Goal: Task Accomplishment & Management: Manage account settings

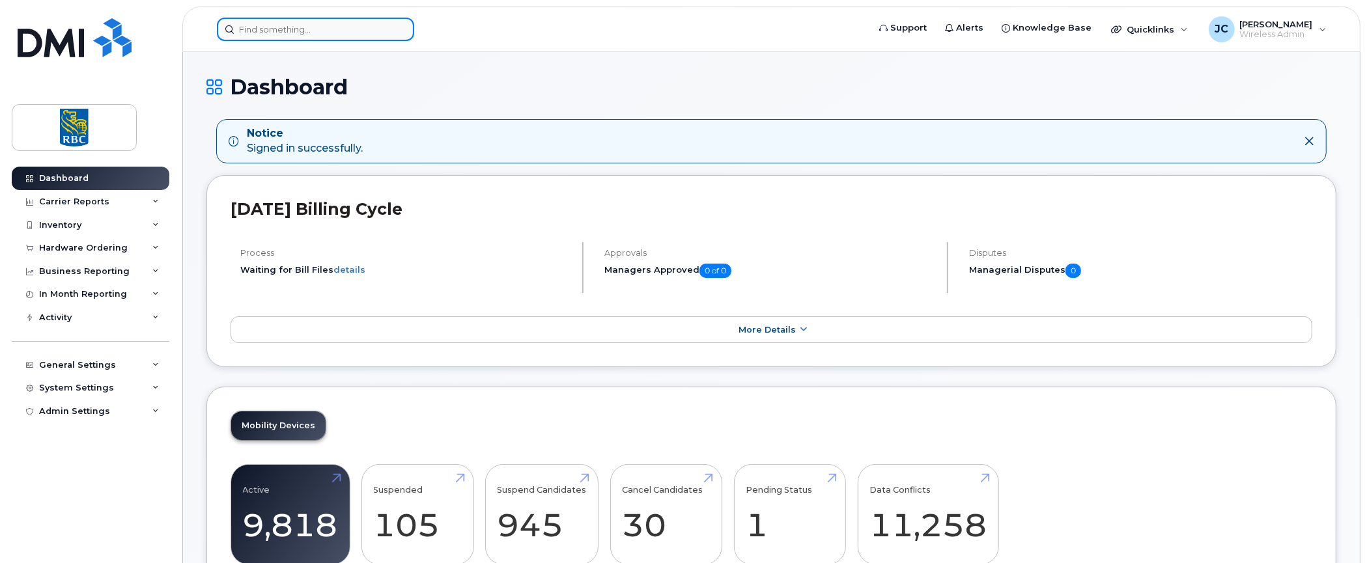
click at [305, 23] on input at bounding box center [315, 29] width 197 height 23
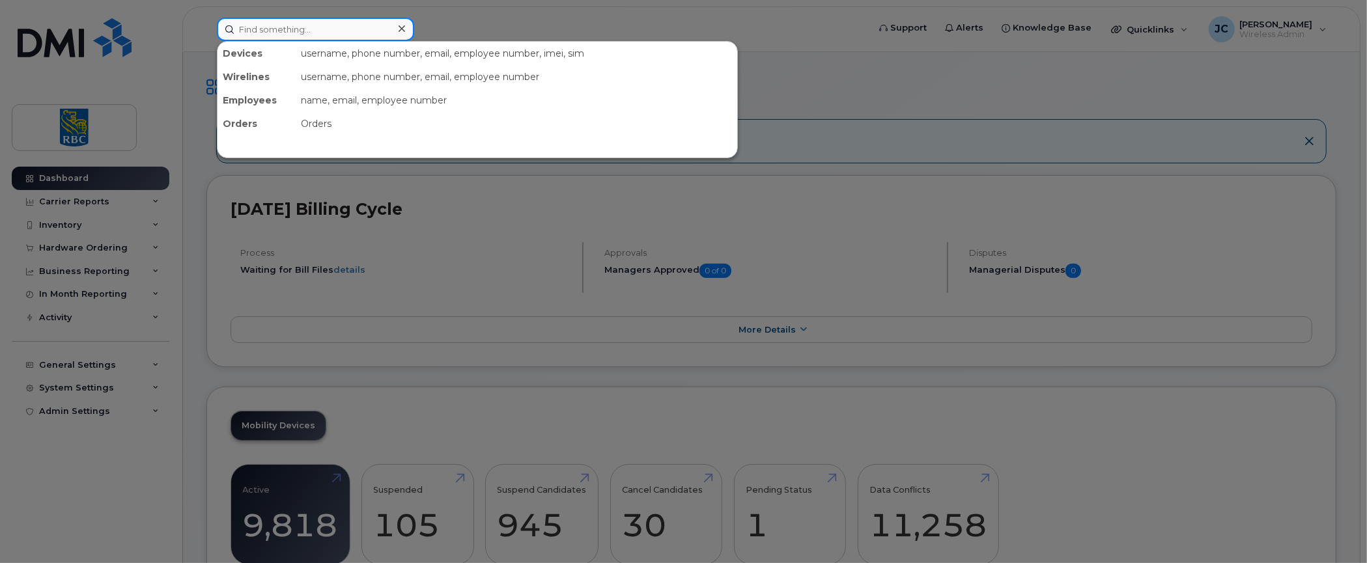
paste input "4163886372"
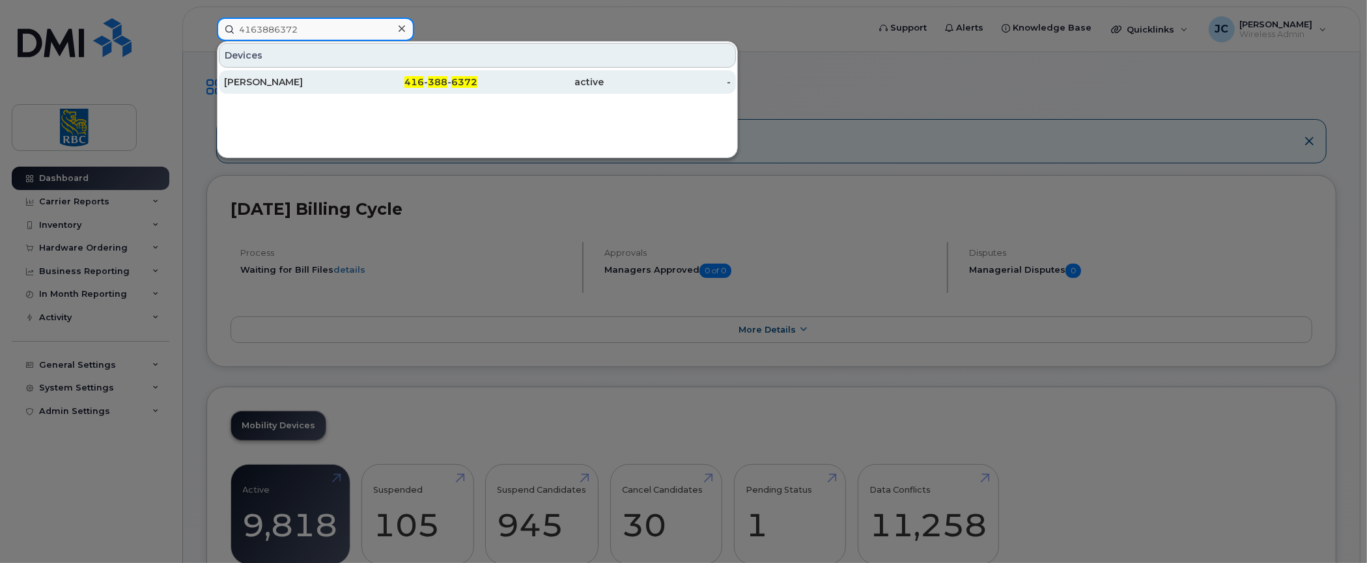
type input "4163886372"
click at [255, 76] on div "Philip Vero" at bounding box center [287, 82] width 127 height 13
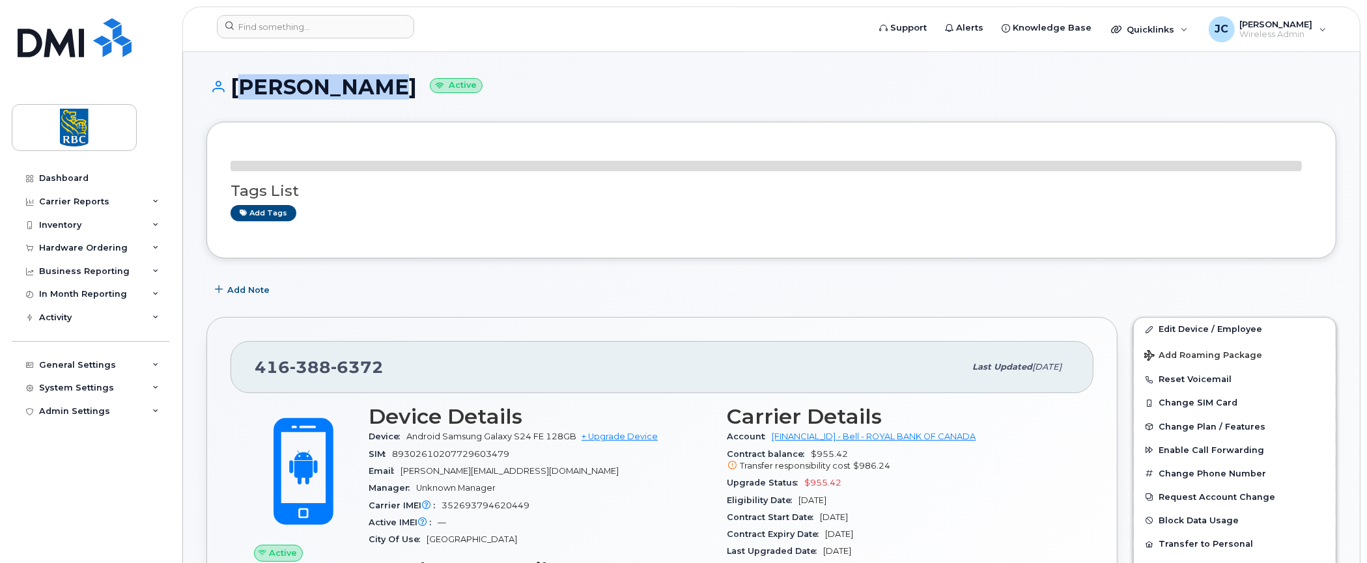
drag, startPoint x: 348, startPoint y: 89, endPoint x: 235, endPoint y: 86, distance: 113.4
click at [235, 86] on h1 "Philip Vero Active" at bounding box center [771, 87] width 1130 height 23
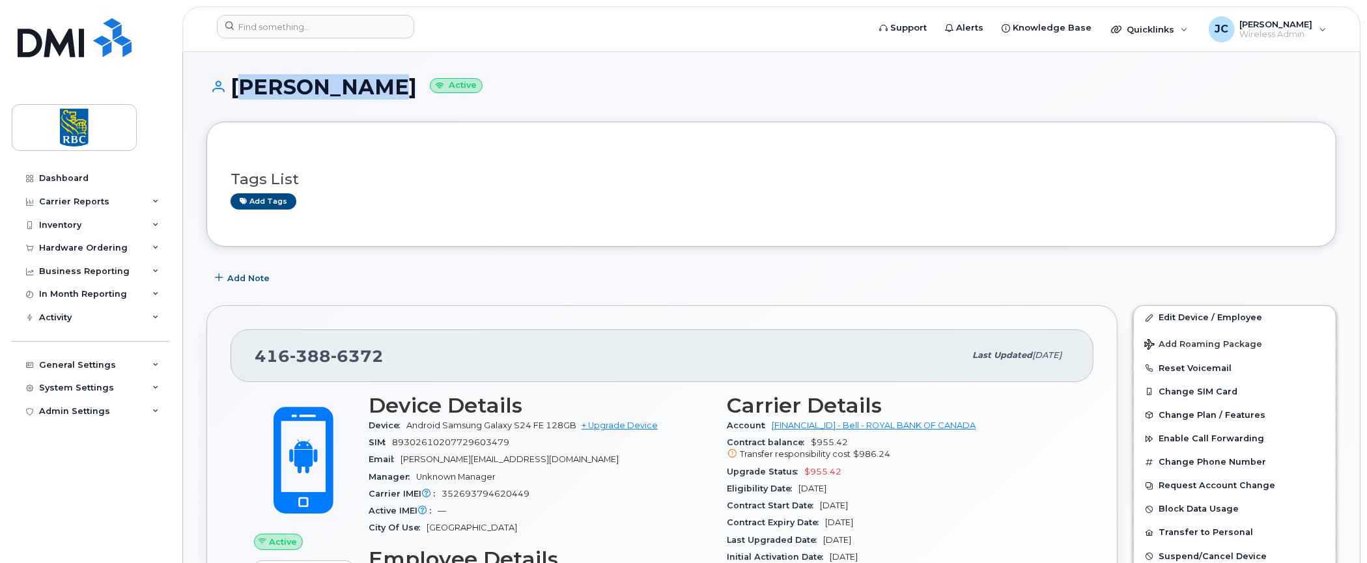
copy h1 "[PERSON_NAME]"
drag, startPoint x: 379, startPoint y: 353, endPoint x: 249, endPoint y: 348, distance: 129.7
click at [249, 348] on div "416 388 6372 Last updated Aug 14, 2025" at bounding box center [662, 356] width 863 height 52
copy span "416 388 6372"
click at [1171, 179] on h3 "Tags List" at bounding box center [772, 179] width 1082 height 16
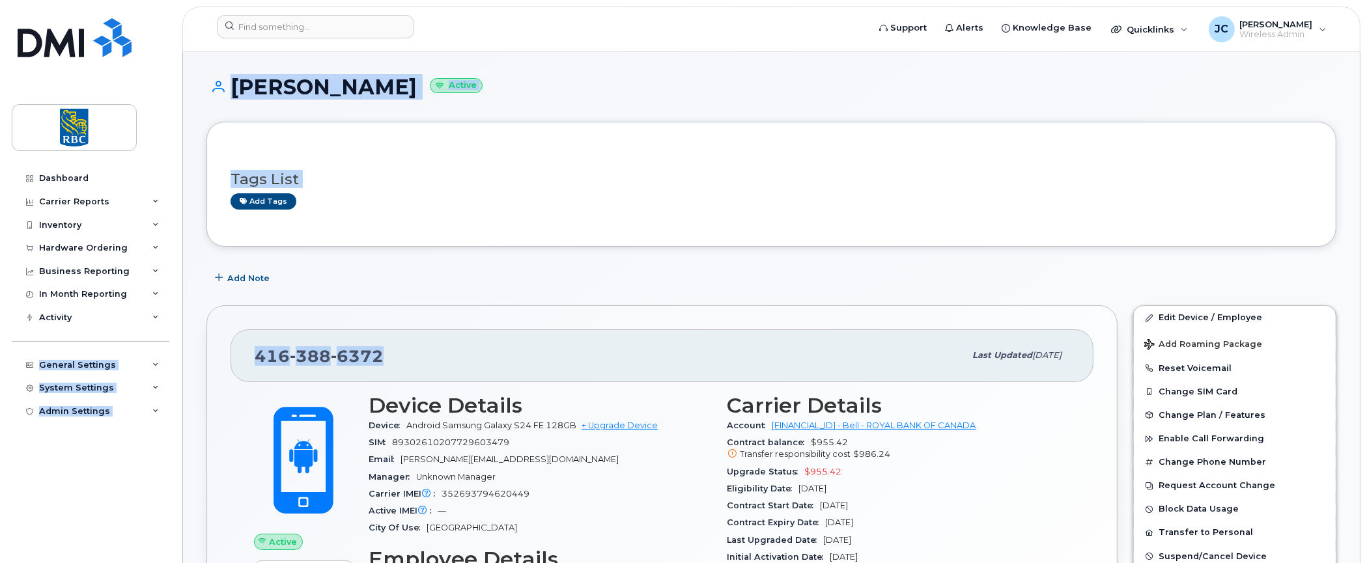
drag, startPoint x: 380, startPoint y: 352, endPoint x: 162, endPoint y: 337, distance: 218.7
click at [139, 450] on div "Dashboard Carrier Reports Monthly Billing Data Daily Data Pooling Data Behavior…" at bounding box center [92, 355] width 161 height 377
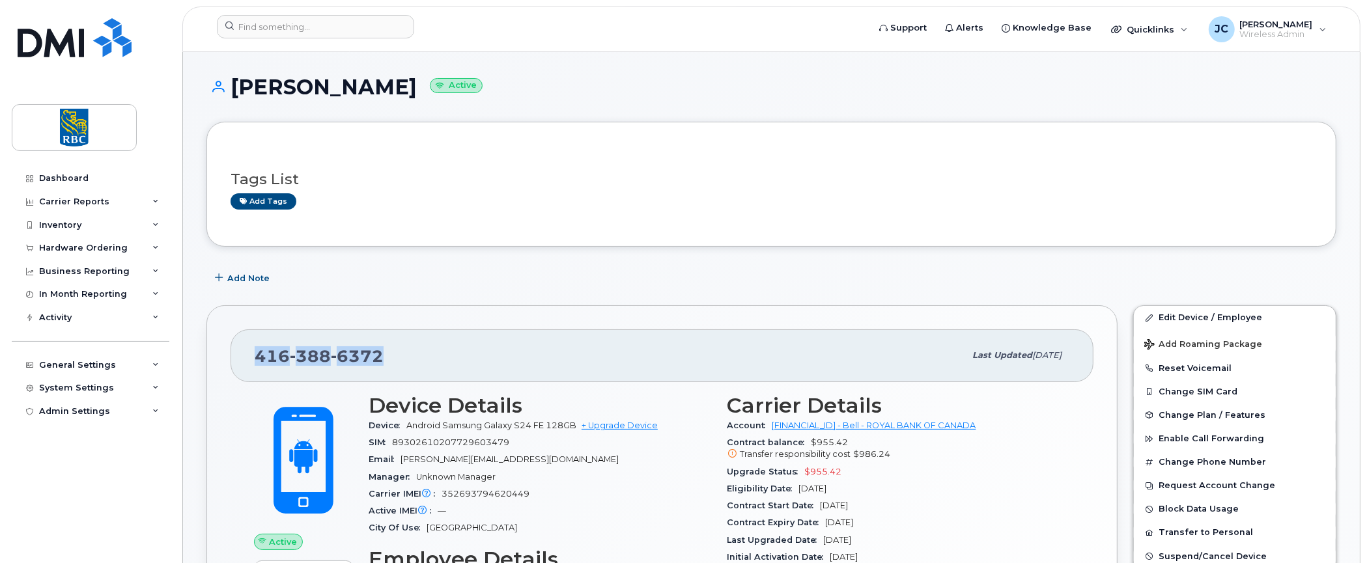
drag, startPoint x: 384, startPoint y: 359, endPoint x: 256, endPoint y: 363, distance: 127.7
click at [256, 363] on div "416 388 6372" at bounding box center [610, 355] width 710 height 27
copy span "416 388 6372"
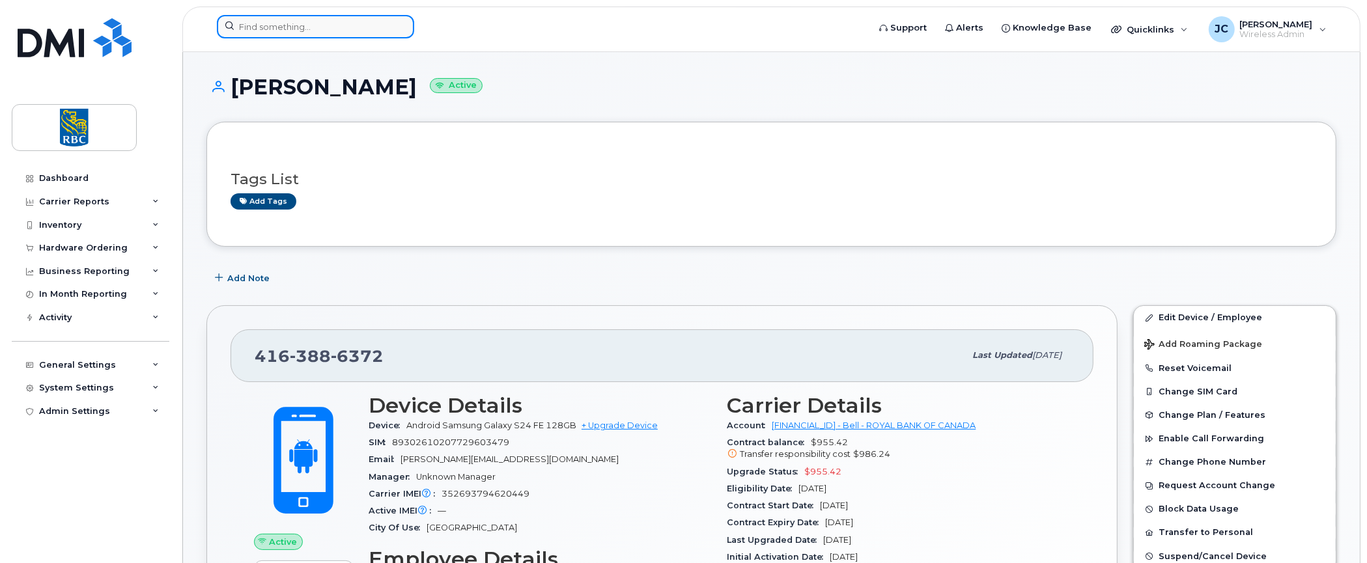
click at [279, 25] on input at bounding box center [315, 26] width 197 height 23
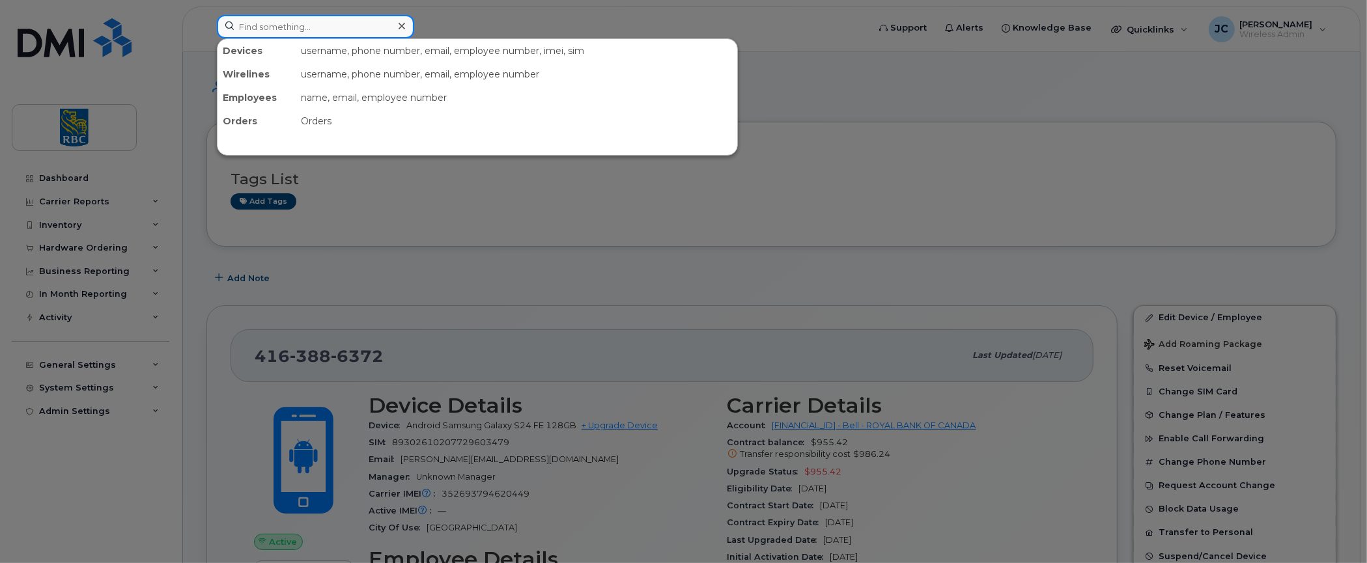
paste input "4163886372"
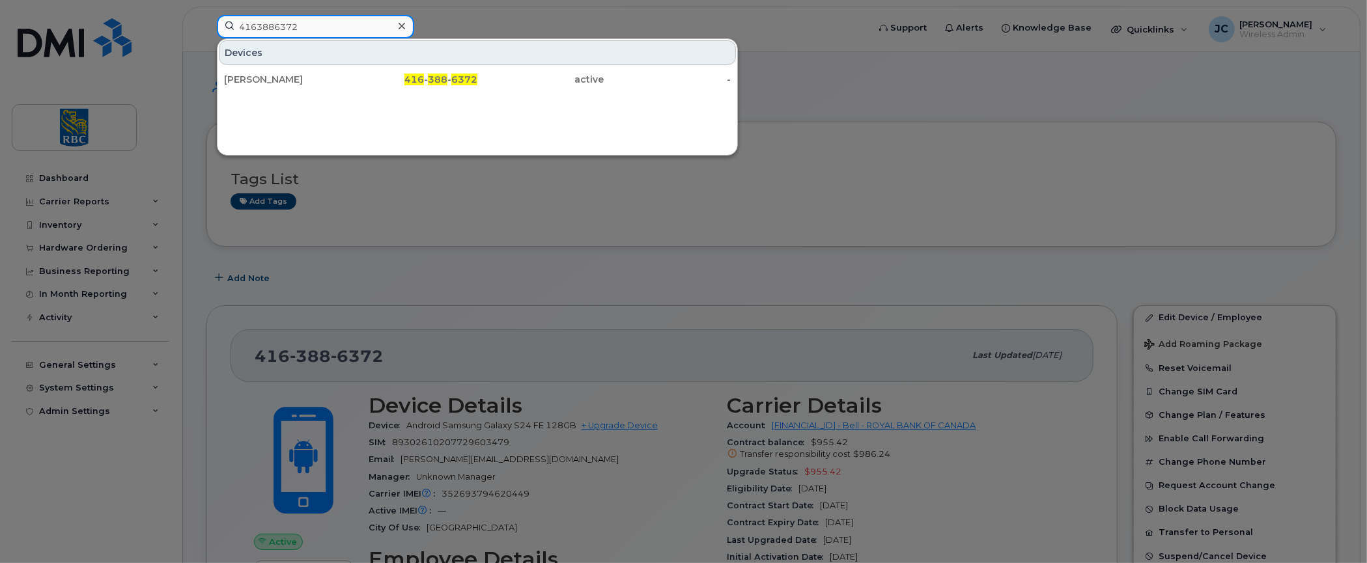
drag, startPoint x: 253, startPoint y: 33, endPoint x: 94, endPoint y: 26, distance: 159.0
click at [206, 26] on div "4163886372 Devices Philip Vero 416 - 388 - 6372 active -" at bounding box center [538, 29] width 664 height 29
paste input "37433569"
type input "4374335692"
click at [1247, 252] on div at bounding box center [683, 281] width 1367 height 563
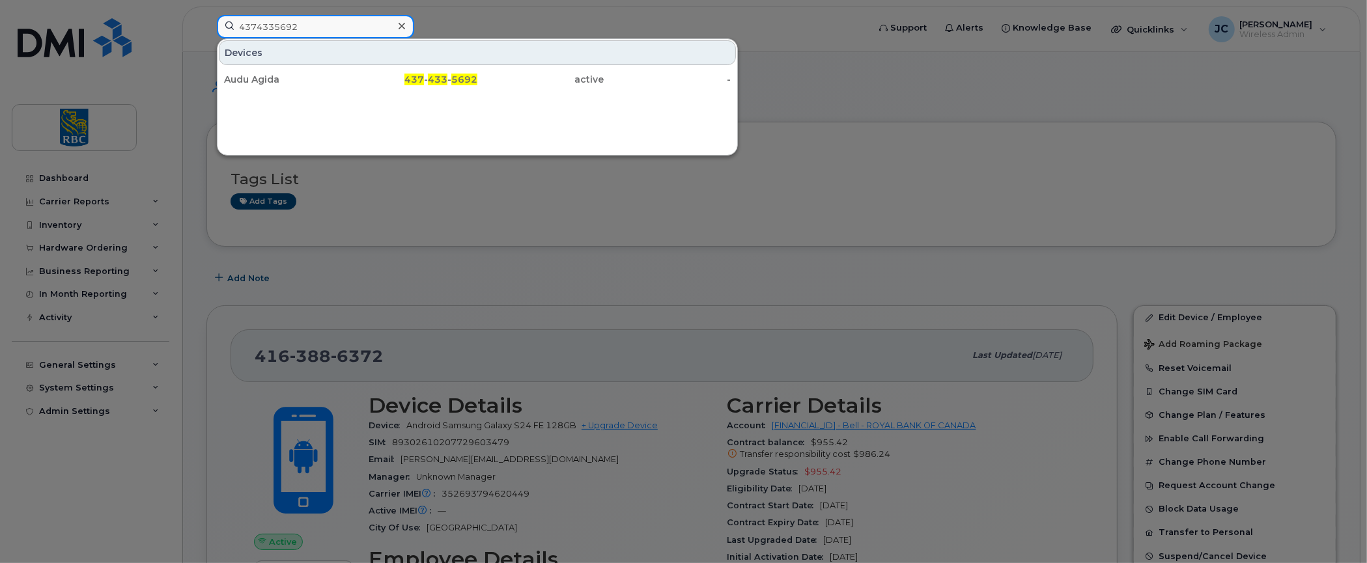
drag, startPoint x: 328, startPoint y: 31, endPoint x: 191, endPoint y: 21, distance: 137.8
click at [206, 21] on div "4374335692 Devices Audu Agida 437 - 433 - 5692 active -" at bounding box center [538, 29] width 664 height 29
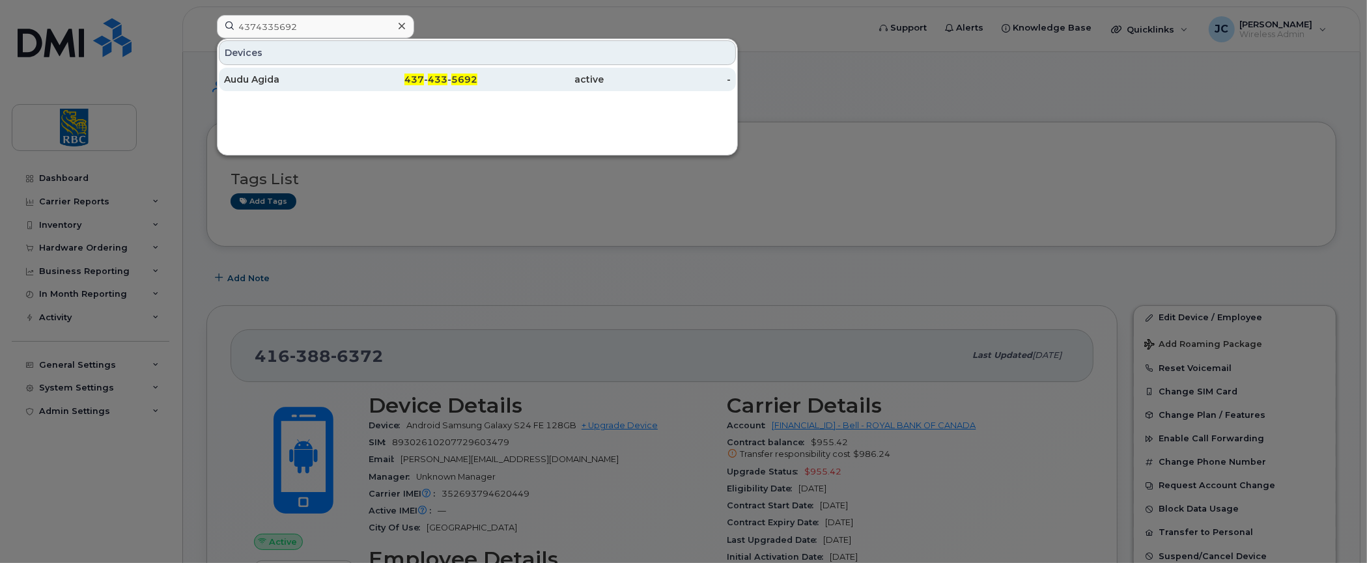
click at [351, 70] on div "Audu Agida" at bounding box center [414, 79] width 127 height 23
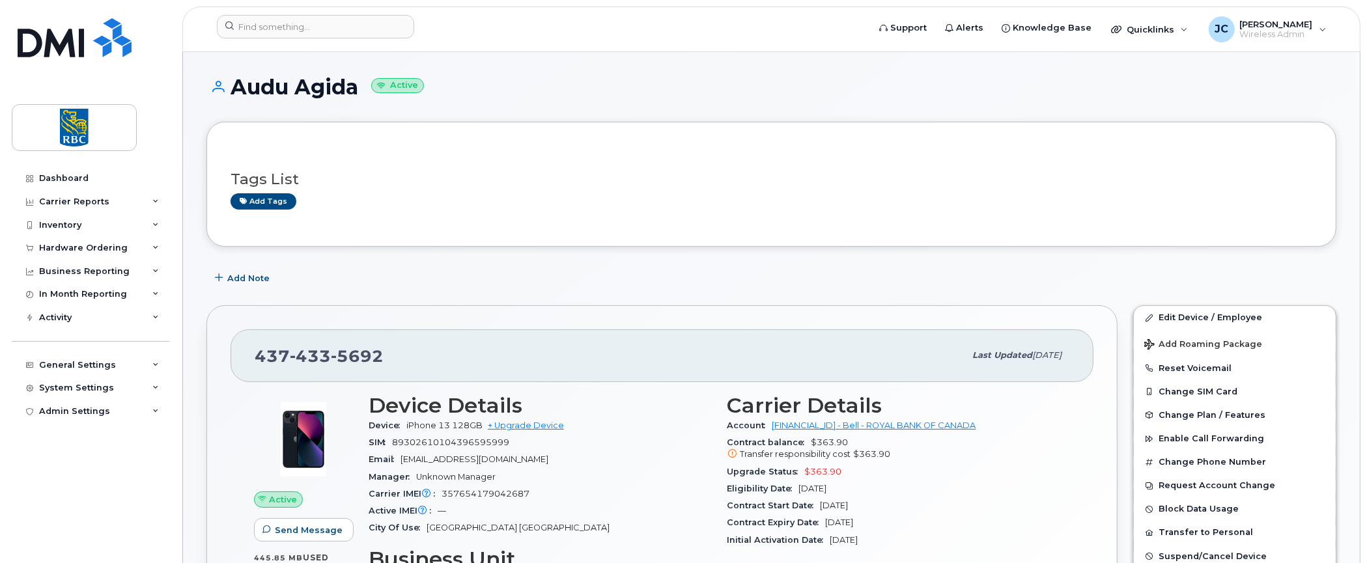
drag, startPoint x: 357, startPoint y: 91, endPoint x: 231, endPoint y: 85, distance: 126.5
click at [231, 85] on h1 "Audu Agida Active" at bounding box center [771, 87] width 1130 height 23
copy h1 "Audu Agida"
drag, startPoint x: 380, startPoint y: 359, endPoint x: 204, endPoint y: 358, distance: 175.8
click at [204, 358] on div "437 433 5692 Last updated Aug 07, 2025 Active Send Message 445.85 MB  used 10.0…" at bounding box center [662, 524] width 927 height 453
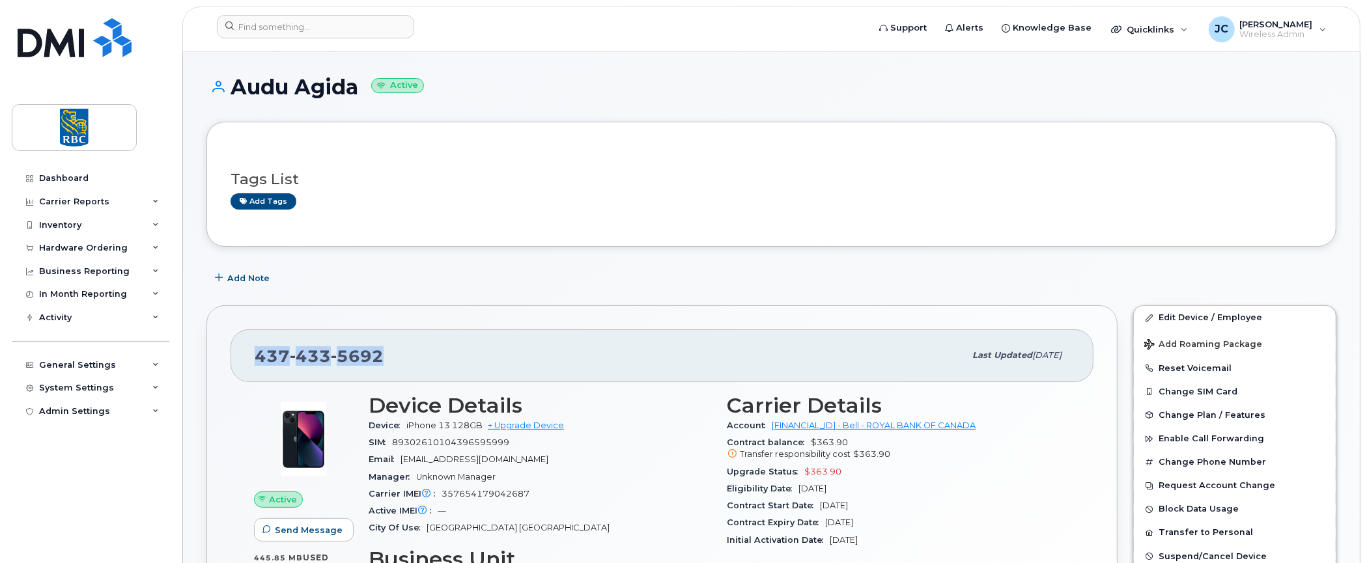
copy span "437 433 5692"
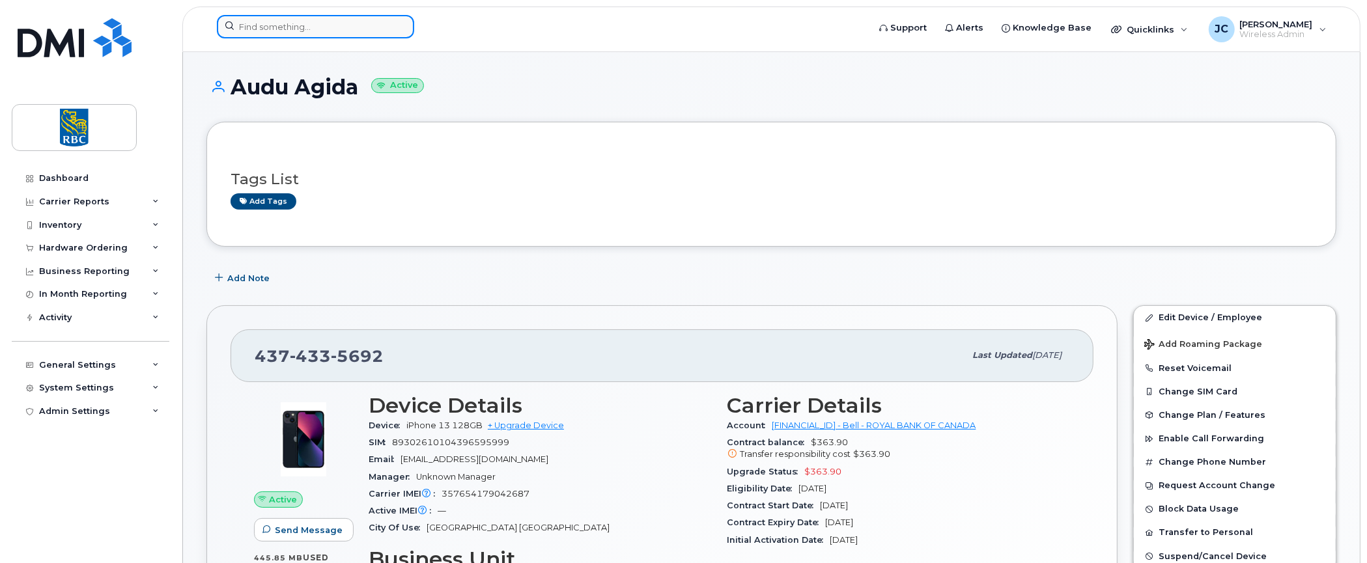
click at [264, 23] on input at bounding box center [315, 26] width 197 height 23
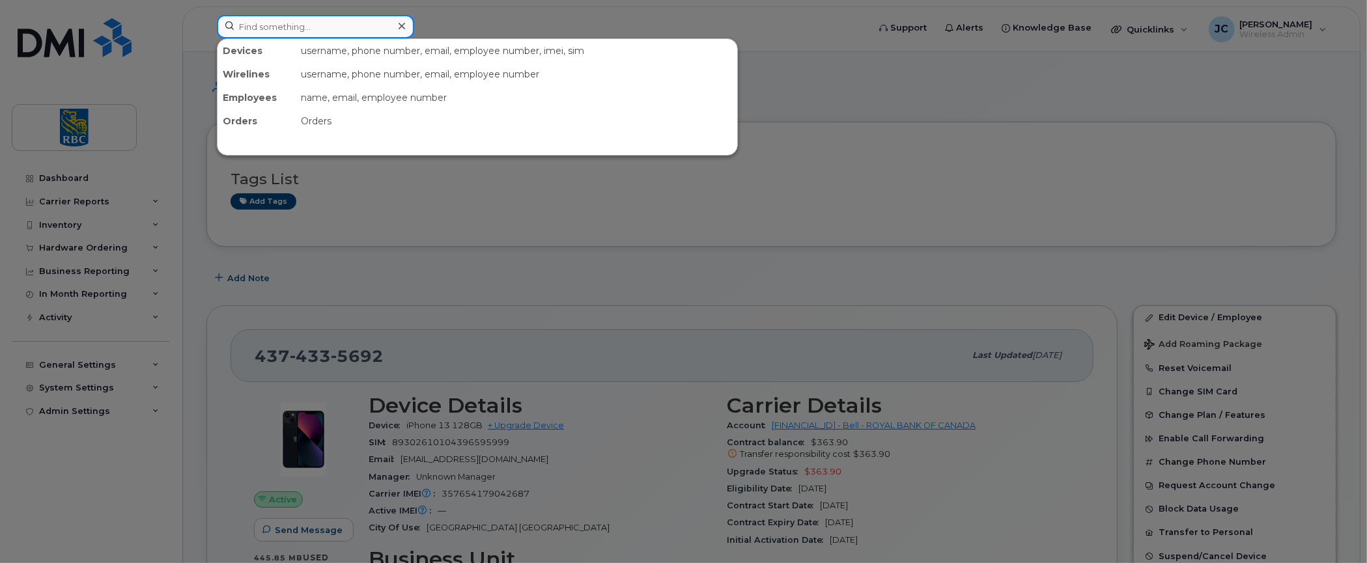
paste input "4374335692"
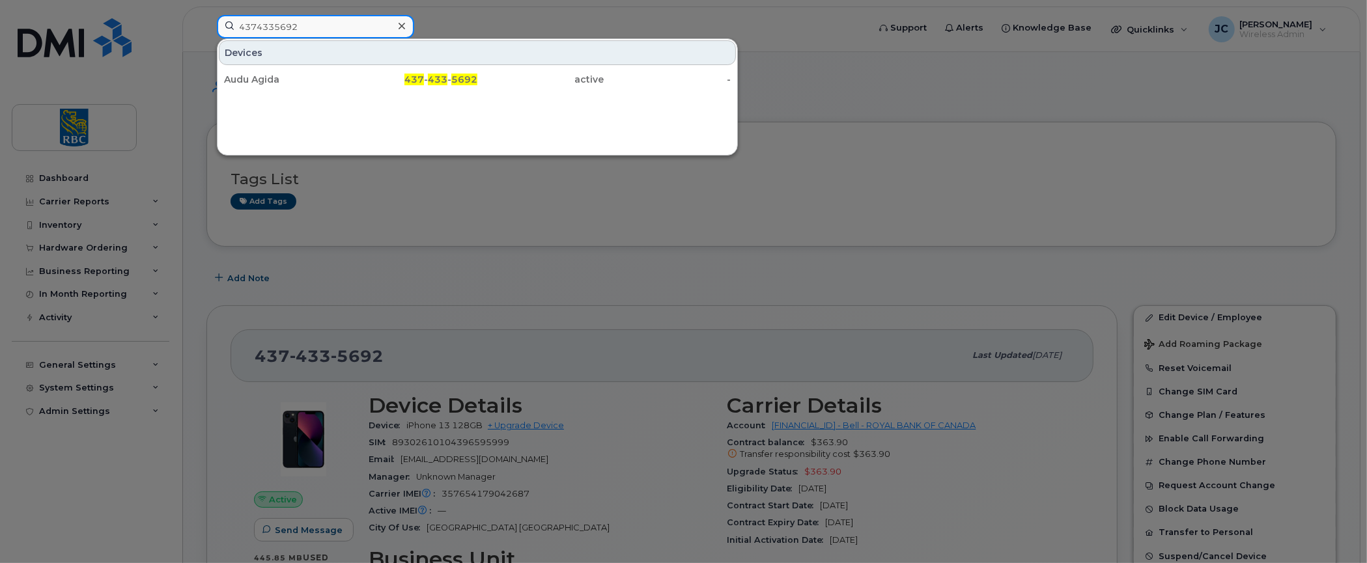
drag, startPoint x: 318, startPoint y: 25, endPoint x: 122, endPoint y: 19, distance: 196.1
click at [206, 19] on div "4374335692 Devices Audu Agida 437 - 433 - 5692 active -" at bounding box center [538, 29] width 664 height 29
paste input "[PERSON_NAME]"
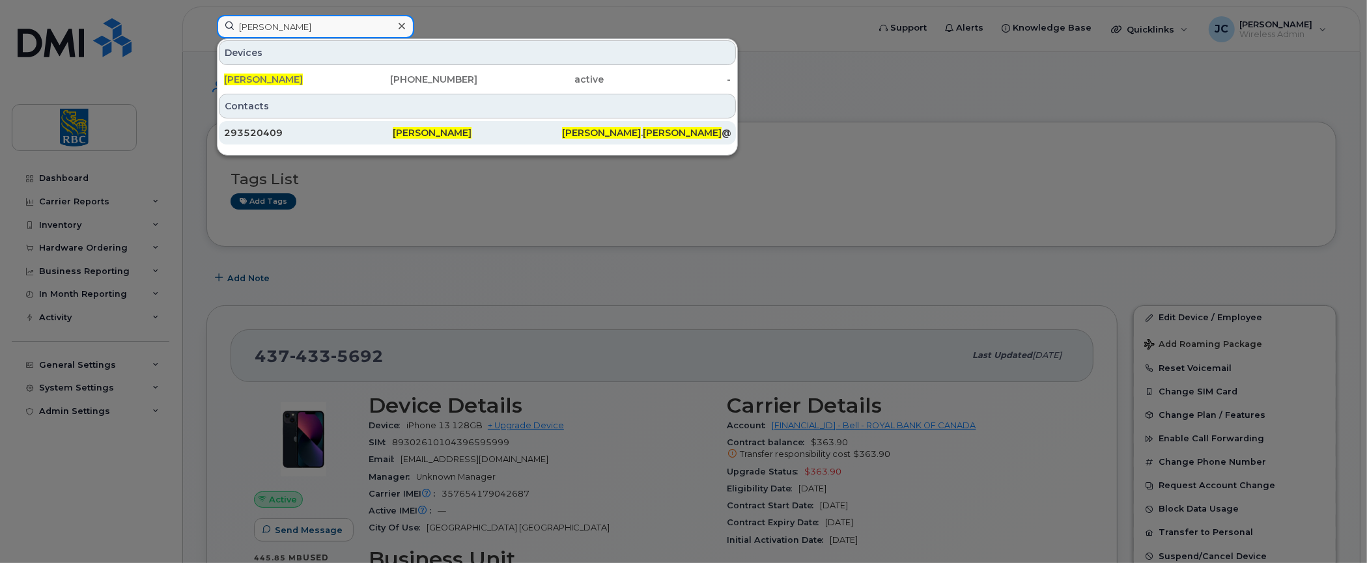
type input "[PERSON_NAME]"
click at [258, 126] on div "293520409" at bounding box center [308, 132] width 169 height 13
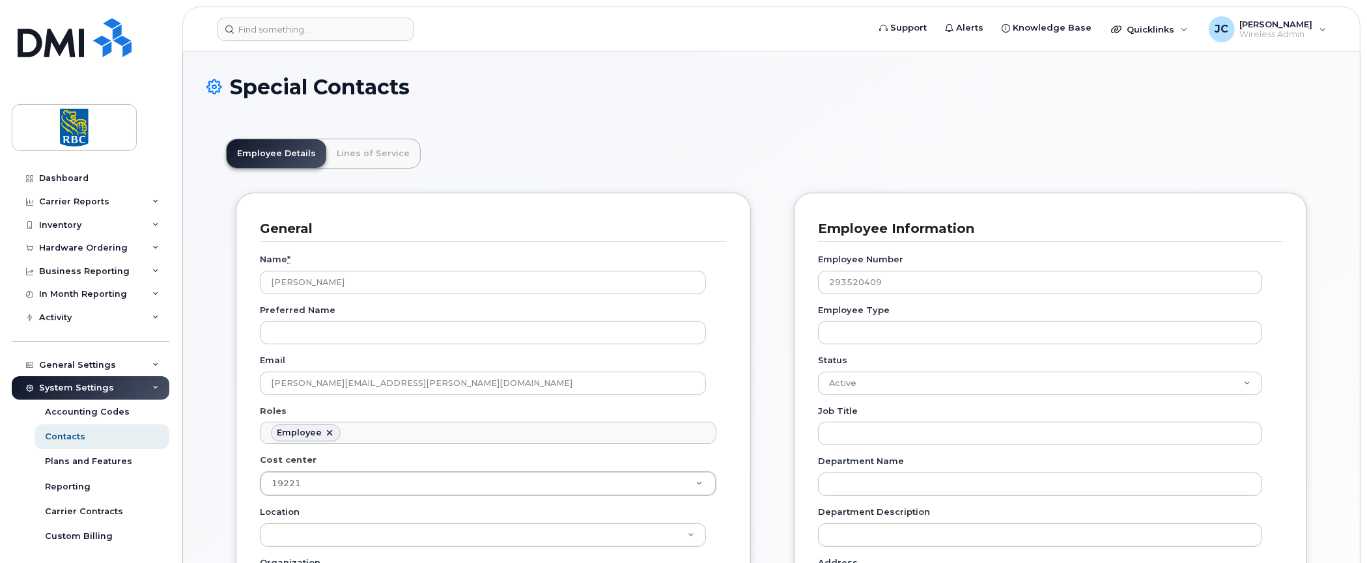
scroll to position [38, 0]
click at [285, 24] on input at bounding box center [315, 29] width 197 height 23
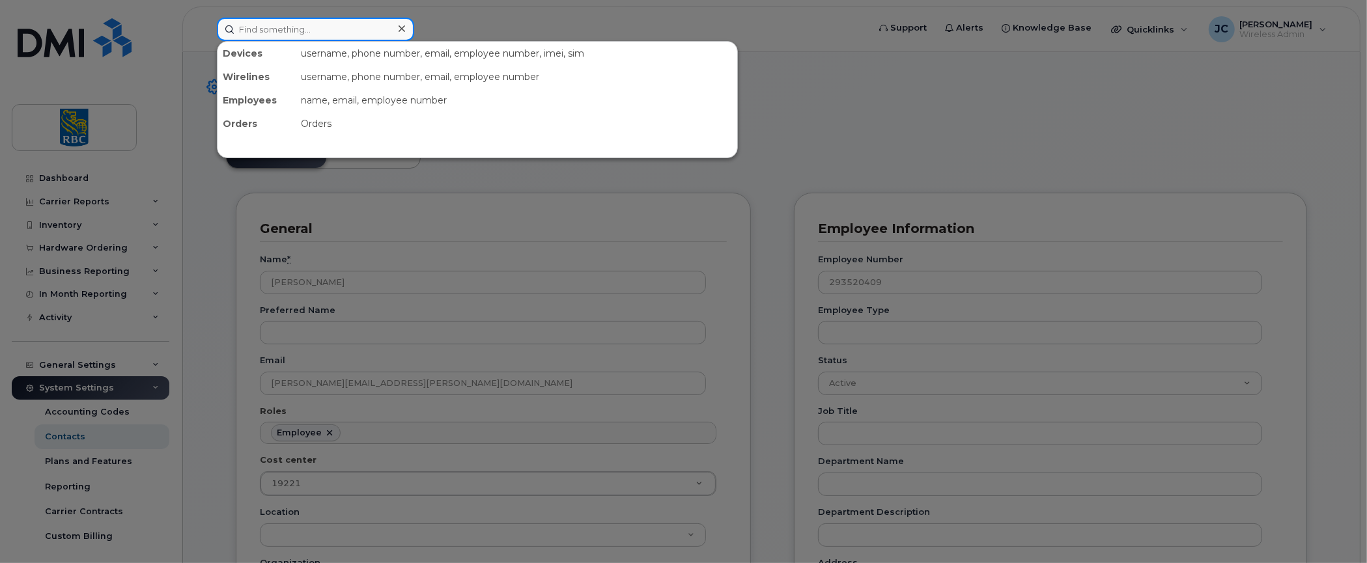
paste input "Laura Cristescu"
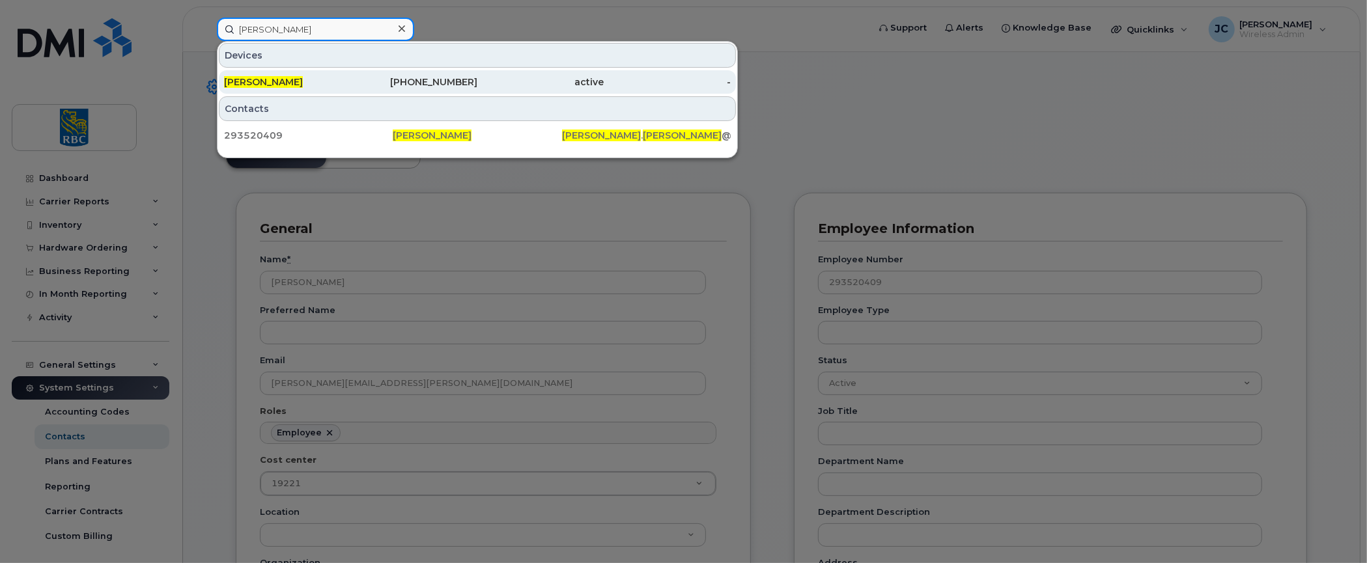
type input "Laura Cristescu"
click at [264, 76] on span "Laura Cristescu" at bounding box center [263, 82] width 79 height 12
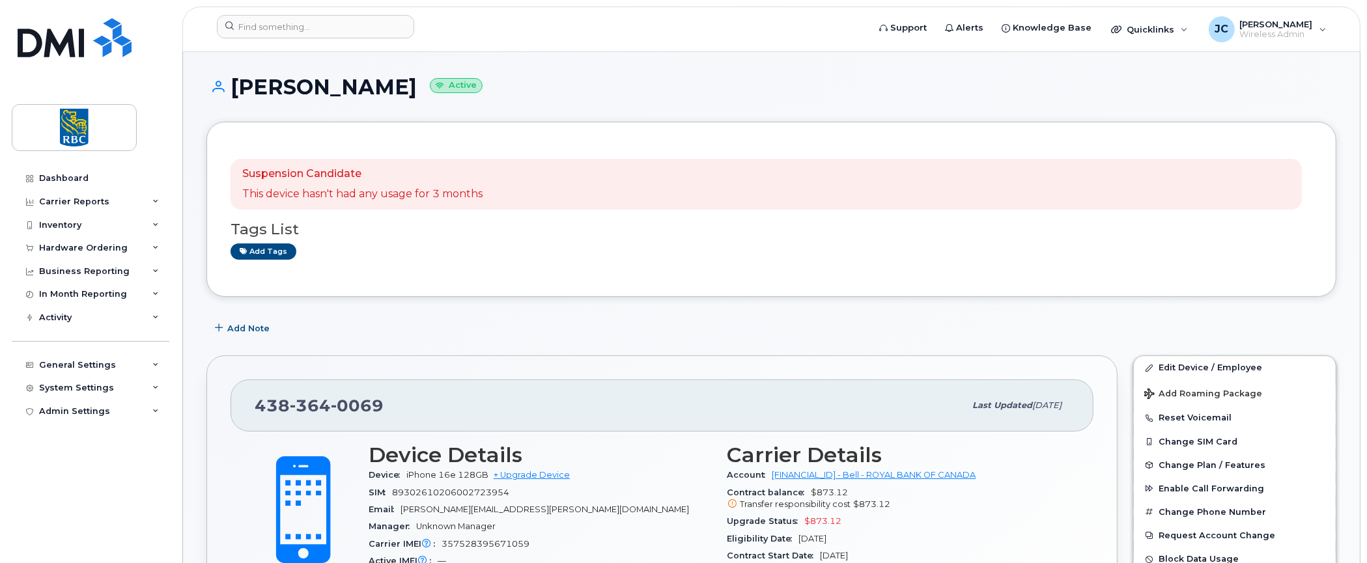
drag, startPoint x: 395, startPoint y: 86, endPoint x: 296, endPoint y: 83, distance: 99.0
click at [296, 83] on h1 "[PERSON_NAME] Active" at bounding box center [771, 87] width 1130 height 23
copy h1 "[PERSON_NAME]"
click at [314, 27] on input at bounding box center [315, 26] width 197 height 23
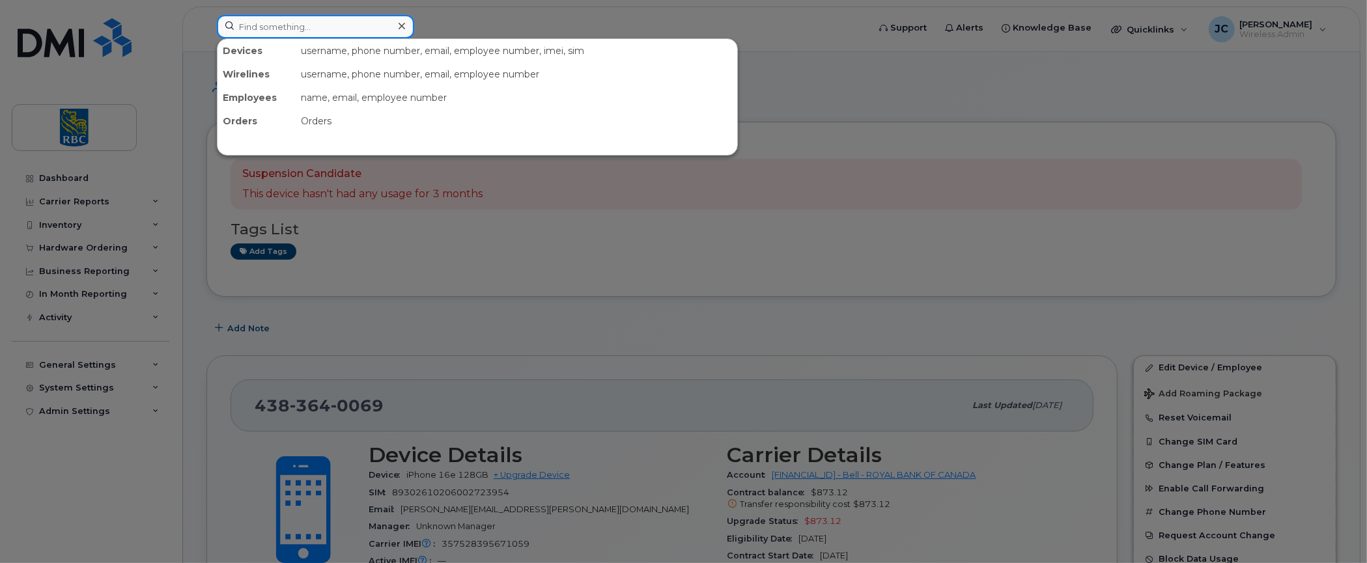
paste input "4383418058"
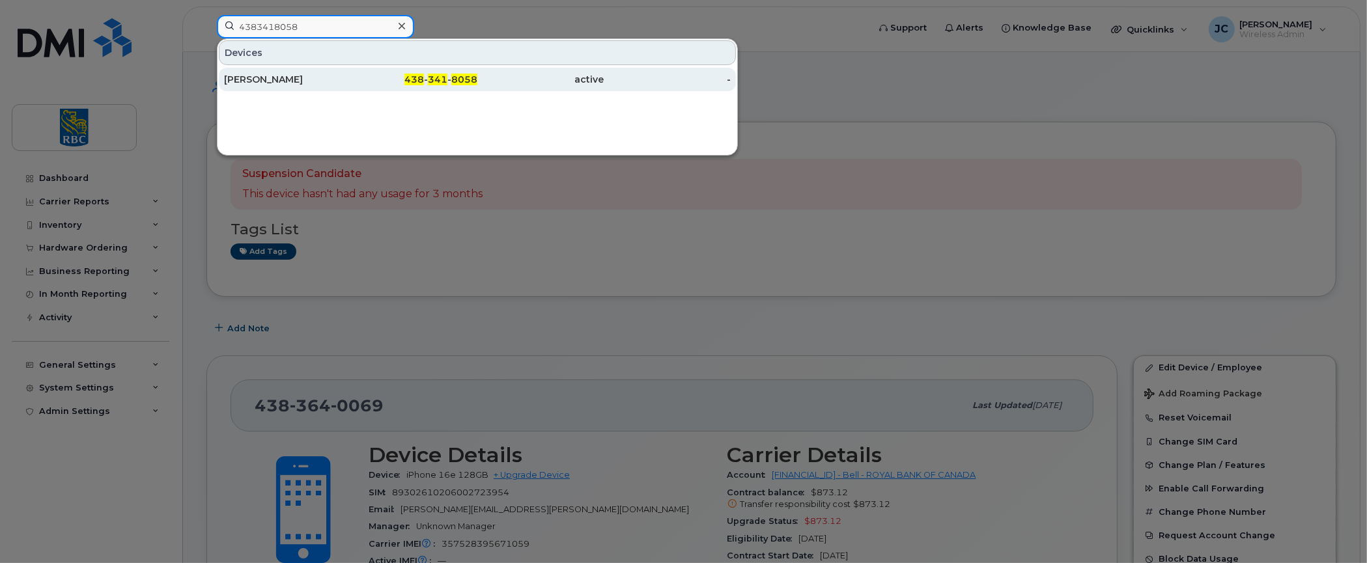
type input "4383418058"
click at [351, 69] on div "[PERSON_NAME]" at bounding box center [414, 79] width 127 height 23
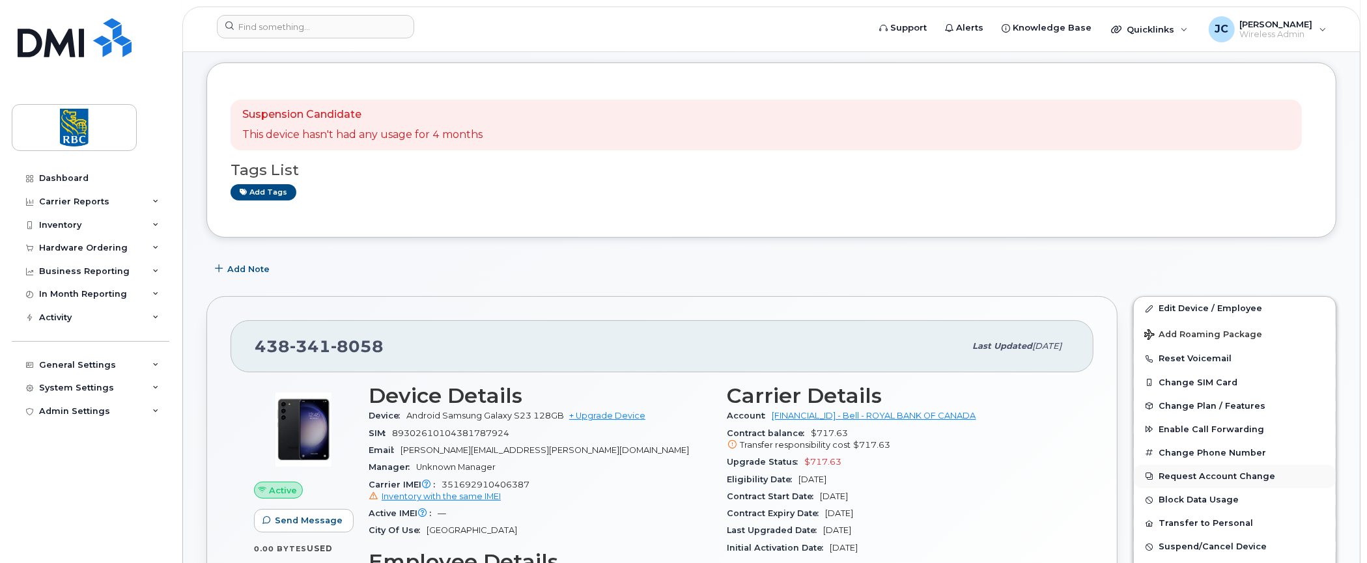
scroll to position [261, 0]
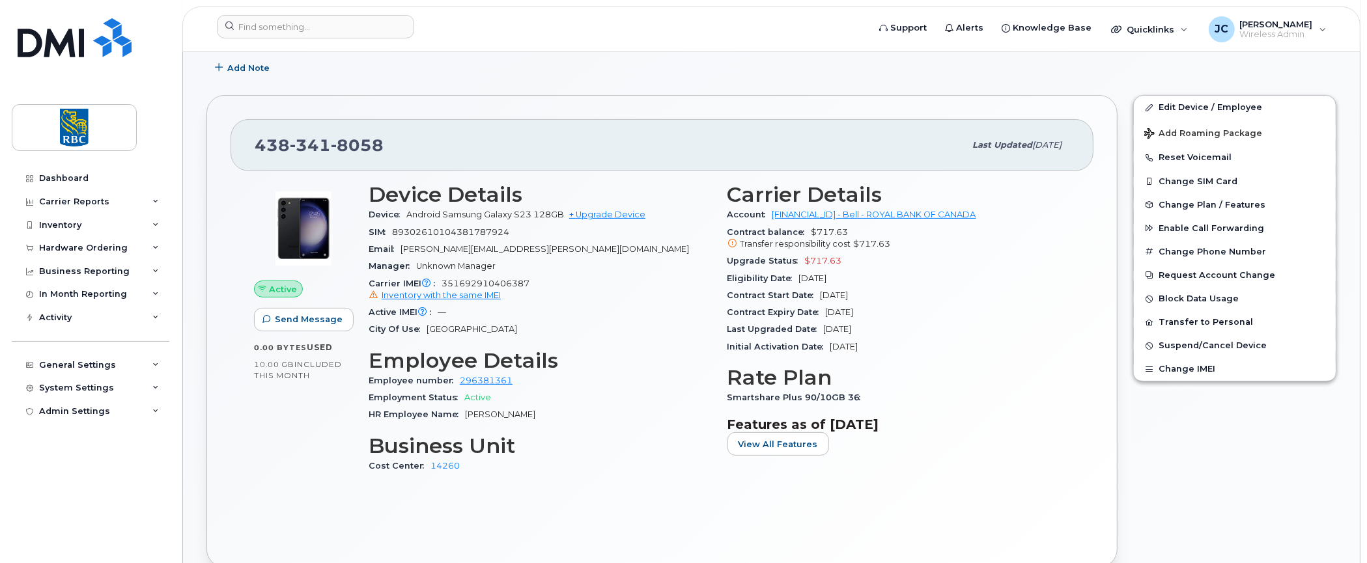
click at [1114, 449] on div "438 341 8058 Last updated Jul 16, 2025 Active Send Message 0.00 Bytes  used 10.…" at bounding box center [661, 331] width 911 height 473
click at [287, 27] on input at bounding box center [315, 26] width 197 height 23
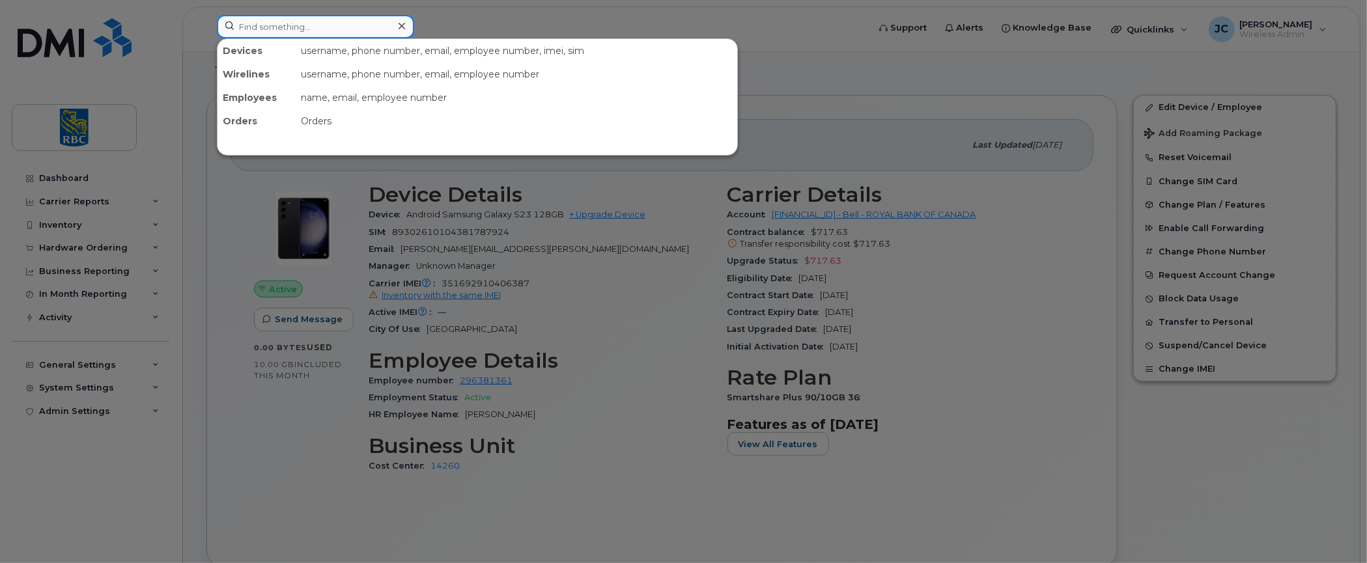
paste input "[PERSON_NAME]"
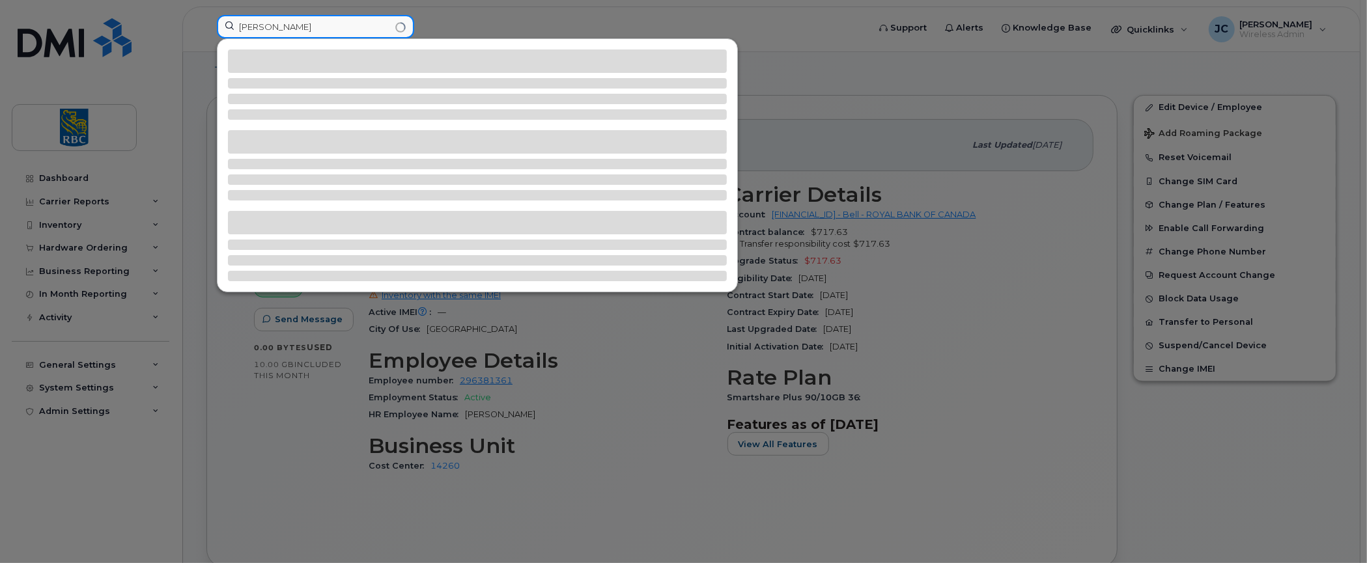
type input "[PERSON_NAME]"
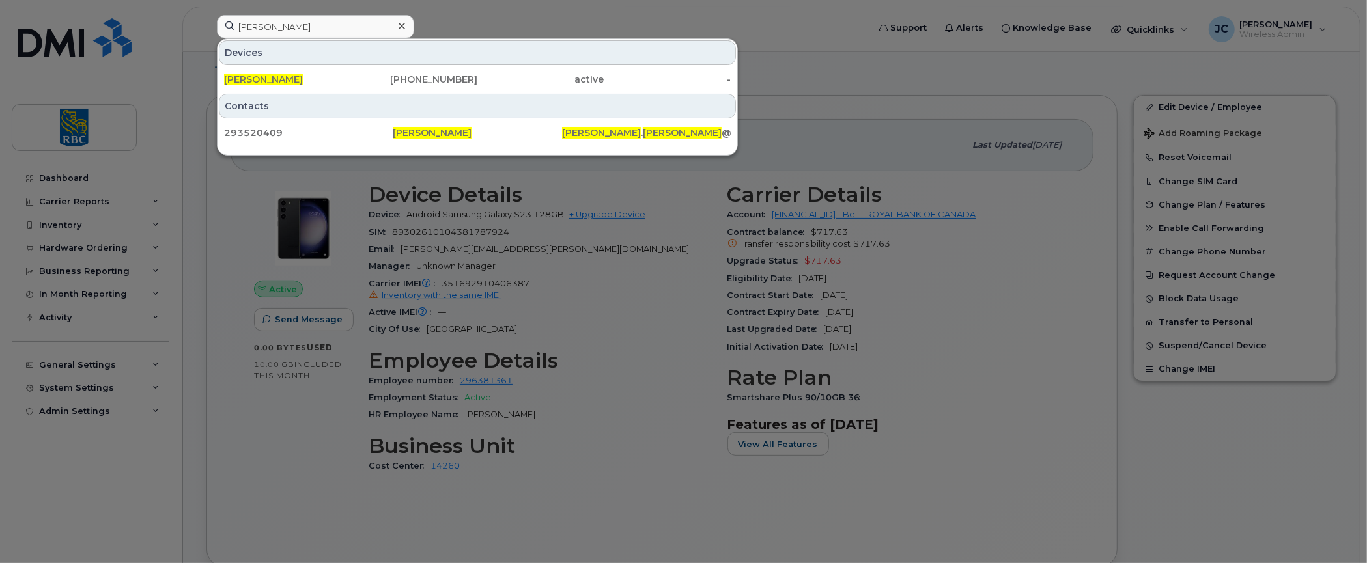
click at [858, 76] on div at bounding box center [683, 281] width 1367 height 563
click at [313, 29] on input "[PERSON_NAME]" at bounding box center [315, 26] width 197 height 23
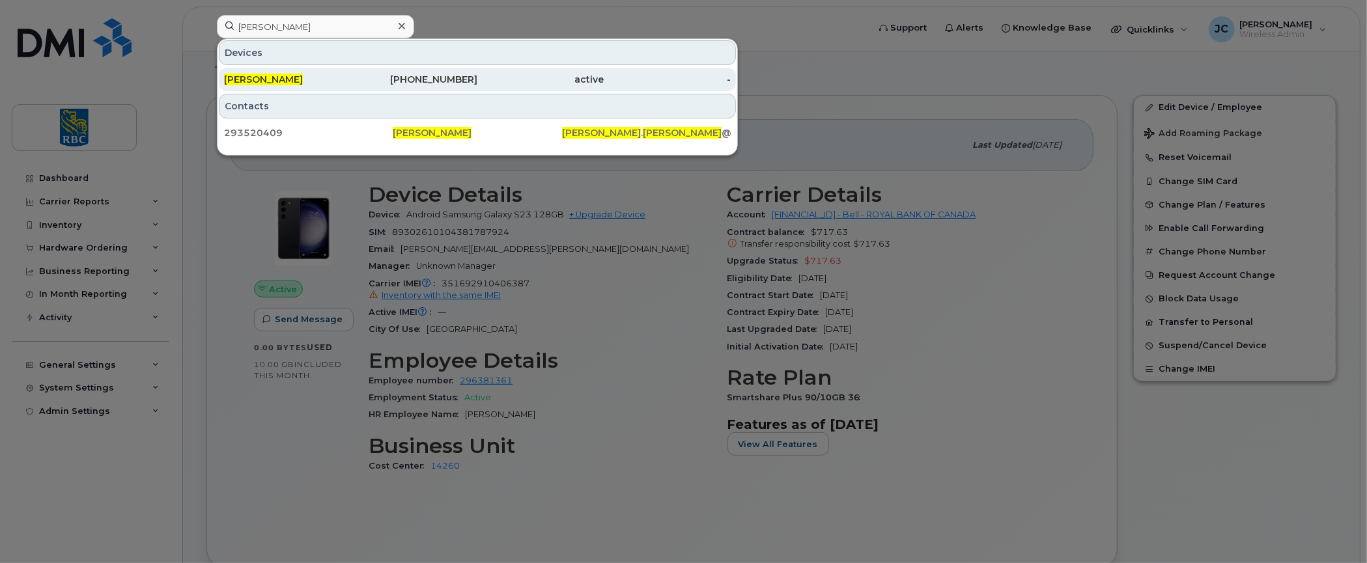
click at [247, 74] on span "[PERSON_NAME]" at bounding box center [263, 80] width 79 height 12
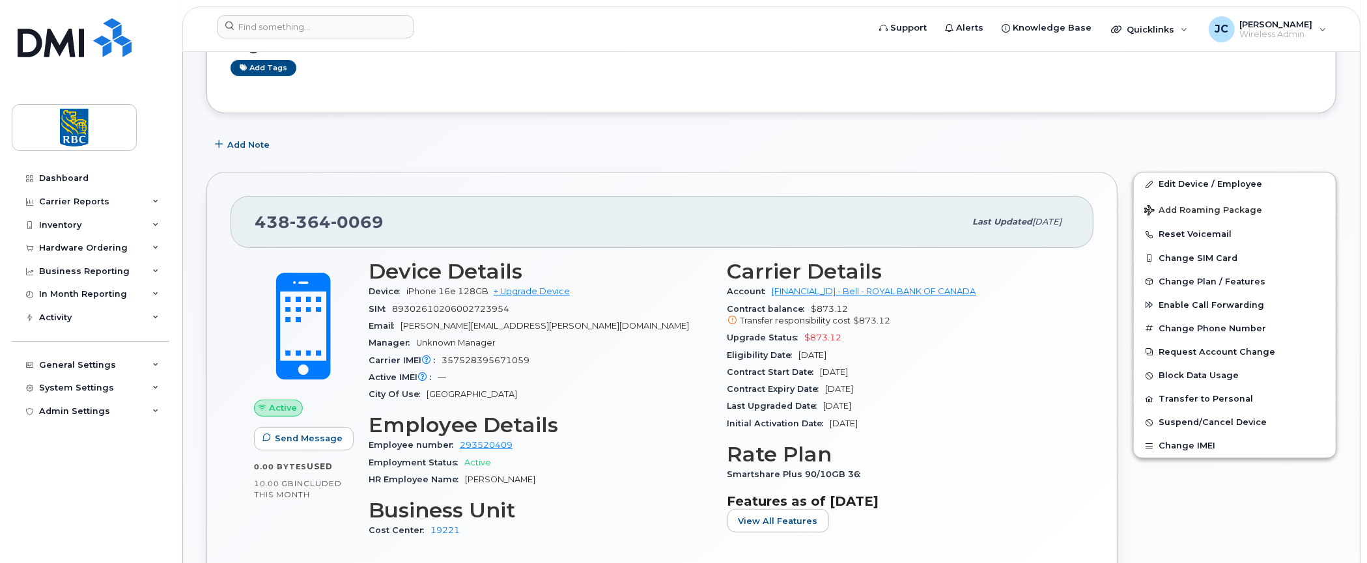
scroll to position [195, 0]
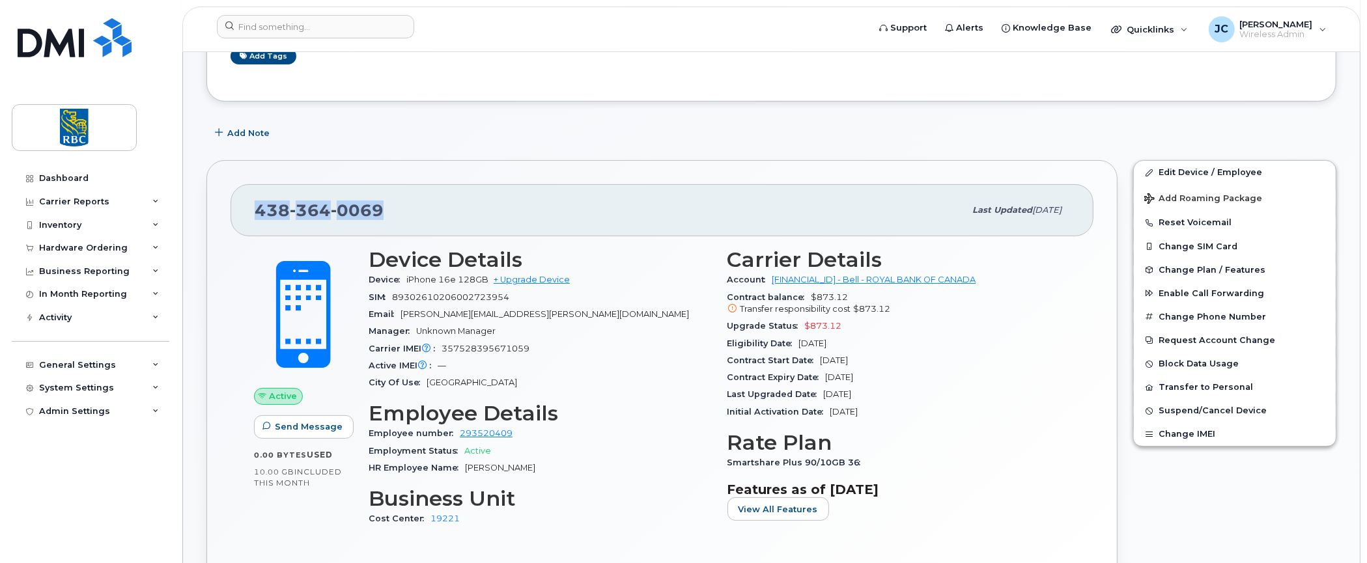
drag, startPoint x: 378, startPoint y: 209, endPoint x: 256, endPoint y: 215, distance: 122.6
click at [256, 215] on span "[PHONE_NUMBER]" at bounding box center [319, 211] width 129 height 20
copy span "438 364 0069"
click at [731, 142] on div "Add Note" at bounding box center [771, 132] width 1130 height 23
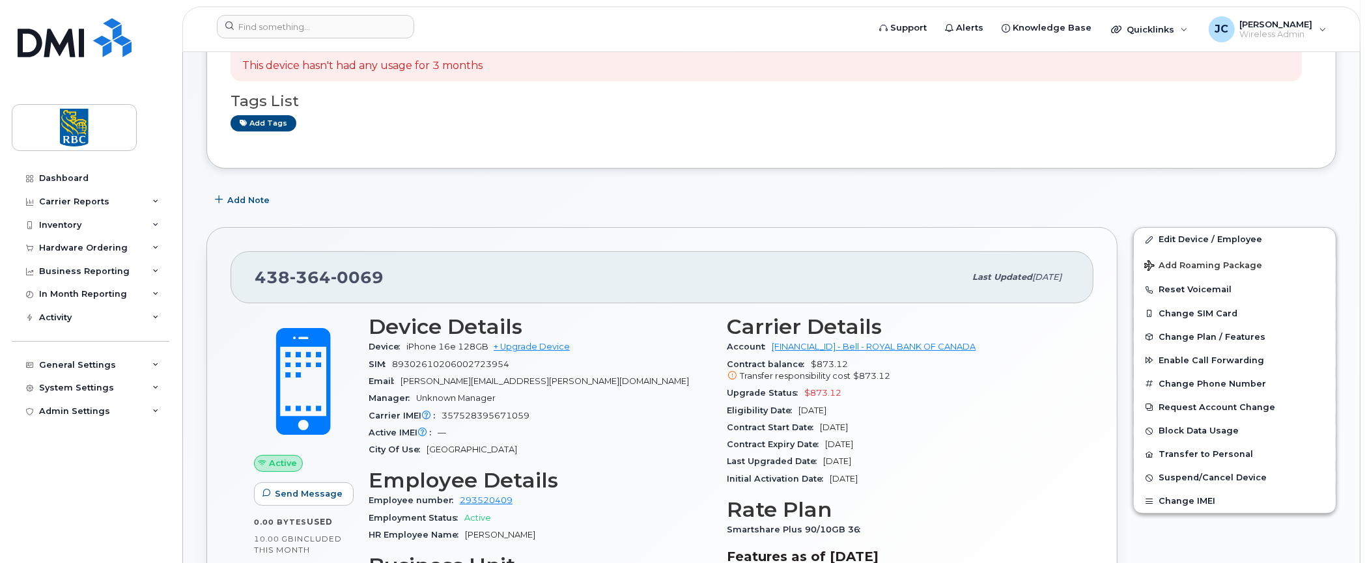
scroll to position [0, 0]
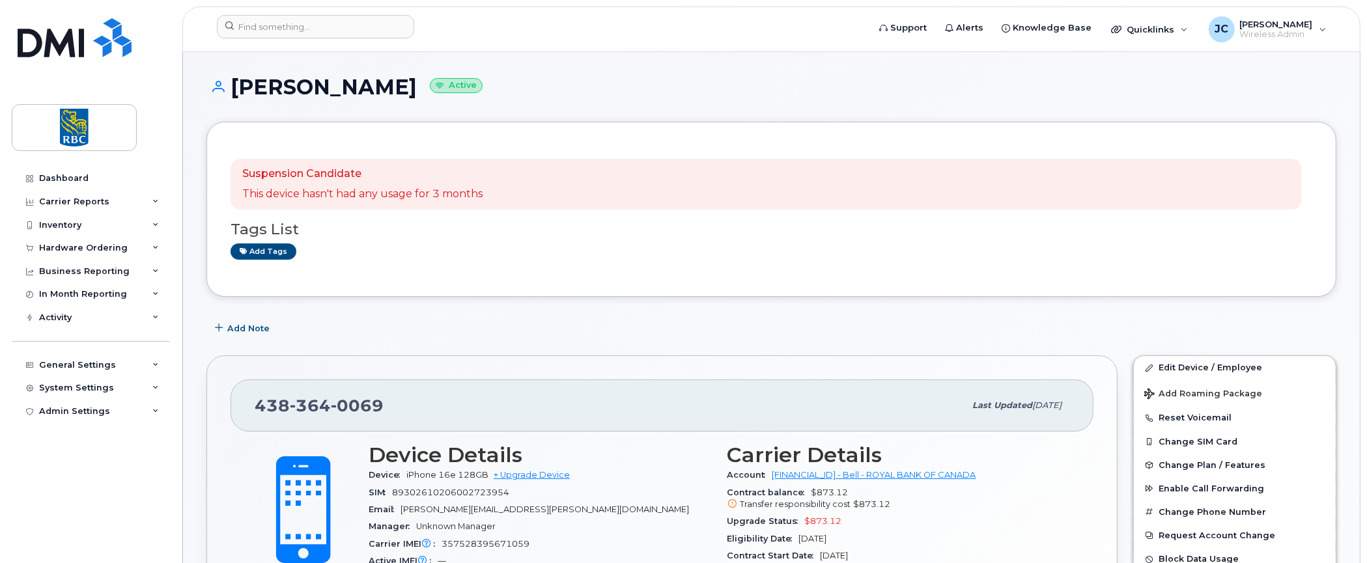
drag, startPoint x: 396, startPoint y: 91, endPoint x: 221, endPoint y: 81, distance: 174.8
click at [221, 81] on h1 "Laura Cristescu Active" at bounding box center [771, 87] width 1130 height 23
copy h1 "Laura Cristescu"
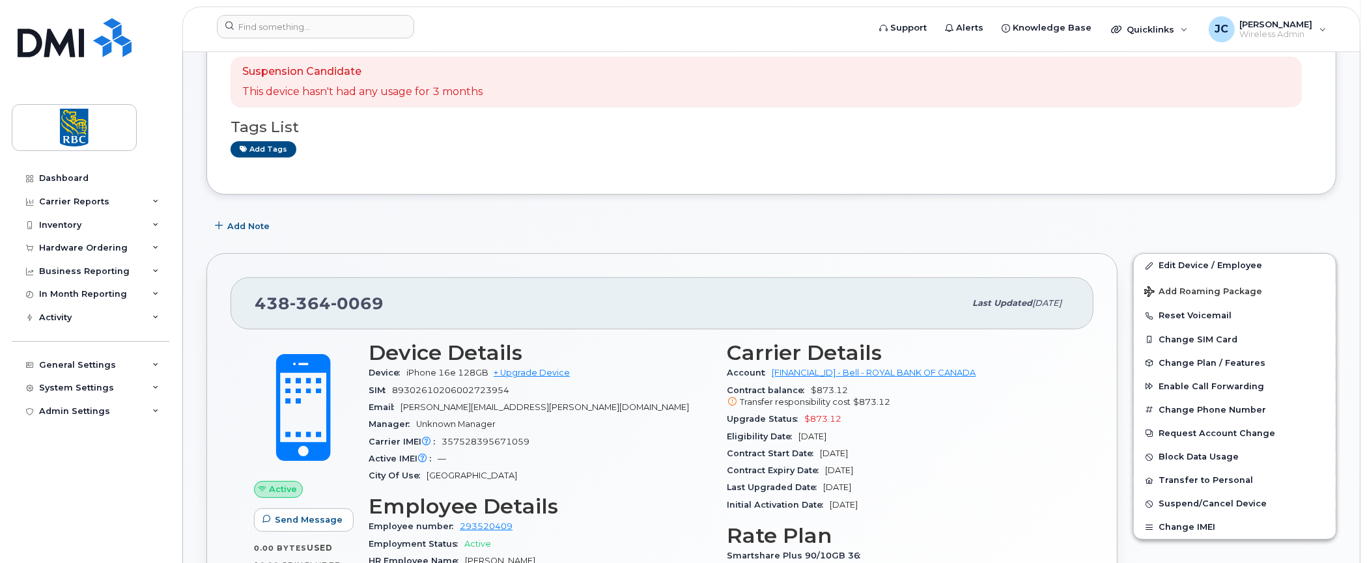
scroll to position [326, 0]
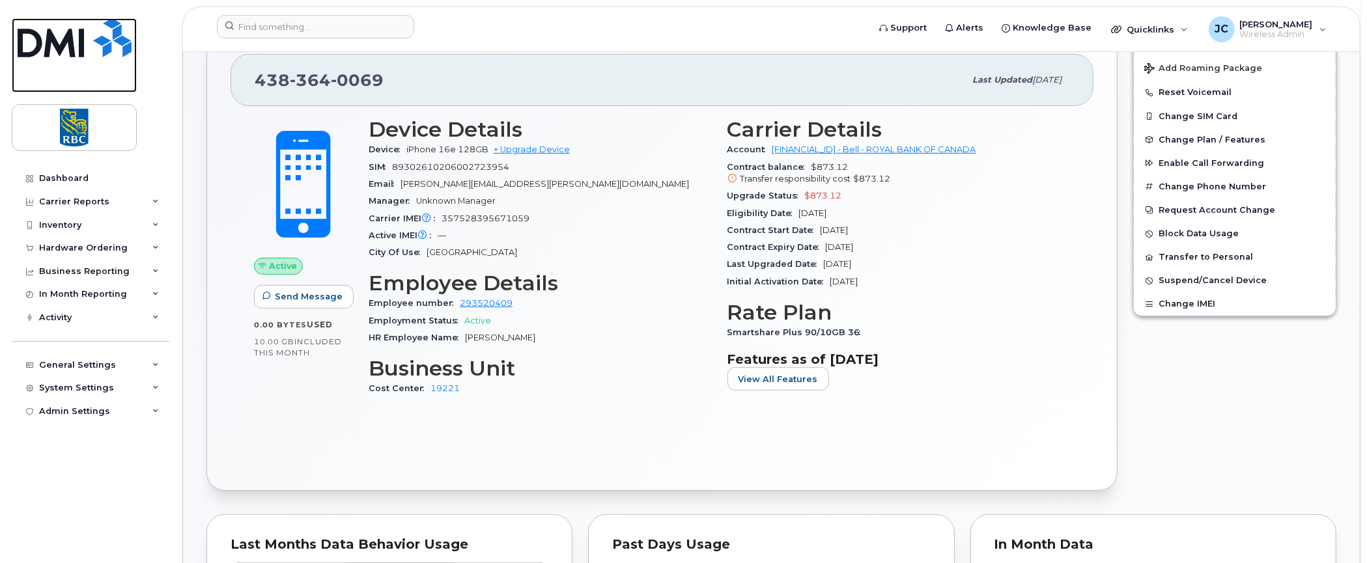
drag, startPoint x: 44, startPoint y: 87, endPoint x: 281, endPoint y: 113, distance: 238.4
click at [44, 87] on link at bounding box center [74, 55] width 125 height 74
drag, startPoint x: 382, startPoint y: 78, endPoint x: 253, endPoint y: 91, distance: 128.9
click at [255, 91] on div "438 364 0069" at bounding box center [610, 79] width 710 height 27
copy span "438 364 0069"
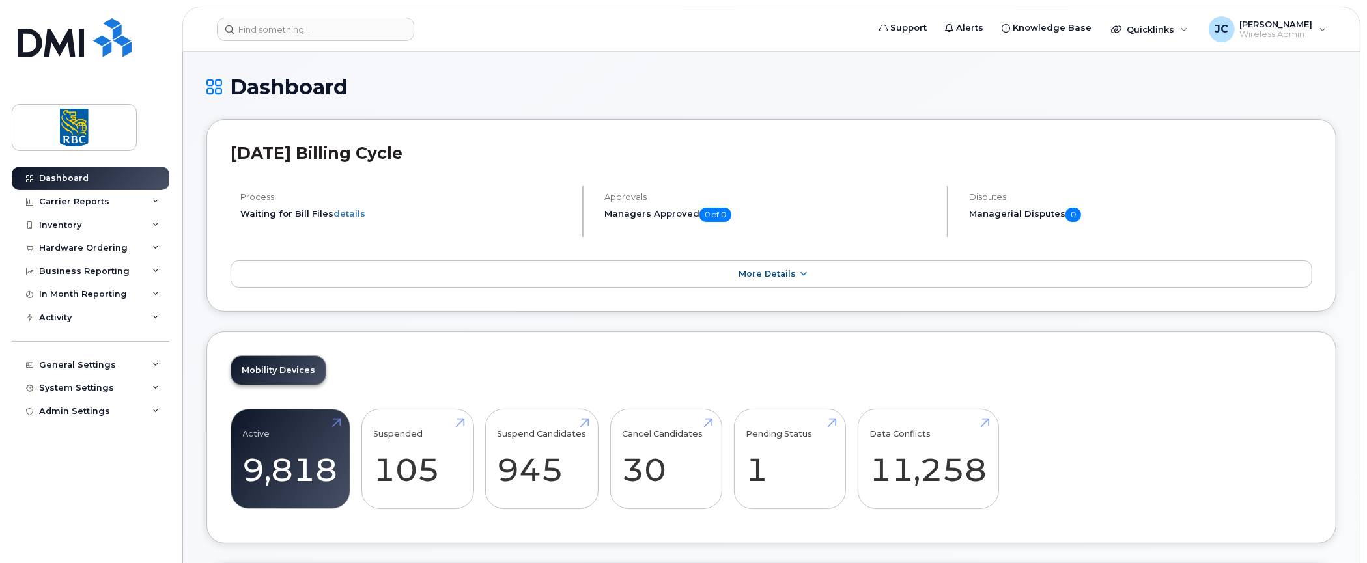
click at [135, 507] on div "Dashboard Carrier Reports Monthly Billing Data Daily Data Pooling Data Behavior…" at bounding box center [92, 355] width 161 height 377
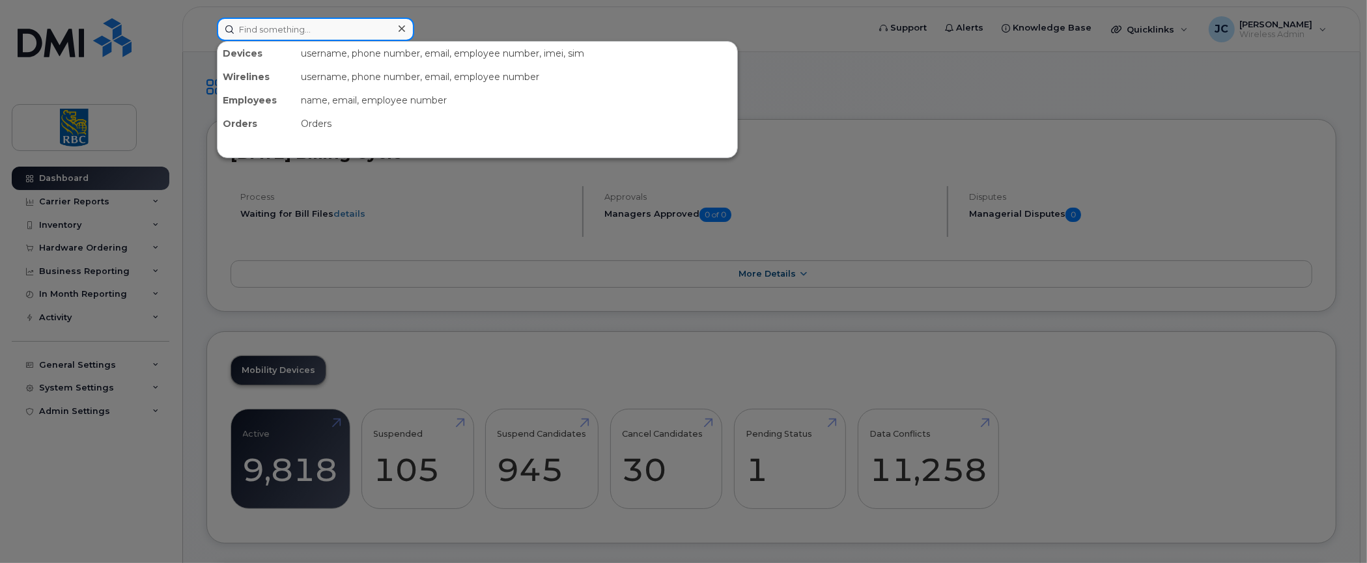
click at [315, 26] on input at bounding box center [315, 29] width 197 height 23
paste input "4383640069"
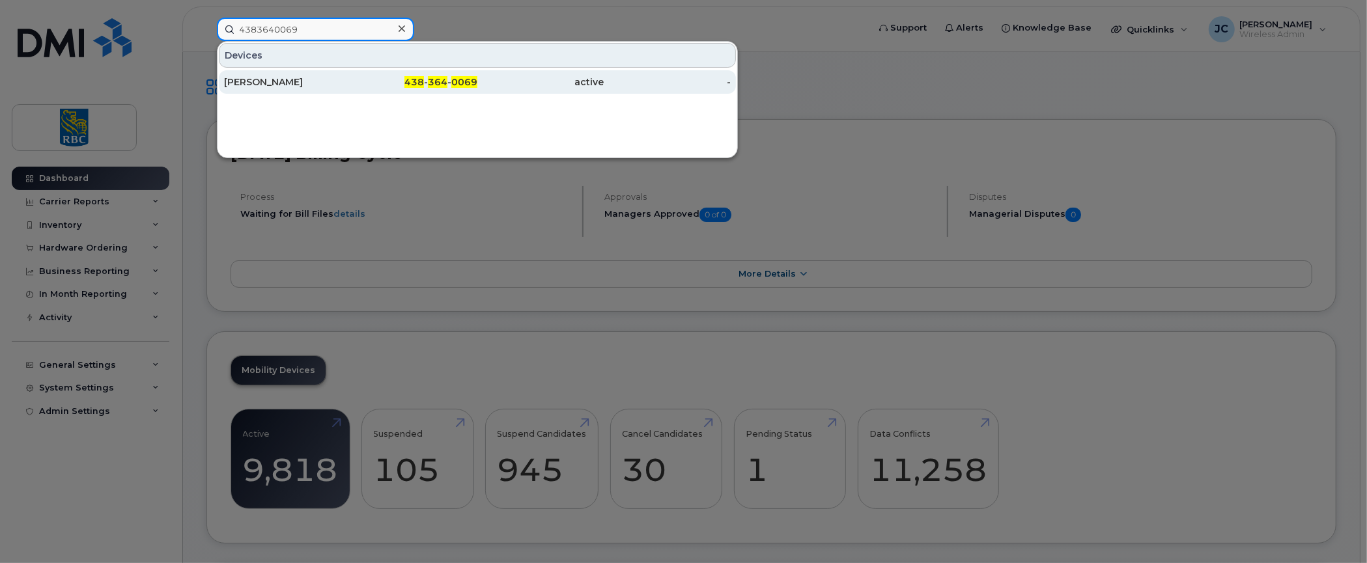
type input "4383640069"
click at [268, 77] on div "[PERSON_NAME]" at bounding box center [287, 82] width 127 height 13
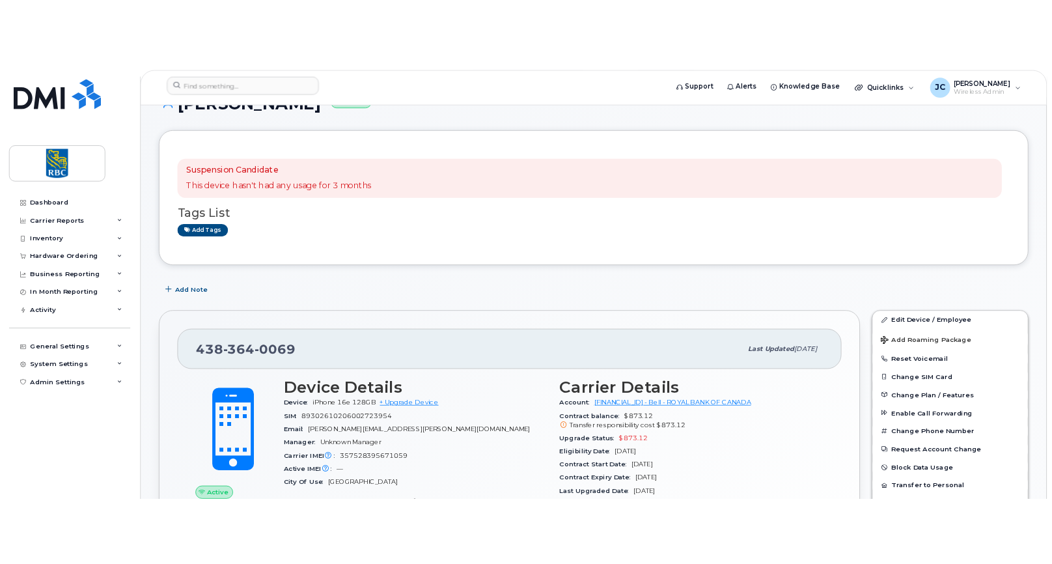
scroll to position [130, 0]
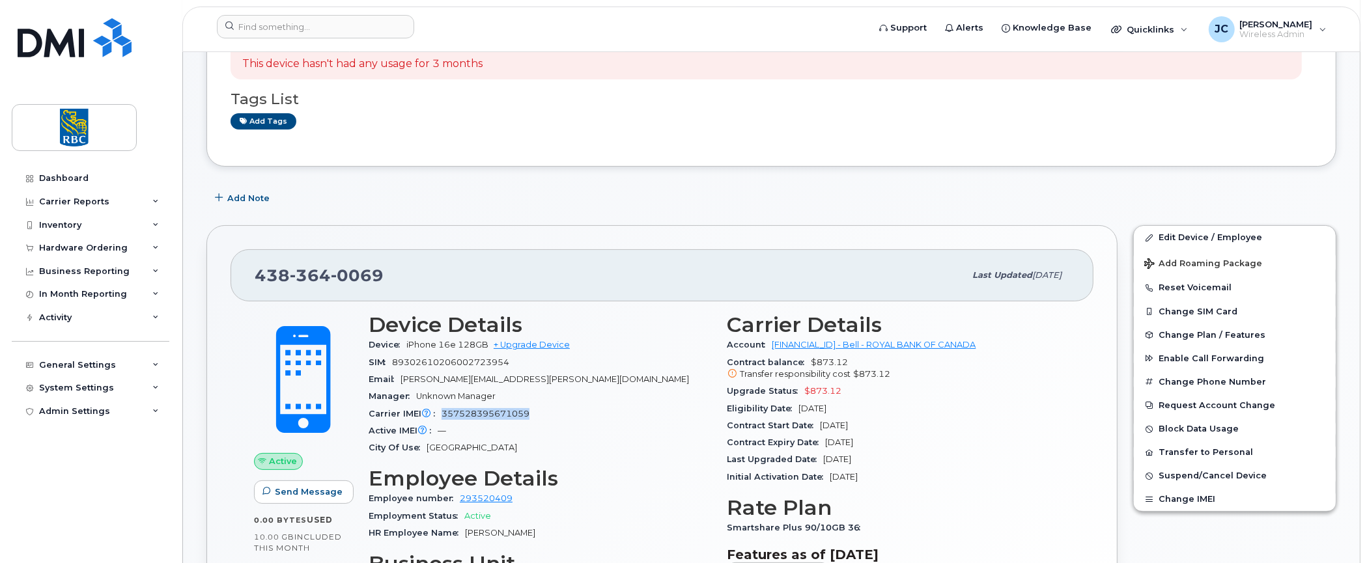
drag, startPoint x: 529, startPoint y: 412, endPoint x: 444, endPoint y: 410, distance: 86.0
click at [444, 410] on div "Carrier IMEI Carrier IMEI is reported during the last billing cycle or change o…" at bounding box center [540, 414] width 343 height 17
copy span "357528395671059"
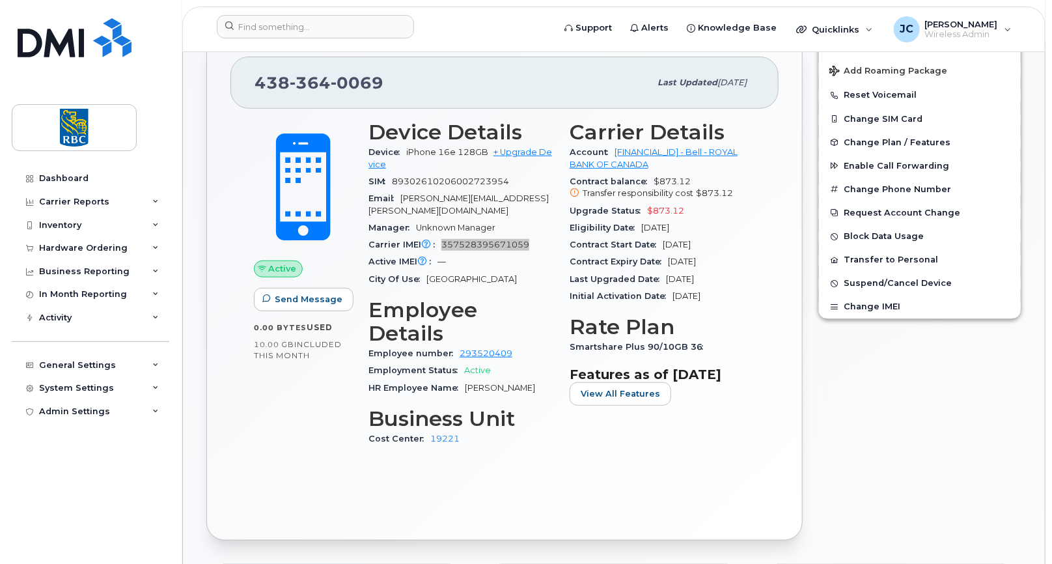
scroll to position [326, 0]
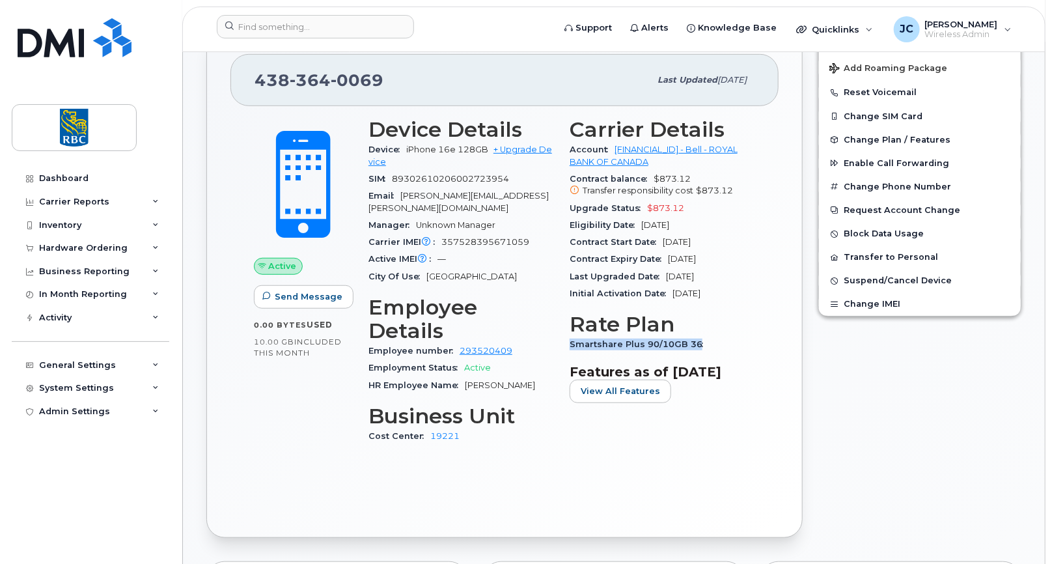
drag, startPoint x: 701, startPoint y: 343, endPoint x: 570, endPoint y: 349, distance: 131.0
click at [570, 349] on div "Smartshare Plus 90/10GB 36" at bounding box center [663, 344] width 186 height 17
copy span "Smartshare Plus 90/10GB 36"
drag, startPoint x: 514, startPoint y: 180, endPoint x: 368, endPoint y: 180, distance: 145.9
click at [369, 180] on div "SIM [TECHNICAL_ID]" at bounding box center [462, 179] width 186 height 17
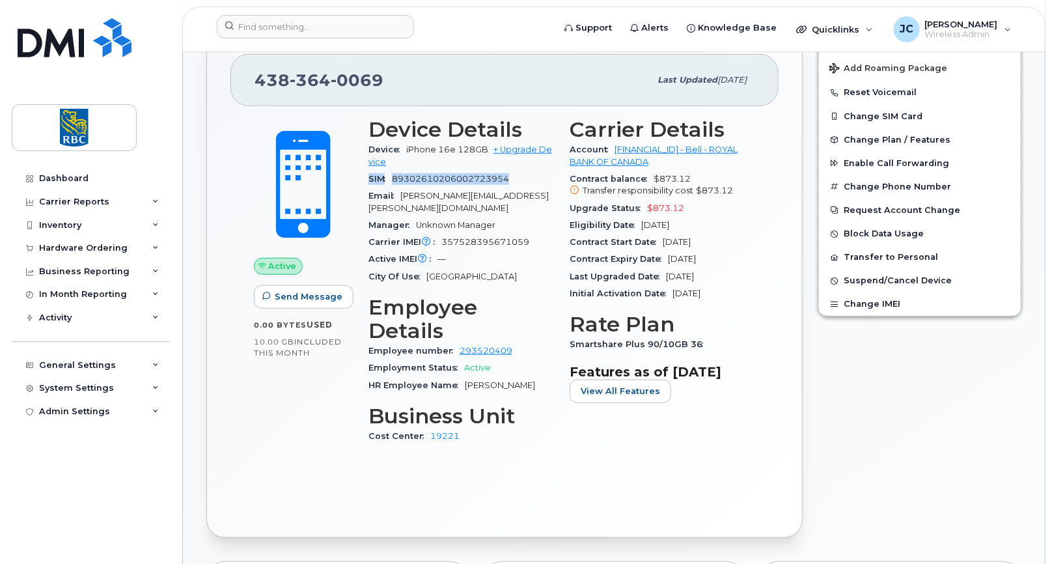
copy div "SIM [TECHNICAL_ID]"
click at [359, 79] on span "0069" at bounding box center [357, 80] width 53 height 20
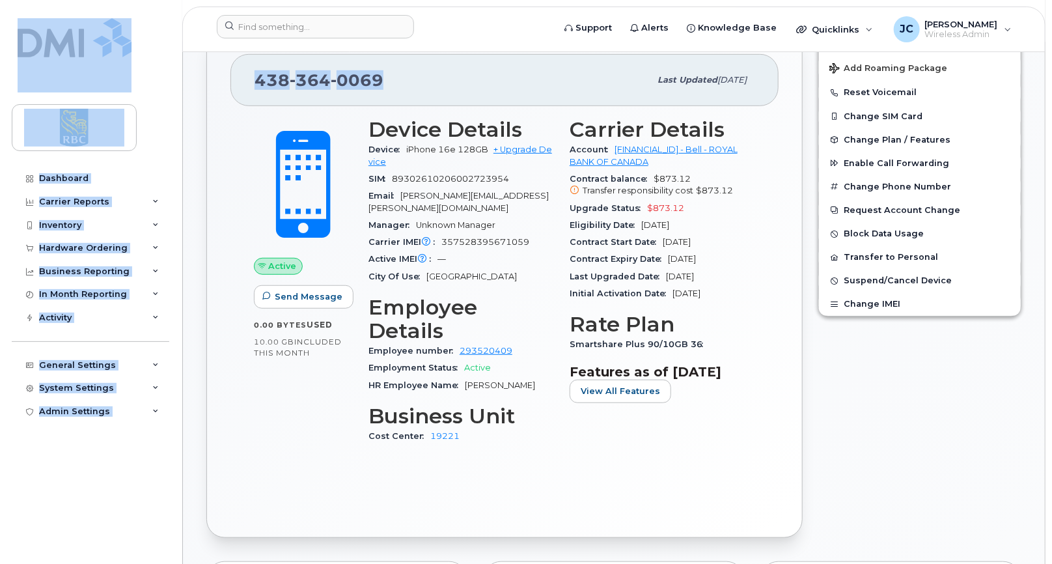
drag, startPoint x: 415, startPoint y: 75, endPoint x: 137, endPoint y: 83, distance: 277.6
click at [522, 64] on div "438 364 0069 Last updated Aug 12, 2025" at bounding box center [505, 80] width 548 height 52
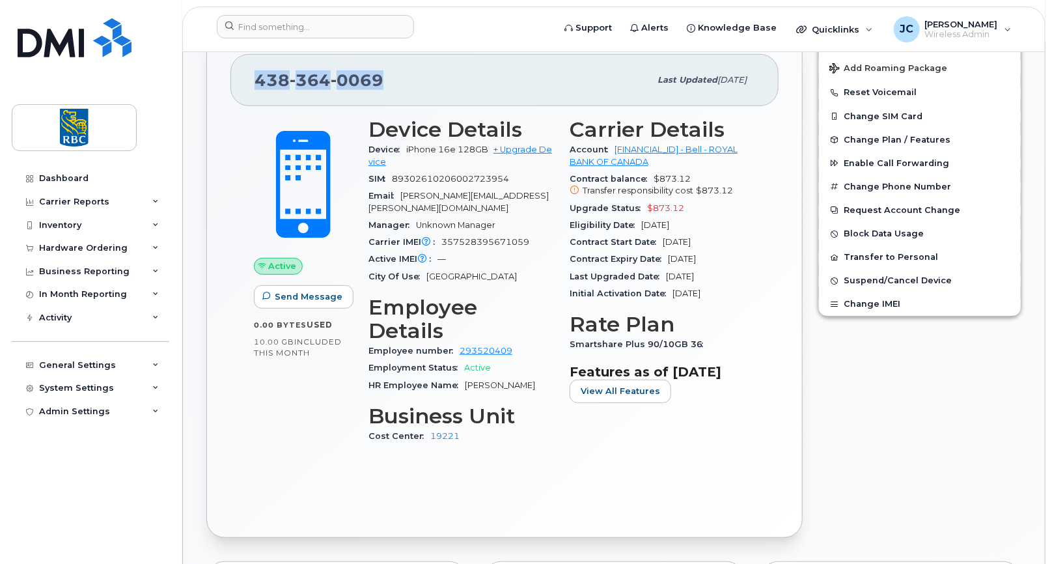
drag, startPoint x: 357, startPoint y: 75, endPoint x: 251, endPoint y: 83, distance: 105.8
click at [251, 83] on div "438 364 0069 Last updated Aug 12, 2025" at bounding box center [505, 80] width 548 height 52
copy span "438 364 0069"
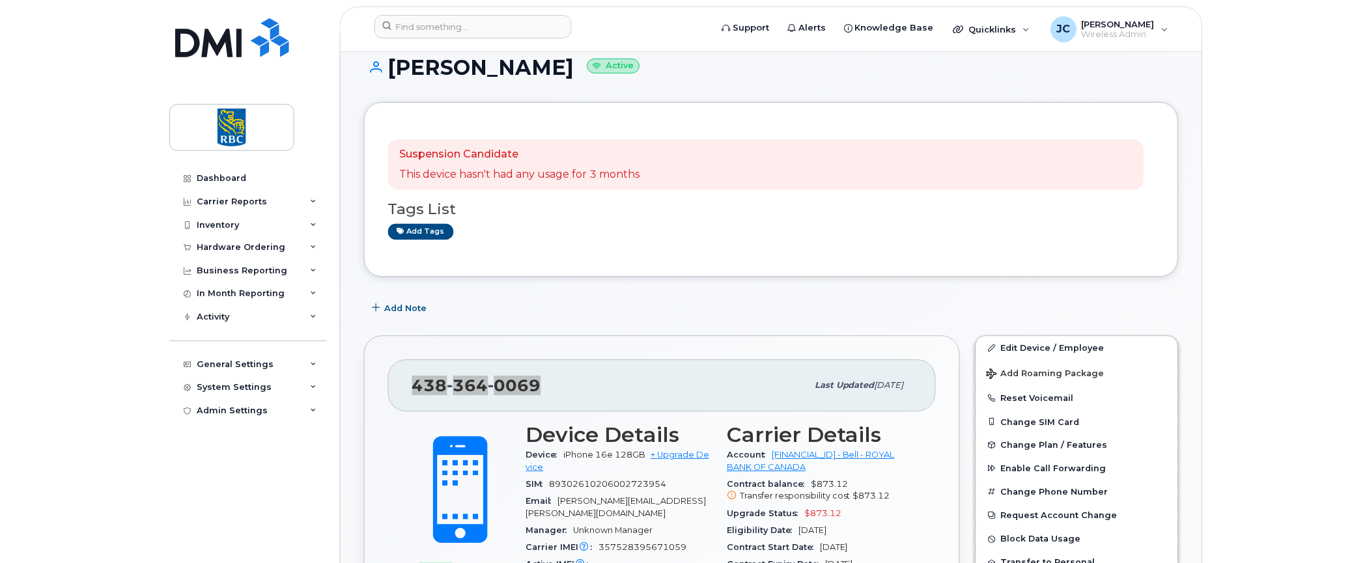
scroll to position [0, 0]
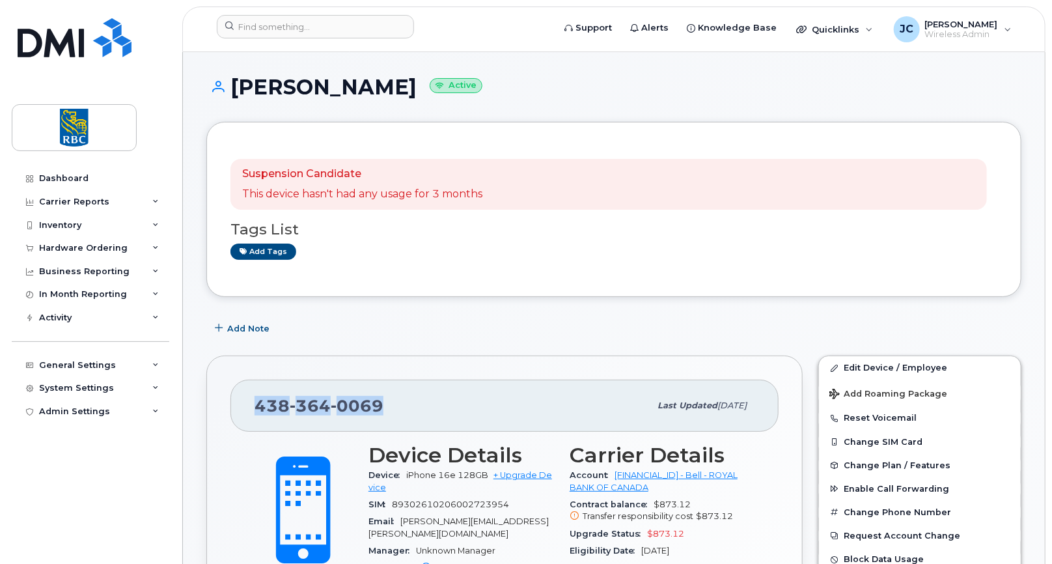
drag, startPoint x: 398, startPoint y: 88, endPoint x: 232, endPoint y: 86, distance: 166.1
click at [232, 86] on h1 "[PERSON_NAME] Active" at bounding box center [613, 87] width 815 height 23
copy h1 "[PERSON_NAME]"
click at [473, 332] on div "Add Note" at bounding box center [613, 328] width 815 height 23
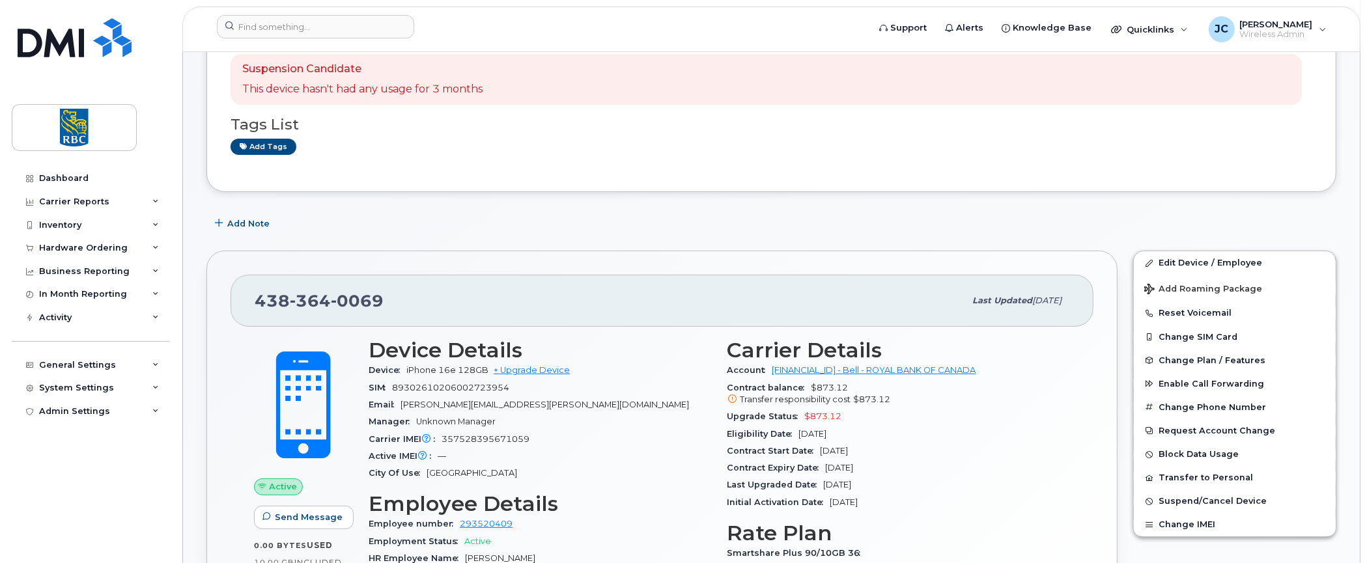
scroll to position [261, 0]
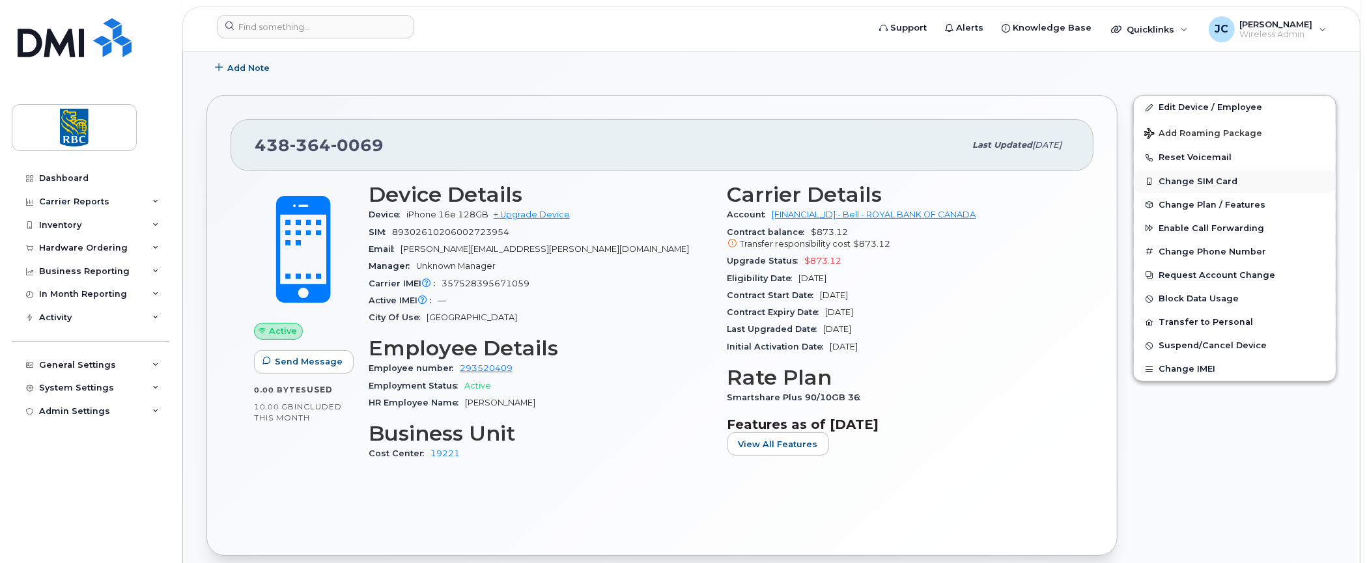
click at [1188, 177] on button "Change SIM Card" at bounding box center [1235, 181] width 202 height 23
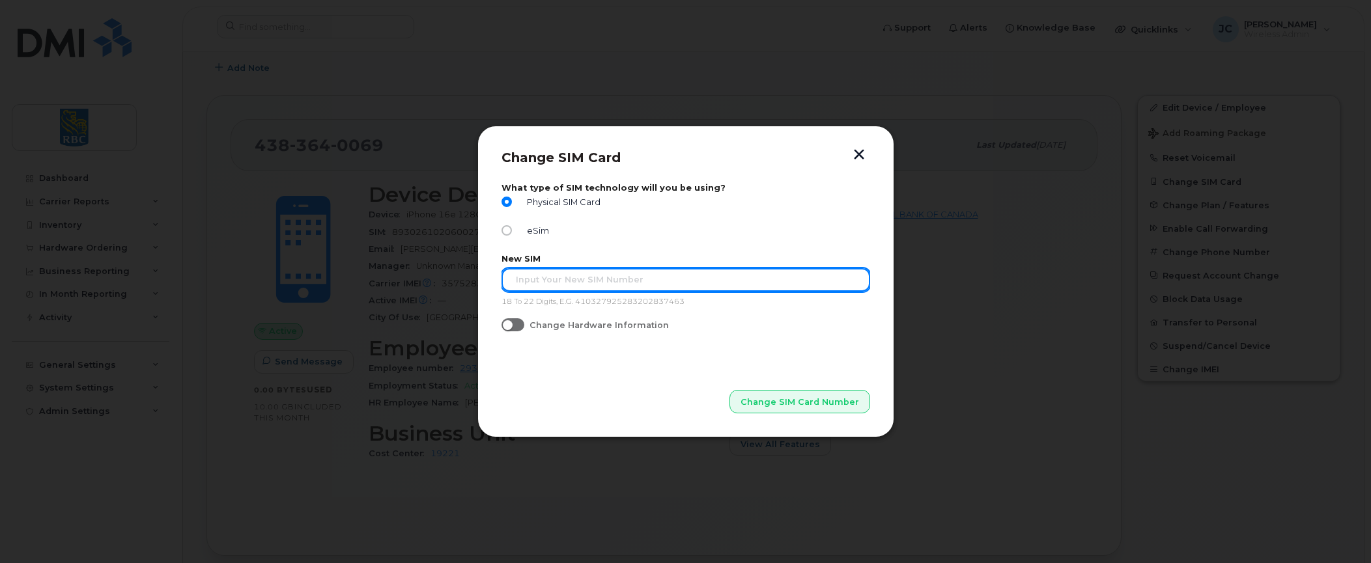
click at [539, 279] on input "text" at bounding box center [685, 279] width 369 height 23
paste input "89302610207419161671"
type input "89302610207419161671"
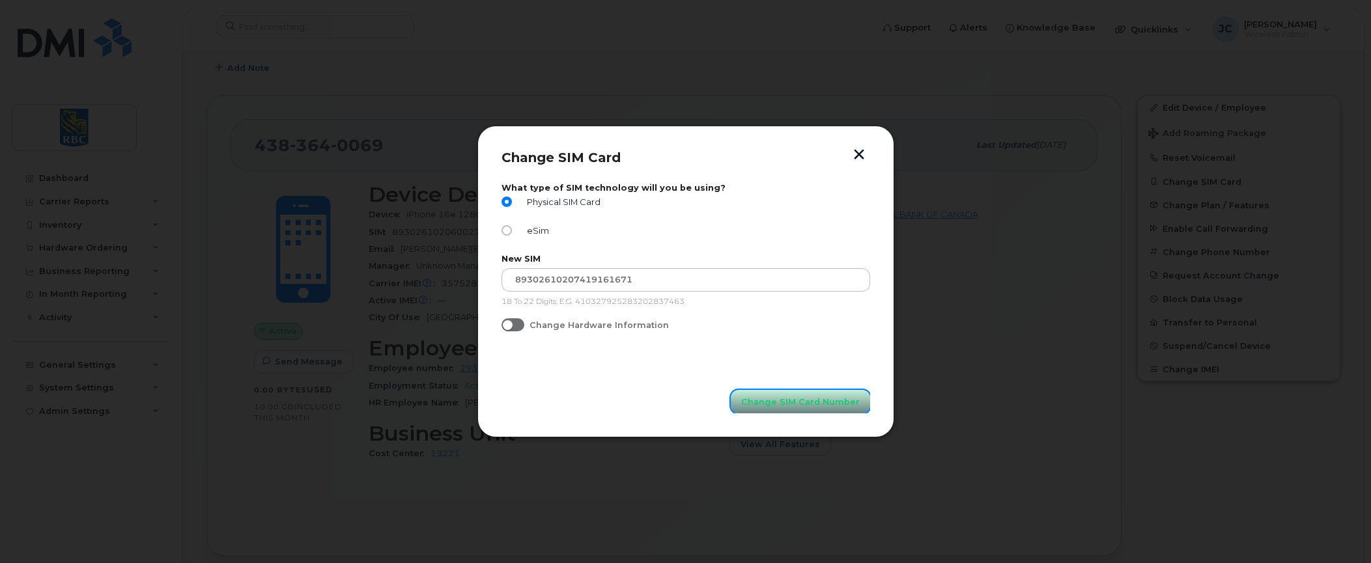
click at [802, 396] on span "Change SIM Card Number" at bounding box center [800, 402] width 119 height 12
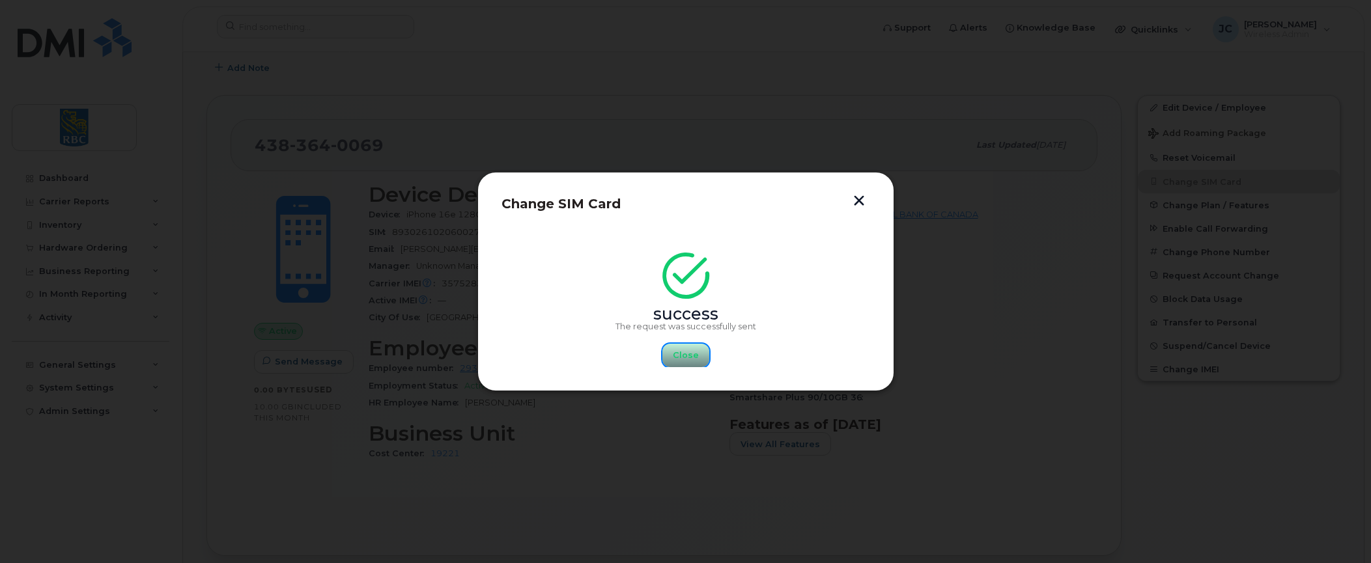
click at [683, 353] on span "Close" at bounding box center [686, 355] width 26 height 12
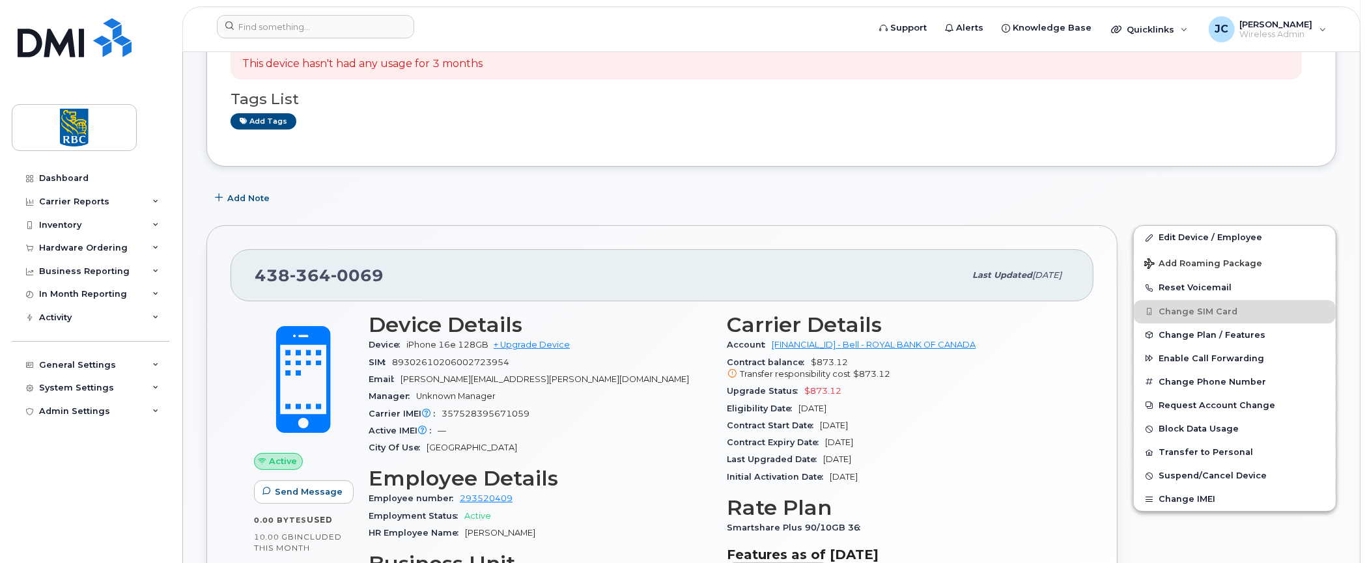
scroll to position [0, 0]
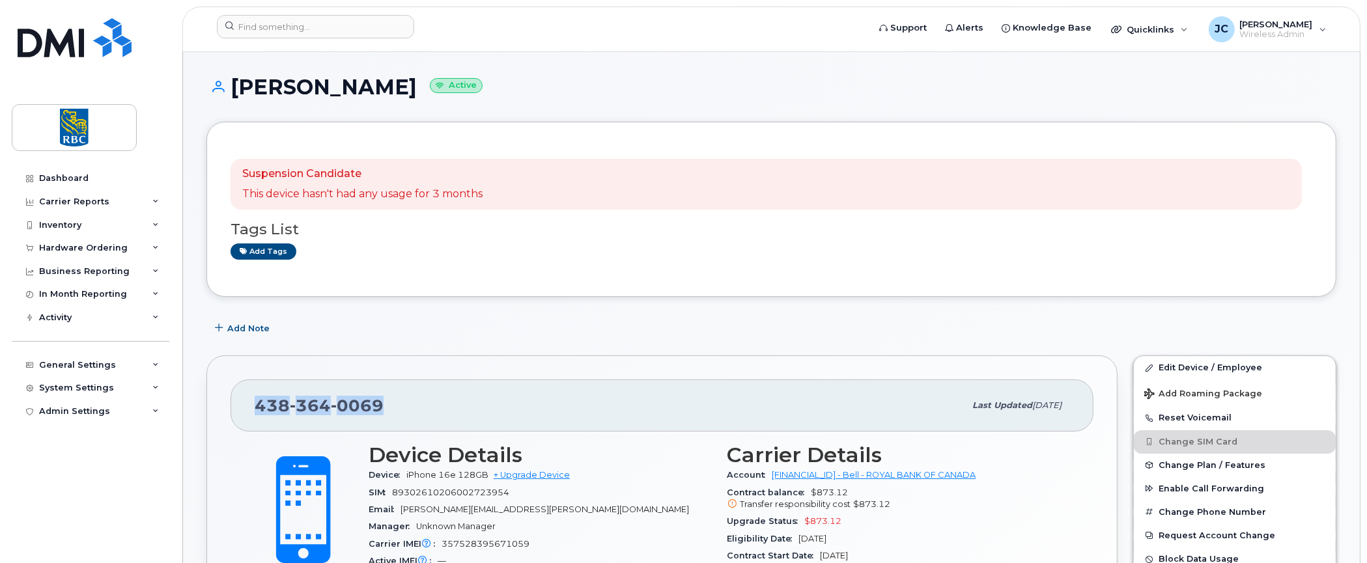
drag, startPoint x: 381, startPoint y: 408, endPoint x: 247, endPoint y: 416, distance: 134.4
click at [247, 416] on div "438 364 0069 Last updated Aug 12, 2025" at bounding box center [662, 406] width 863 height 52
copy span "438 364 0069"
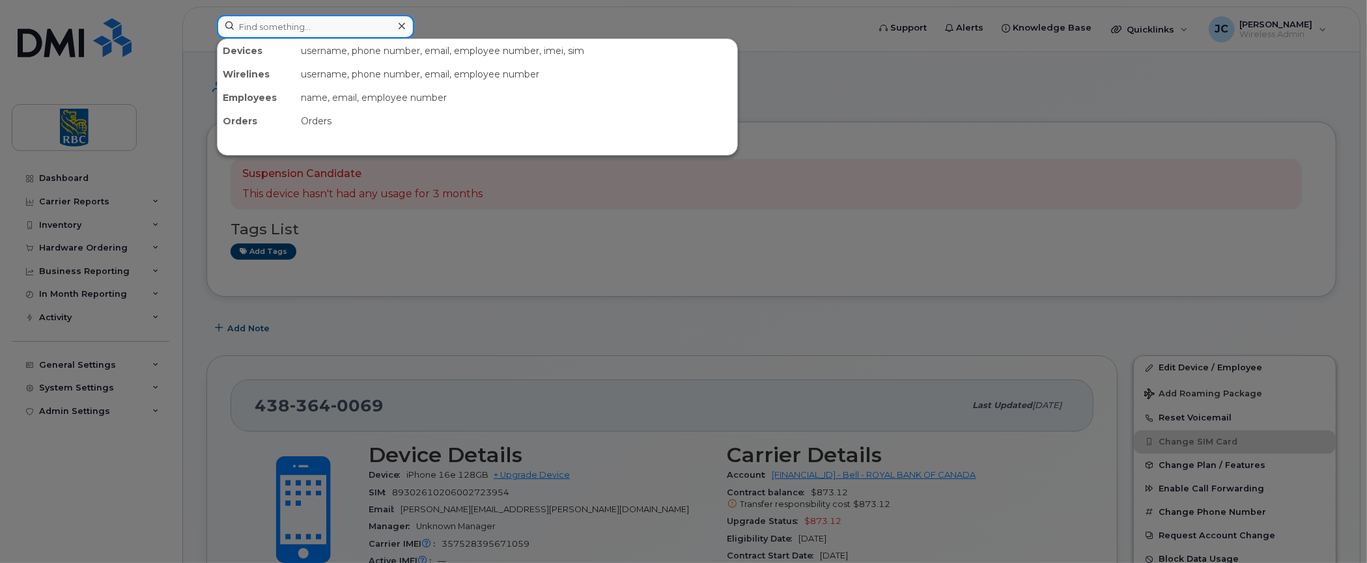
click at [339, 31] on input at bounding box center [315, 26] width 197 height 23
paste input "4383640069"
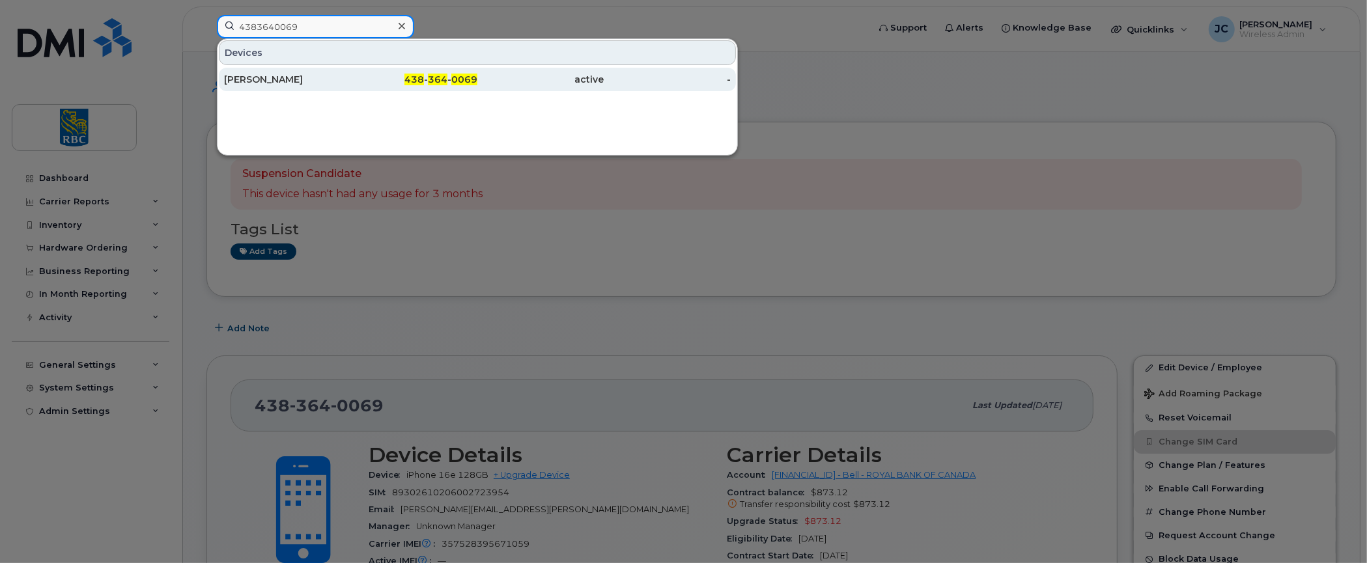
type input "4383640069"
click at [275, 73] on div "Laura Cristescu" at bounding box center [287, 79] width 127 height 13
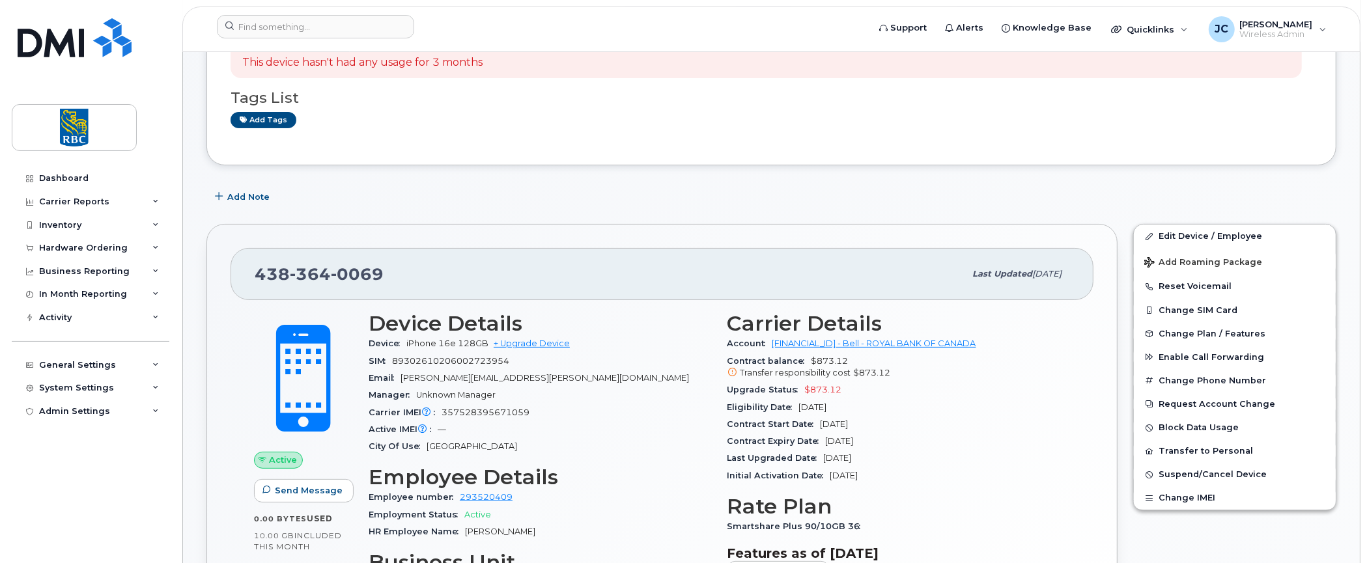
scroll to position [130, 0]
click at [1199, 303] on button "Change SIM Card" at bounding box center [1235, 311] width 202 height 23
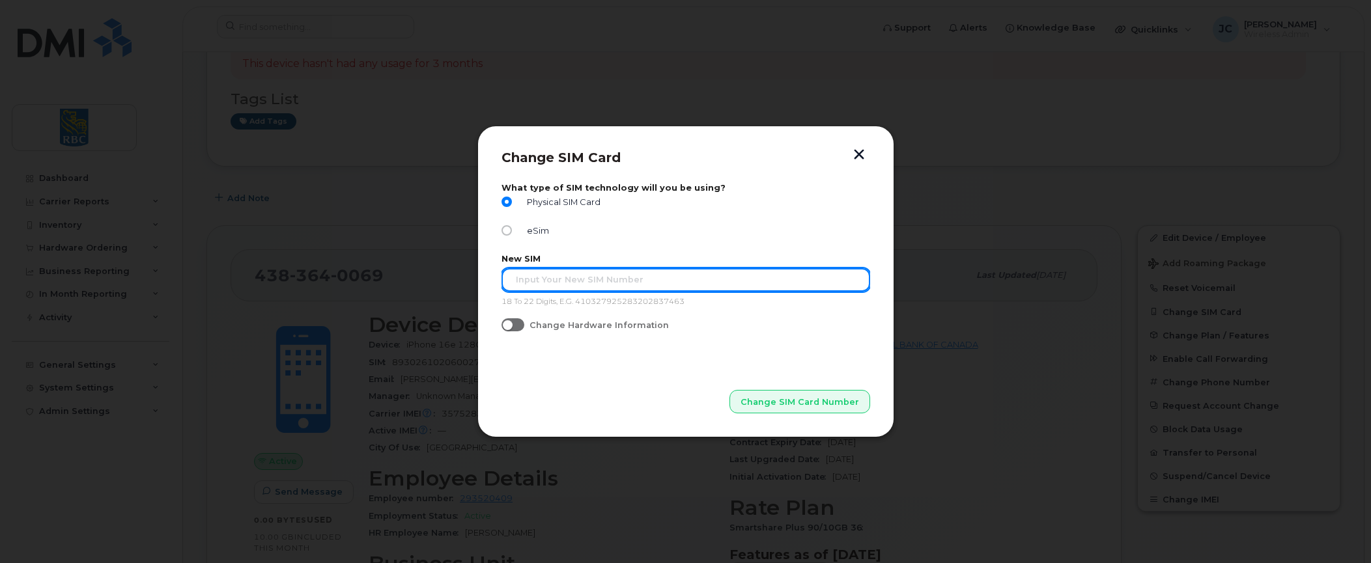
click at [539, 277] on input "text" at bounding box center [685, 279] width 369 height 23
click at [555, 281] on input "text" at bounding box center [685, 279] width 369 height 23
paste input "89302610207419161671"
type input "89302610207419161671"
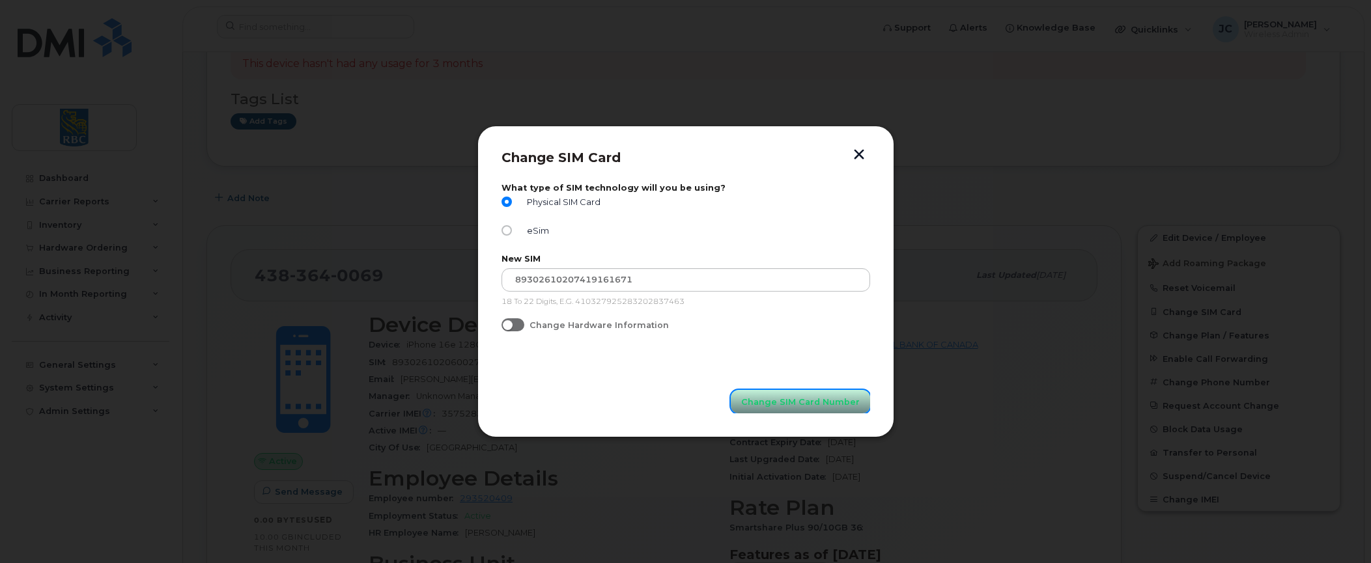
click at [815, 396] on span "Change SIM Card Number" at bounding box center [800, 402] width 119 height 12
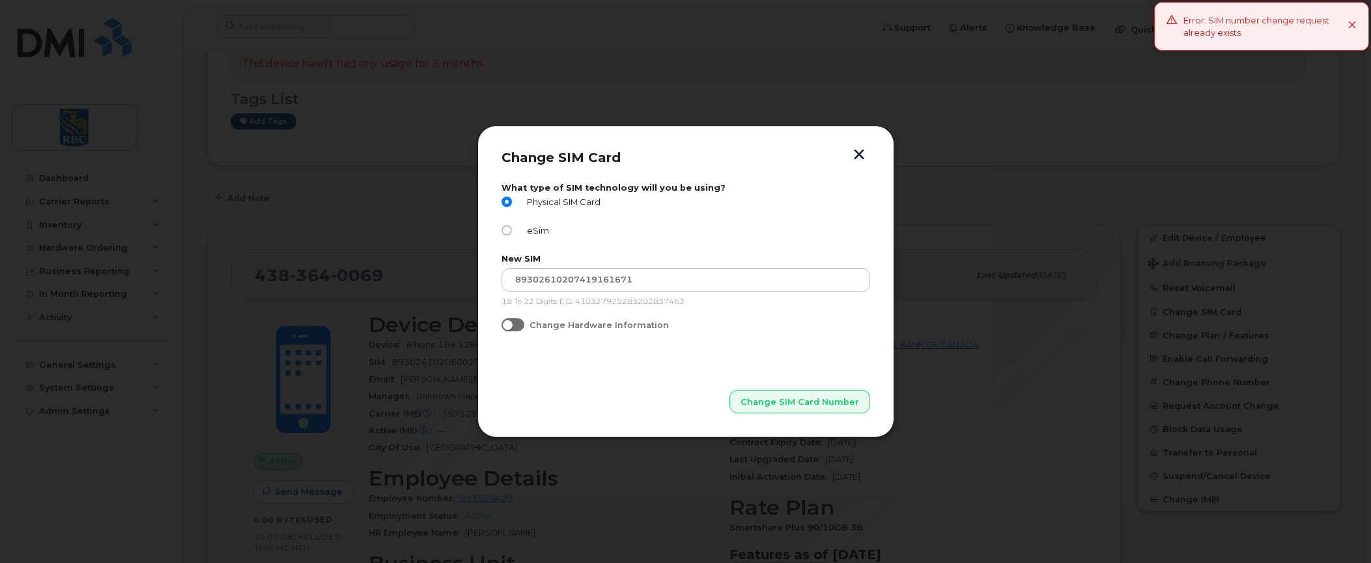
click at [859, 151] on button "button" at bounding box center [859, 156] width 20 height 14
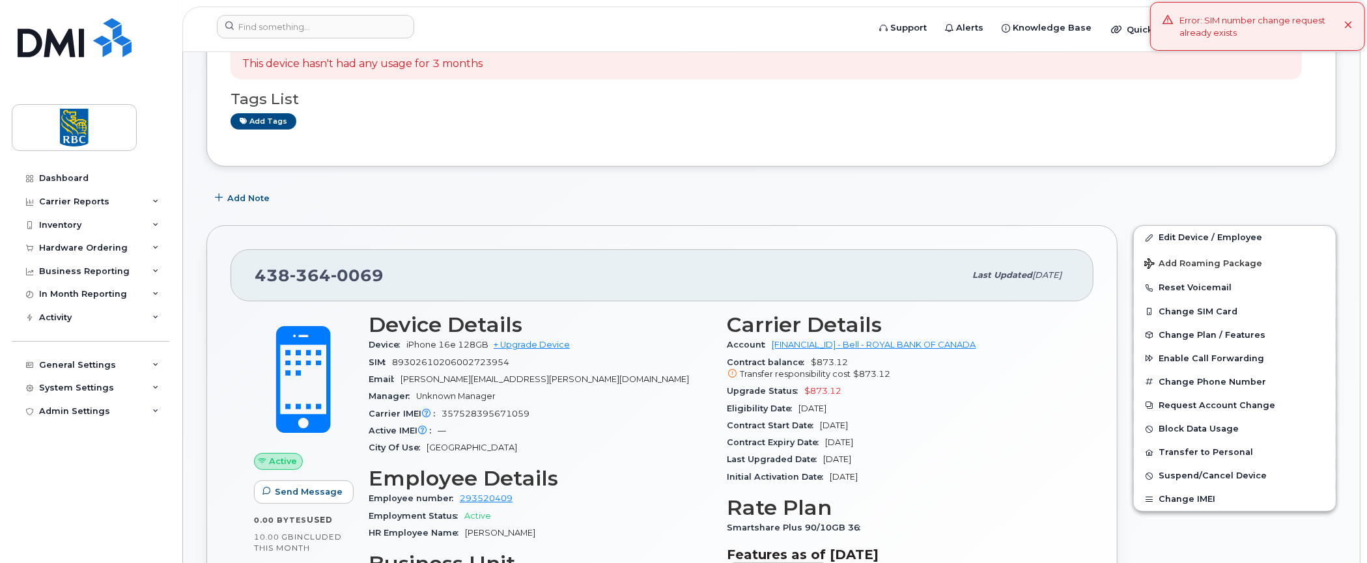
scroll to position [0, 0]
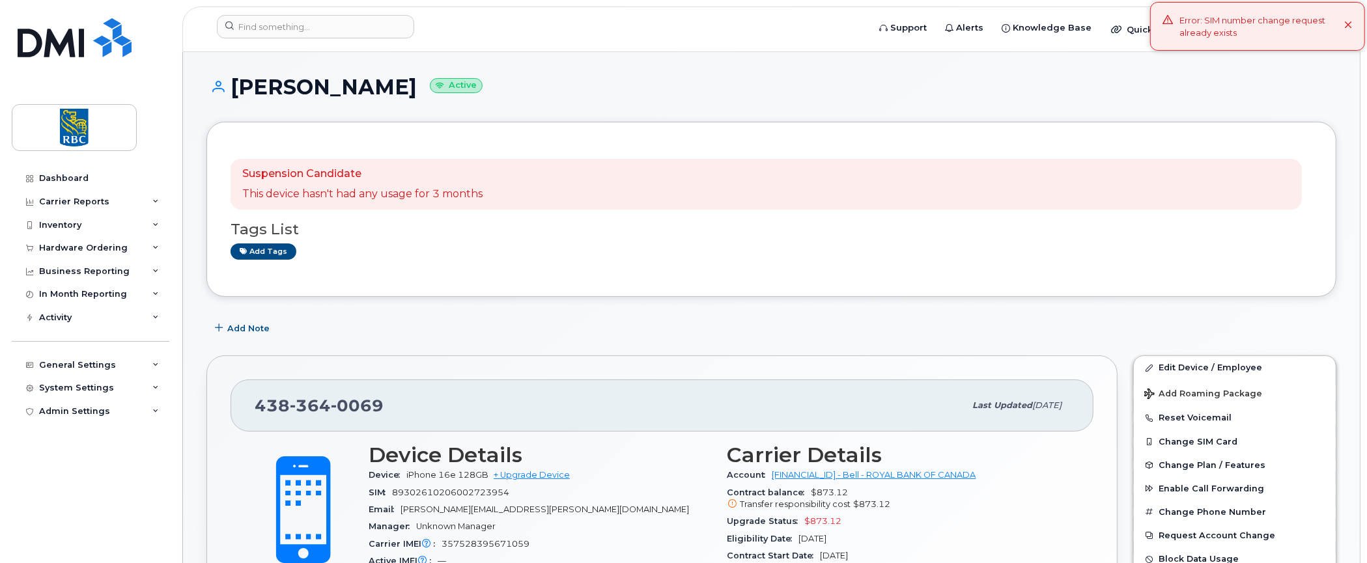
drag, startPoint x: 390, startPoint y: 89, endPoint x: 216, endPoint y: 98, distance: 174.8
click at [216, 98] on div "[PERSON_NAME] Active" at bounding box center [771, 99] width 1130 height 46
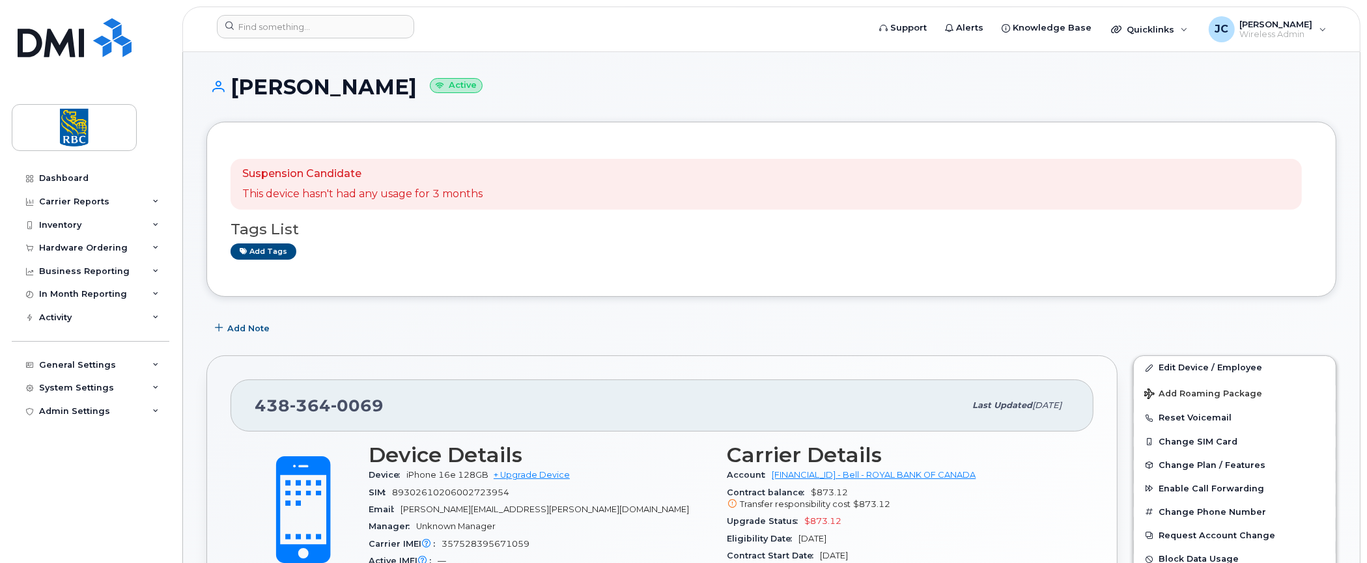
copy h1 "[PERSON_NAME]"
click at [283, 22] on input at bounding box center [315, 26] width 197 height 23
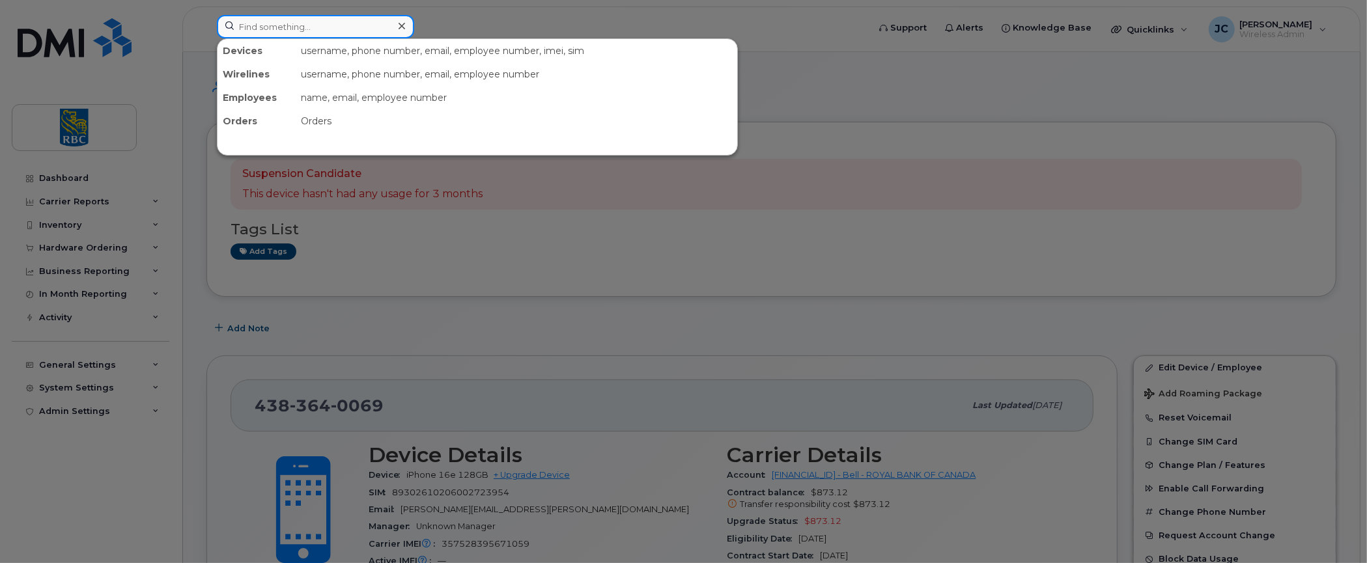
paste input "[PERSON_NAME]"
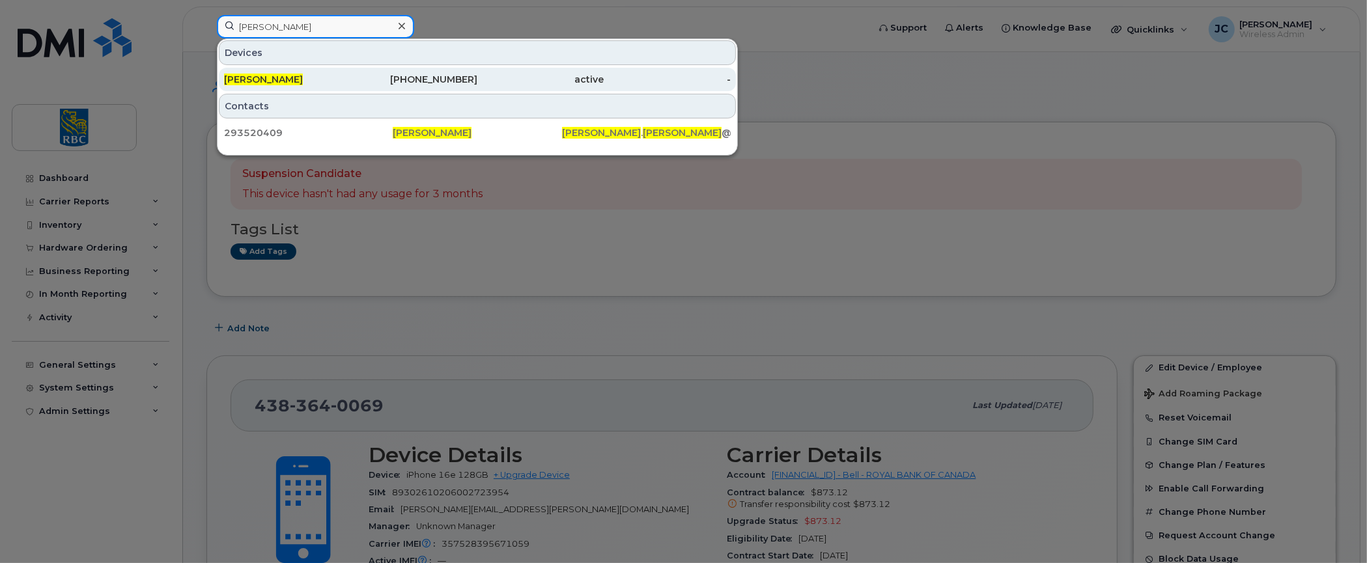
type input "[PERSON_NAME]"
click at [351, 72] on div "[PERSON_NAME]" at bounding box center [414, 79] width 127 height 23
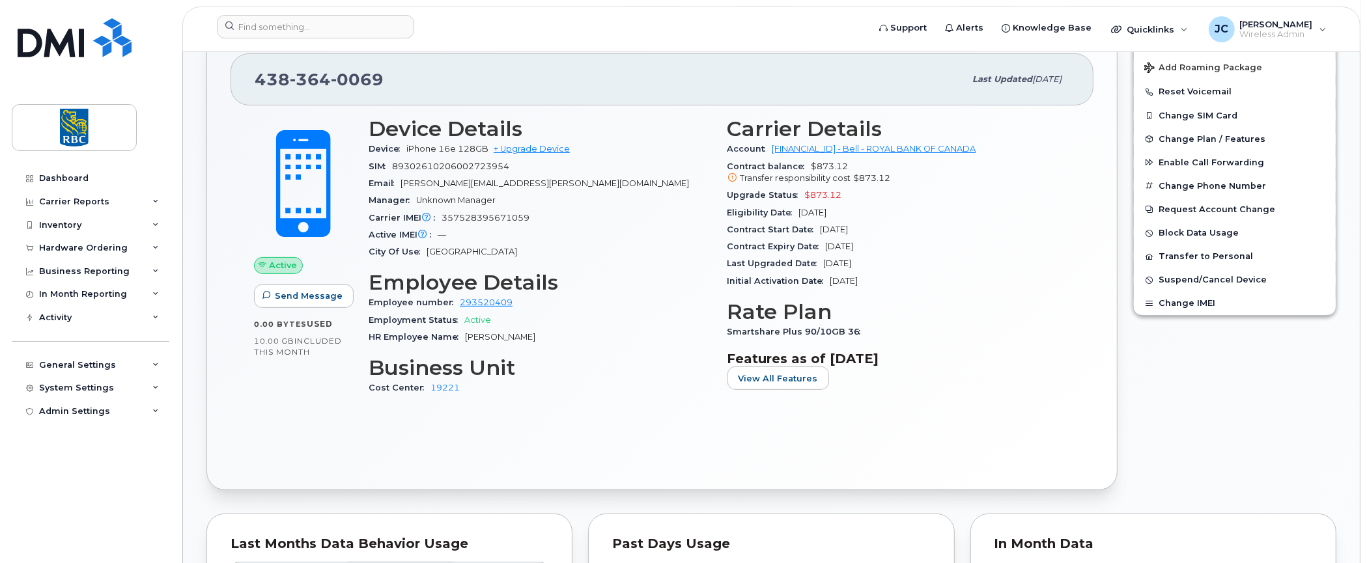
scroll to position [326, 0]
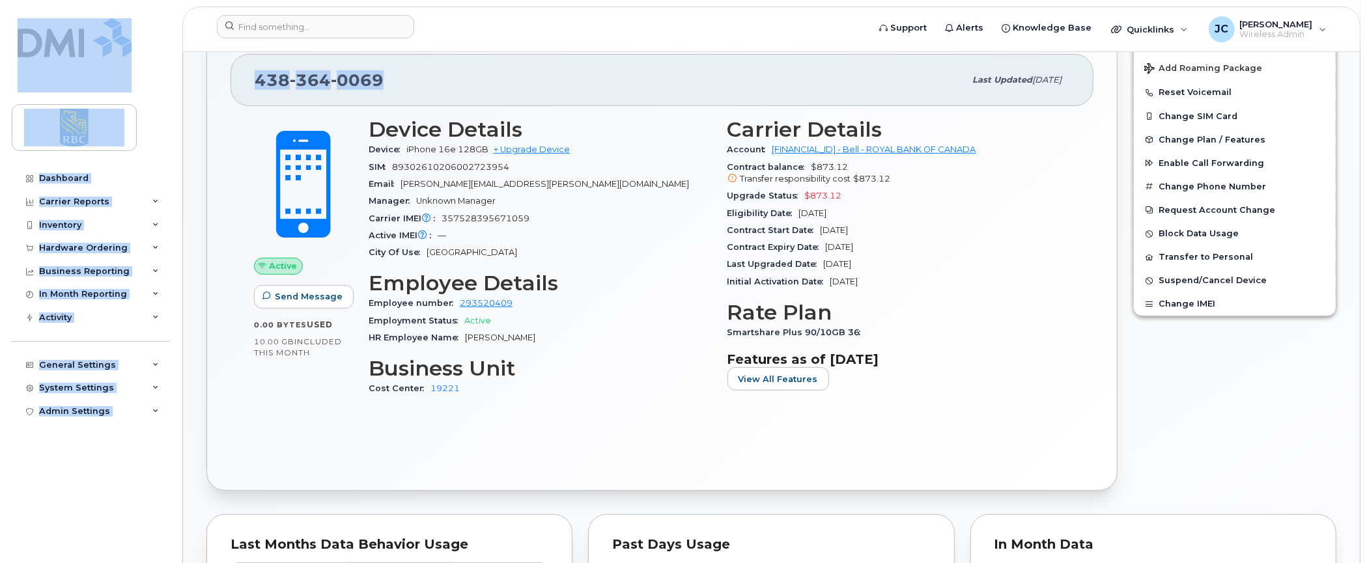
drag, startPoint x: 386, startPoint y: 75, endPoint x: 158, endPoint y: 79, distance: 228.0
click at [486, 73] on div "438 364 0069" at bounding box center [610, 79] width 710 height 27
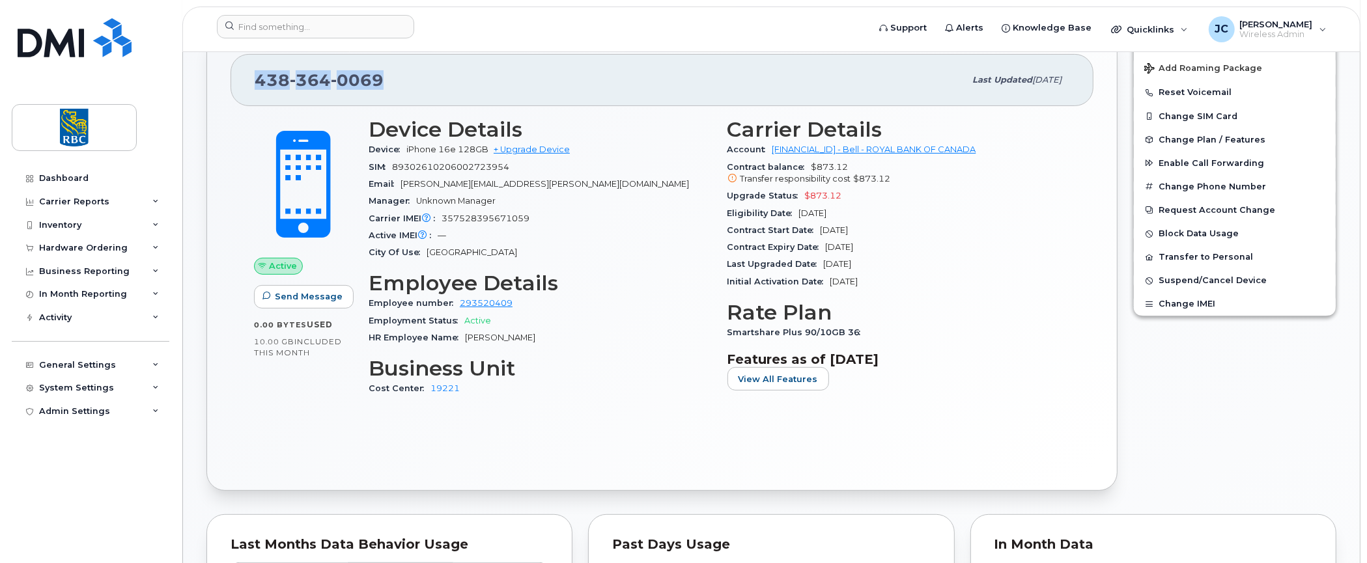
drag, startPoint x: 382, startPoint y: 76, endPoint x: 256, endPoint y: 84, distance: 126.0
click at [256, 84] on div "438 364 0069" at bounding box center [610, 79] width 710 height 27
copy span "438 364 0069"
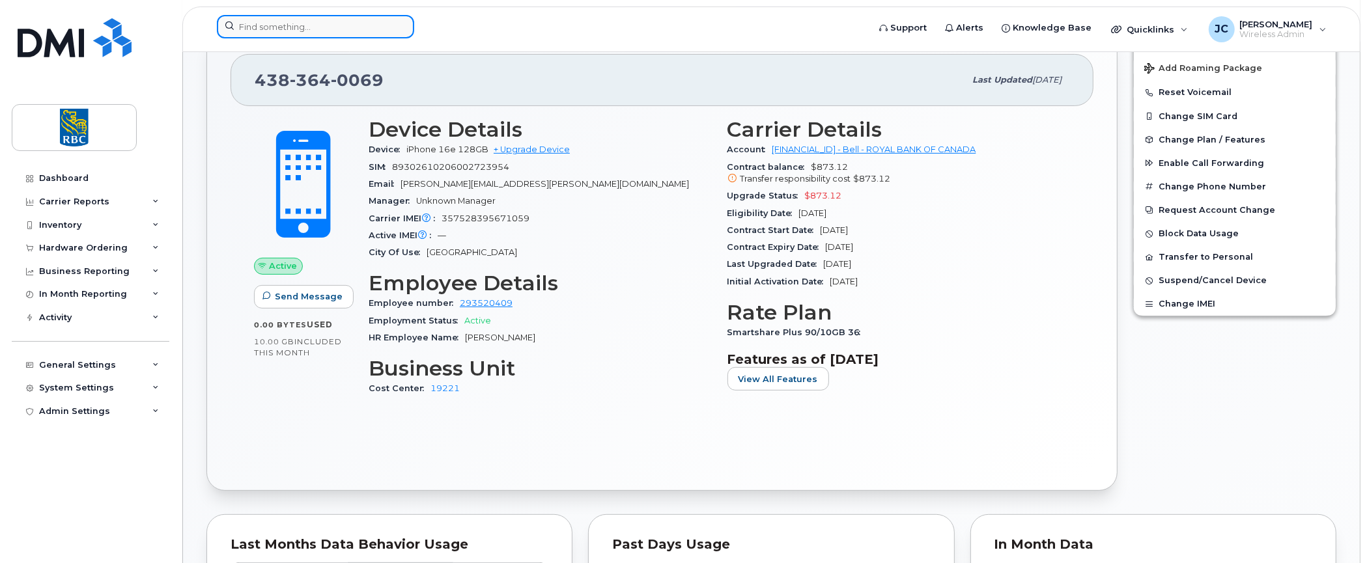
click at [272, 21] on input at bounding box center [315, 26] width 197 height 23
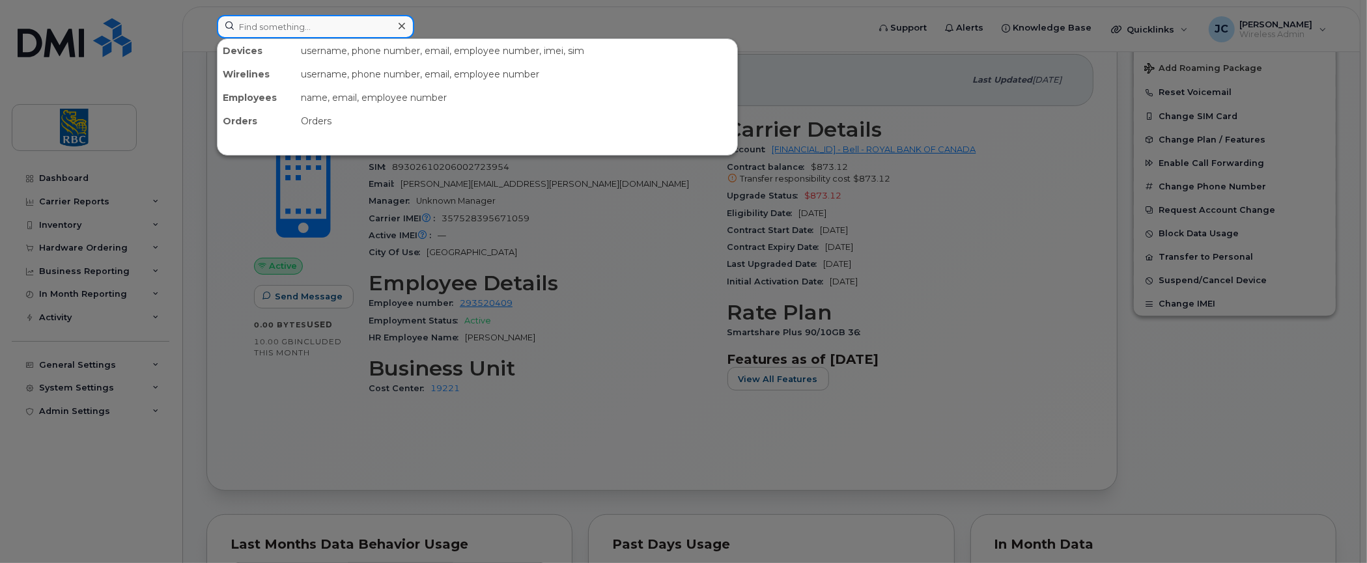
paste input "4383640069"
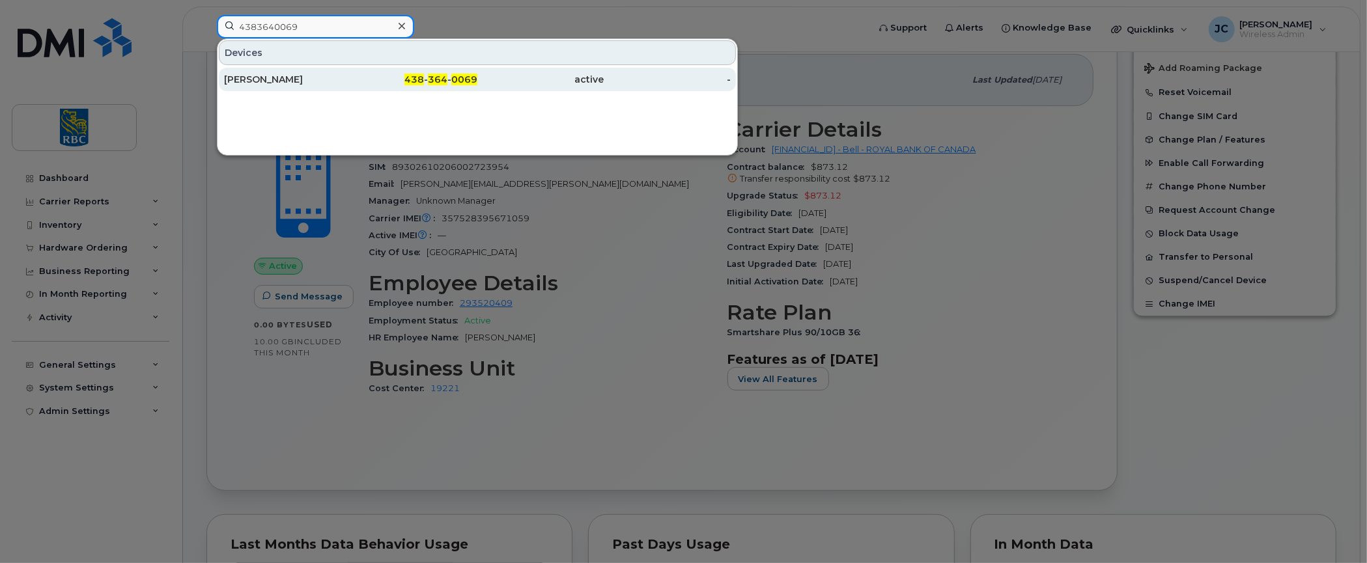
type input "4383640069"
drag, startPoint x: 249, startPoint y: 75, endPoint x: 375, endPoint y: 85, distance: 126.1
click at [249, 75] on div "Laura Cristescu" at bounding box center [287, 79] width 127 height 13
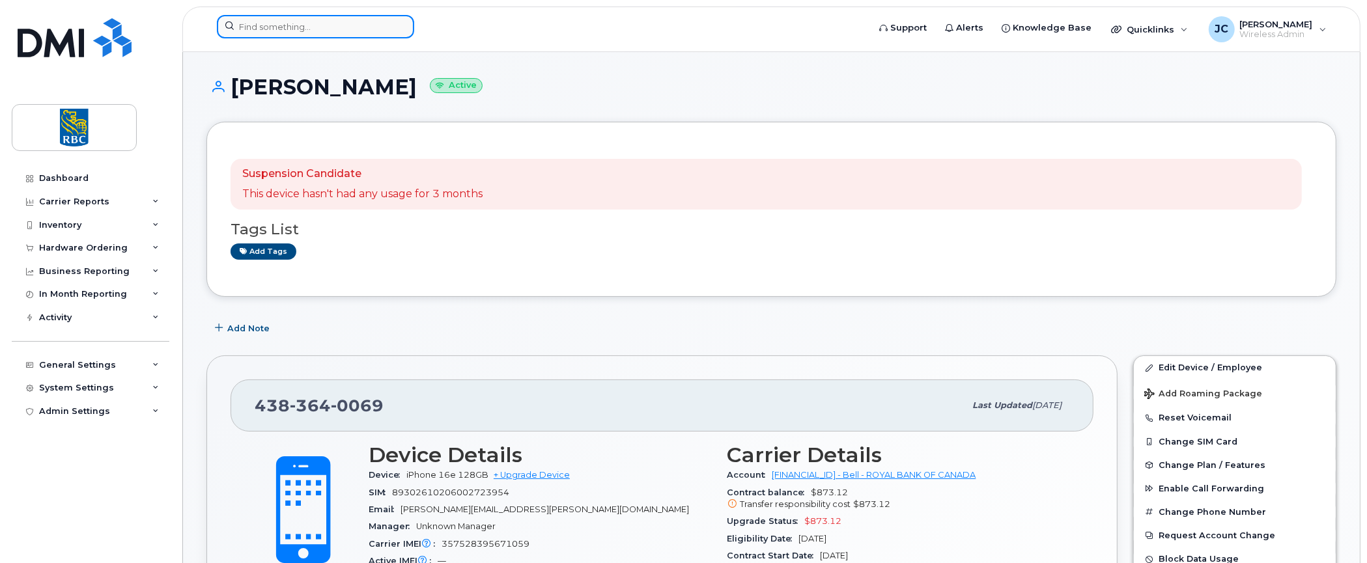
click at [324, 23] on input at bounding box center [315, 26] width 197 height 23
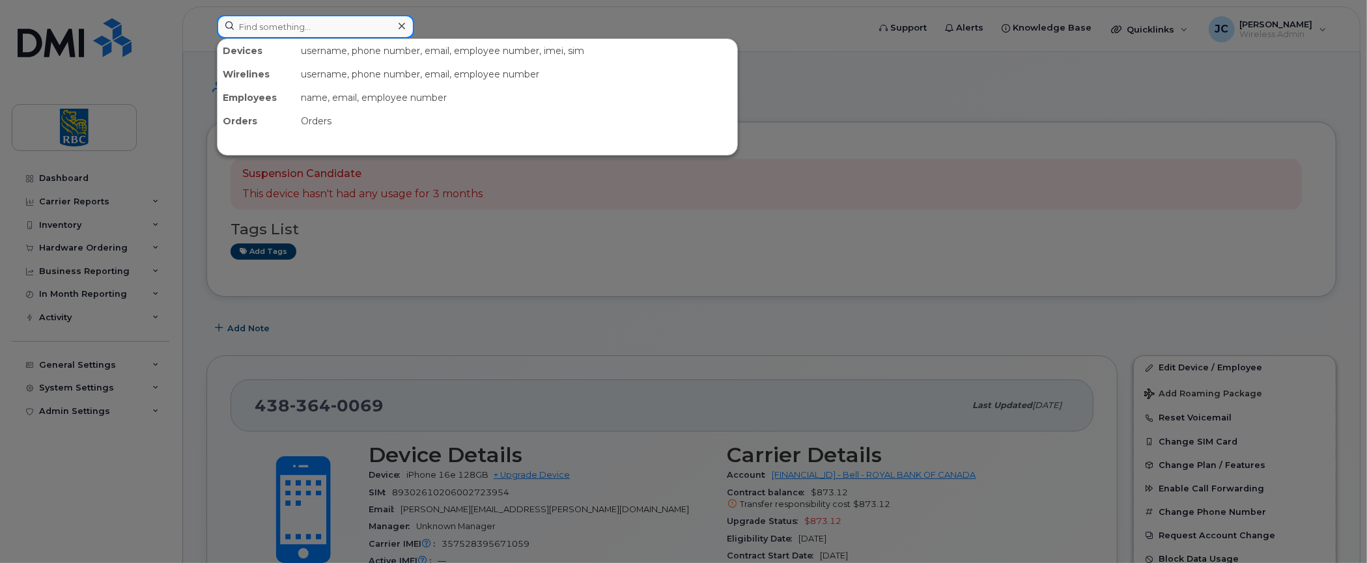
paste input "5062691100"
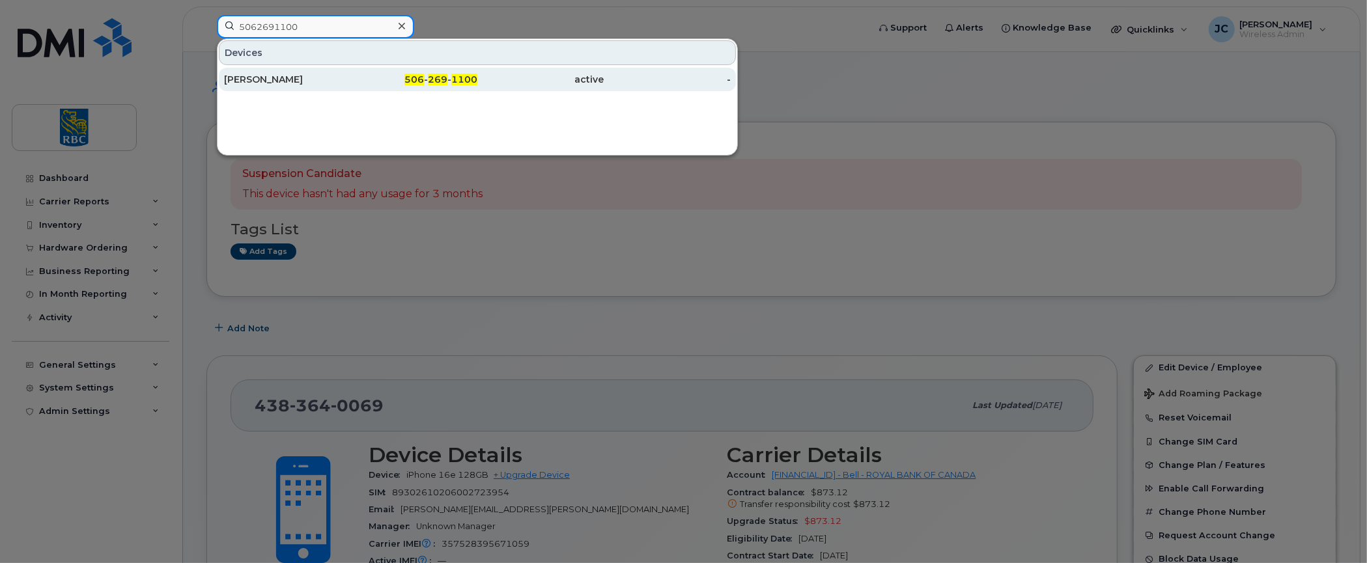
type input "5062691100"
click at [267, 74] on div "[PERSON_NAME]" at bounding box center [287, 79] width 127 height 13
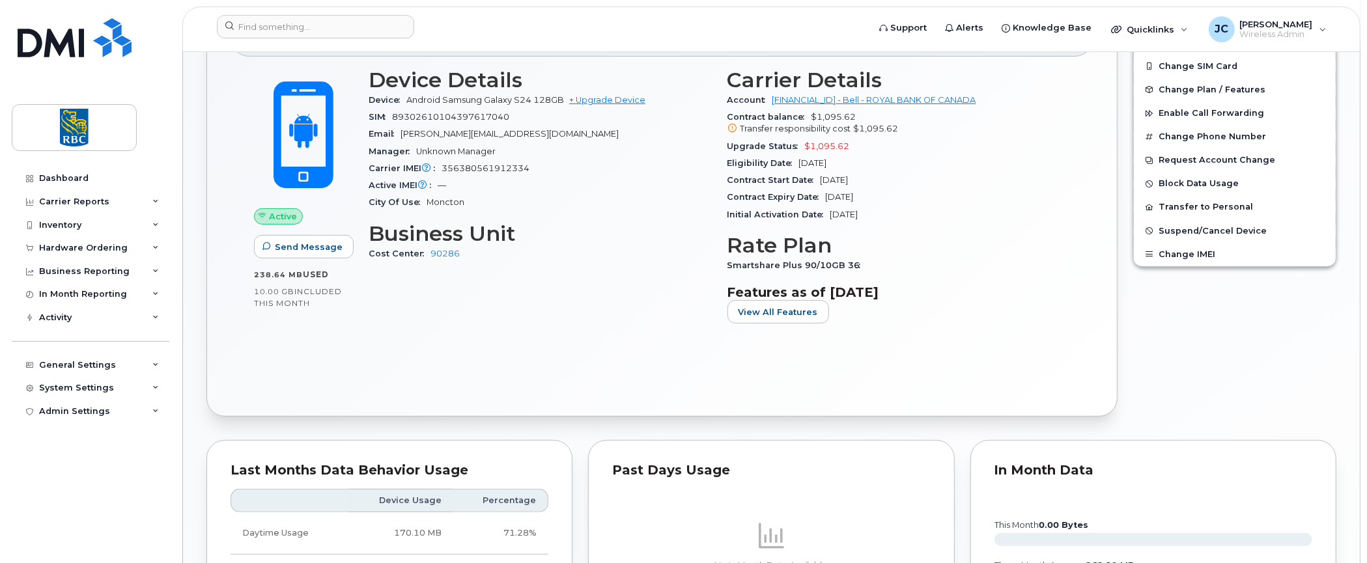
scroll to position [314, 0]
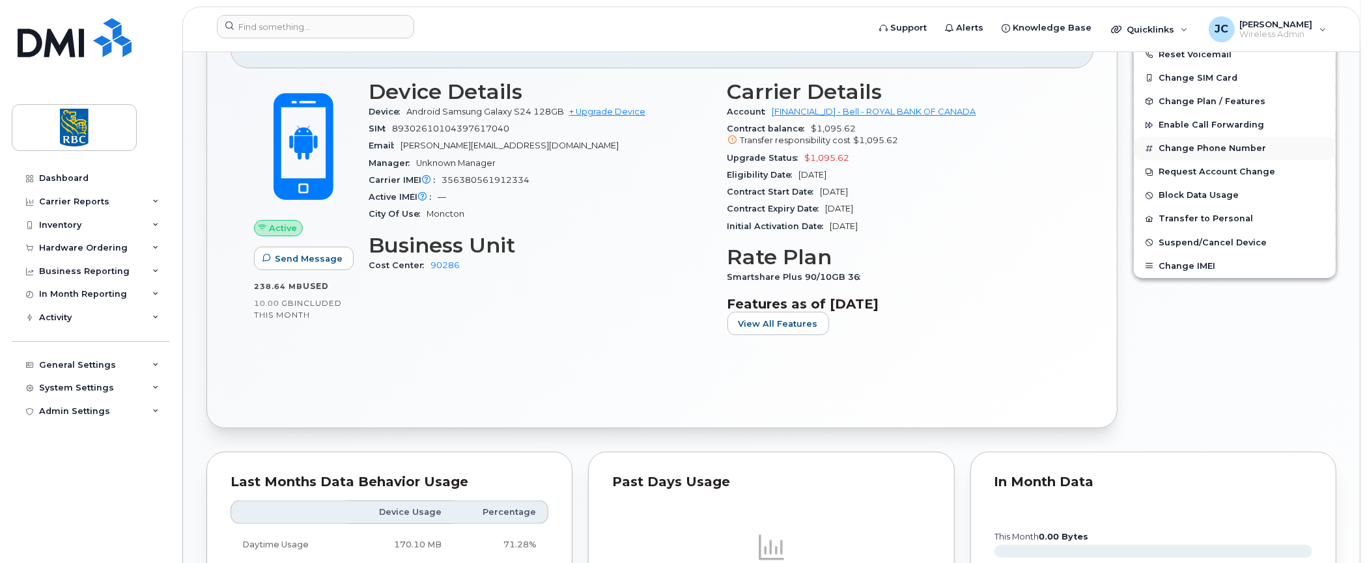
click at [1226, 141] on button "Change Phone Number" at bounding box center [1235, 148] width 202 height 23
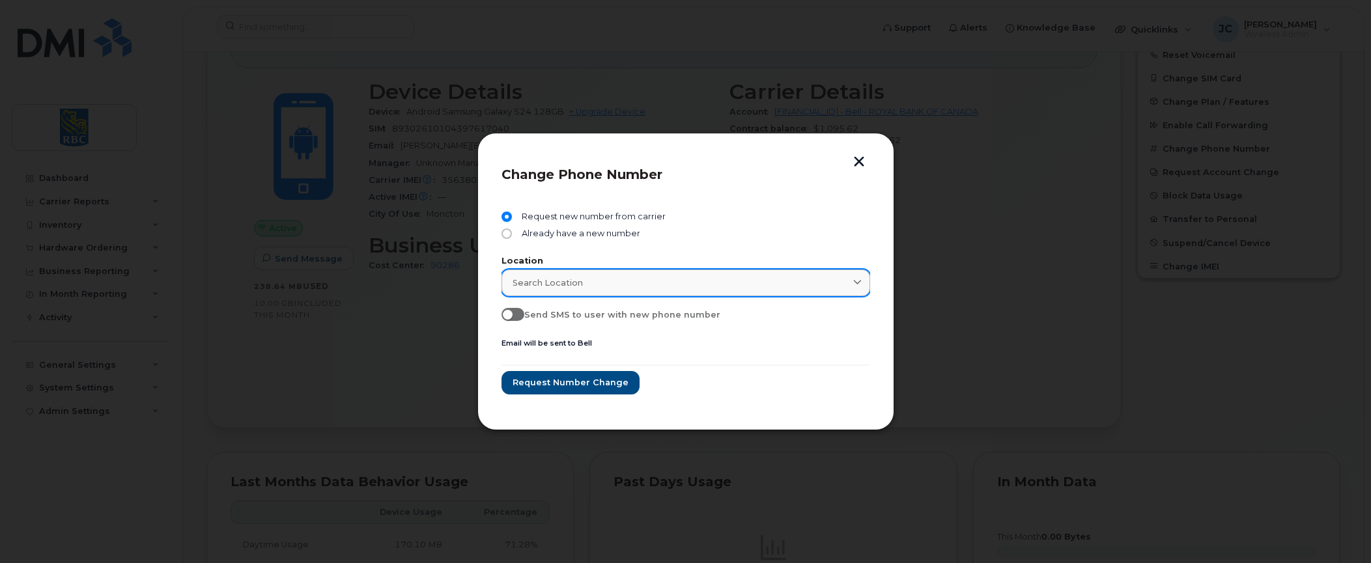
click at [596, 277] on div "Search location" at bounding box center [686, 283] width 346 height 12
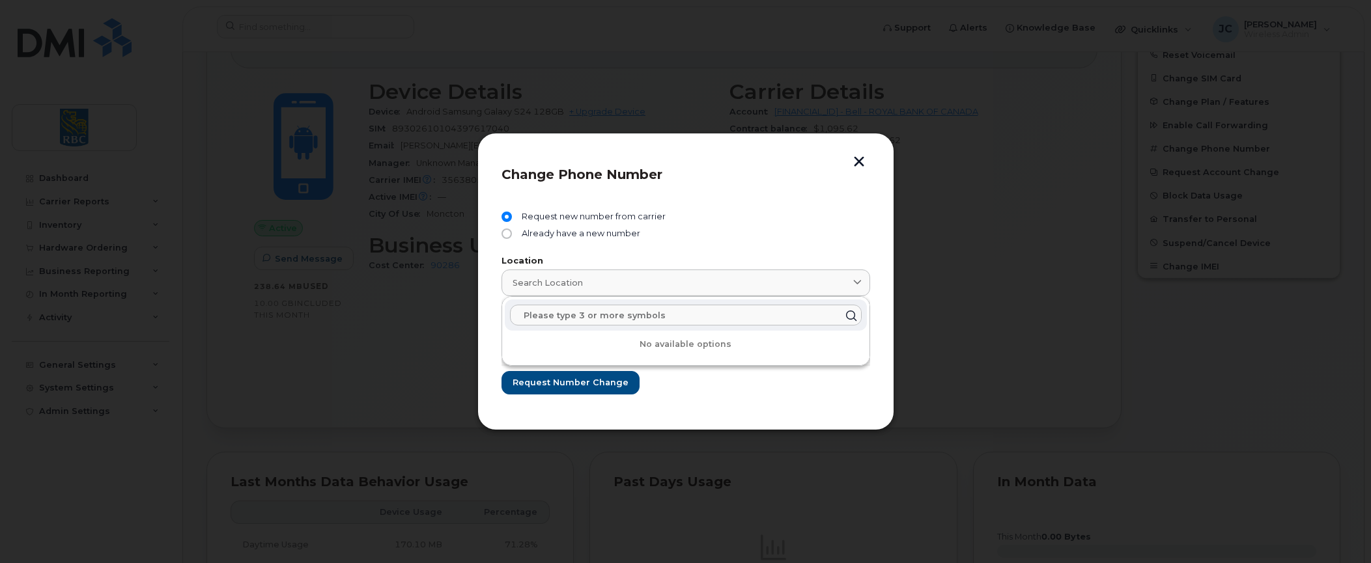
click at [585, 313] on input "text" at bounding box center [686, 315] width 352 height 21
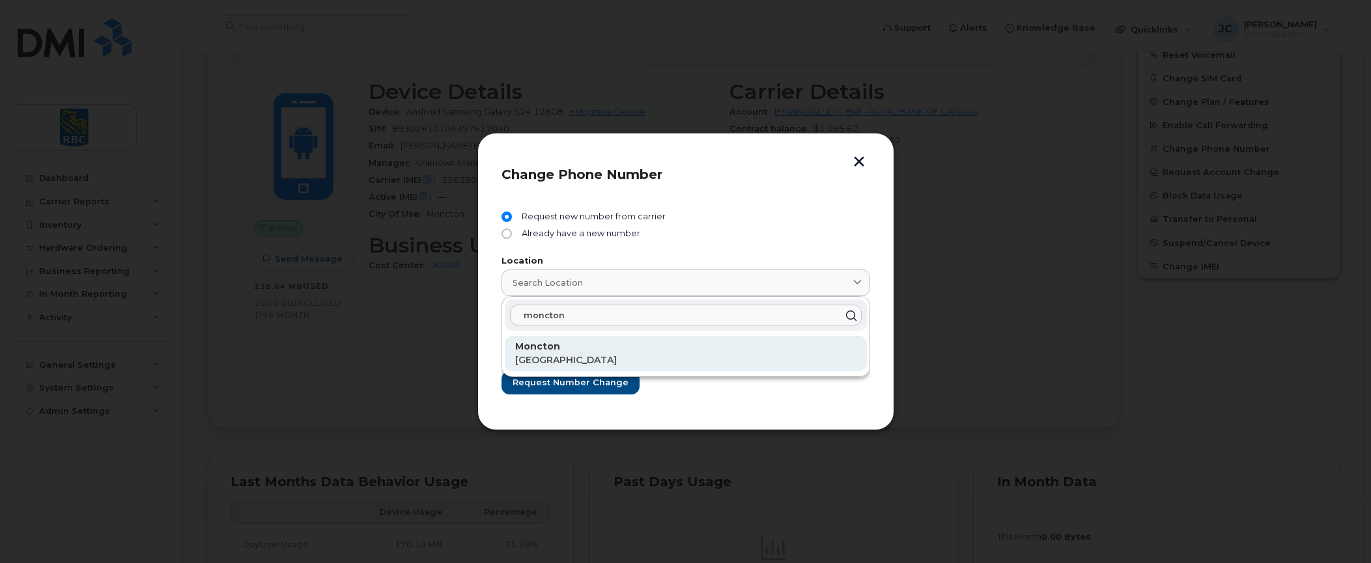
type input "moncton"
click at [546, 353] on div "Moncton [GEOGRAPHIC_DATA]" at bounding box center [685, 353] width 341 height 27
type input "Moncton"
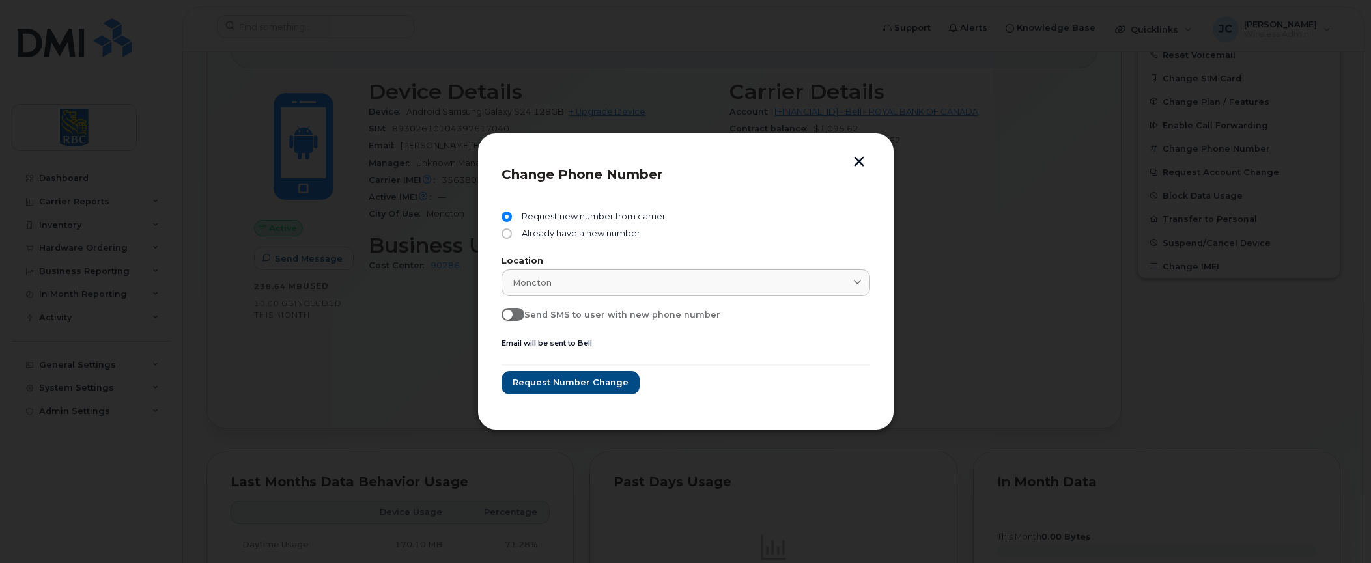
click at [506, 314] on input "Send SMS to user with new phone number" at bounding box center [506, 313] width 10 height 10
checkbox input "true"
click at [589, 373] on button "Request number change" at bounding box center [569, 382] width 137 height 23
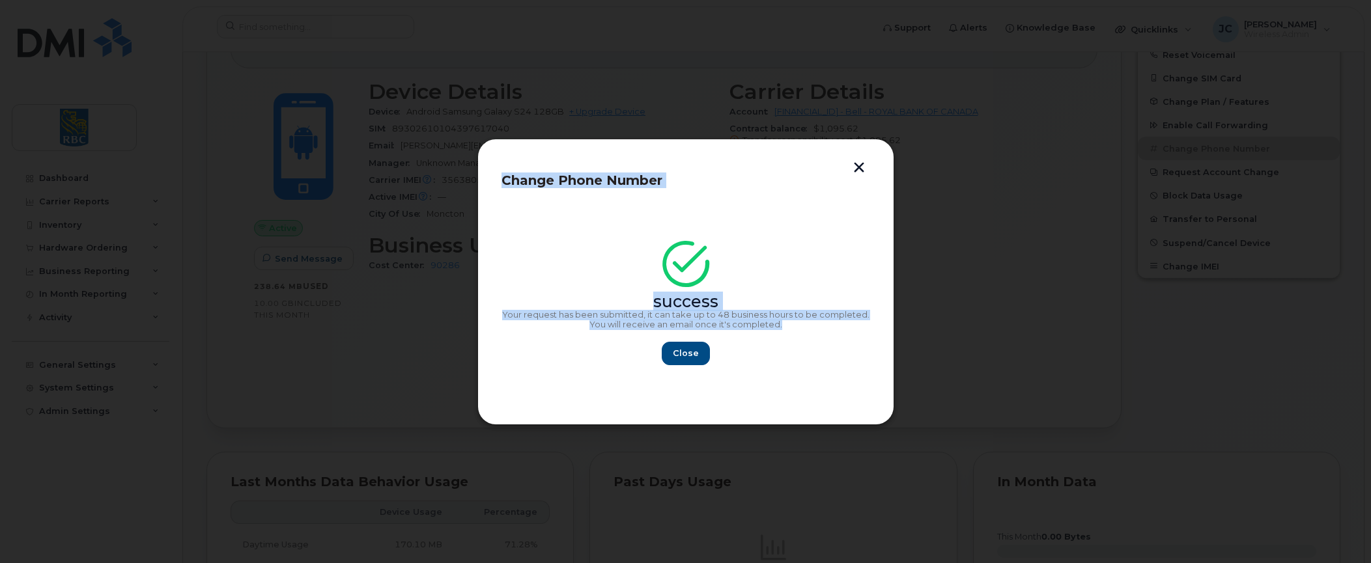
drag, startPoint x: 503, startPoint y: 182, endPoint x: 843, endPoint y: 322, distance: 367.7
click at [843, 322] on div "Change Phone Number success Your request has been submitted, it can take up to …" at bounding box center [685, 282] width 369 height 238
copy div "Change Phone Number success Your request has been submitted, it can take up to …"
click at [686, 348] on span "Close" at bounding box center [686, 353] width 26 height 12
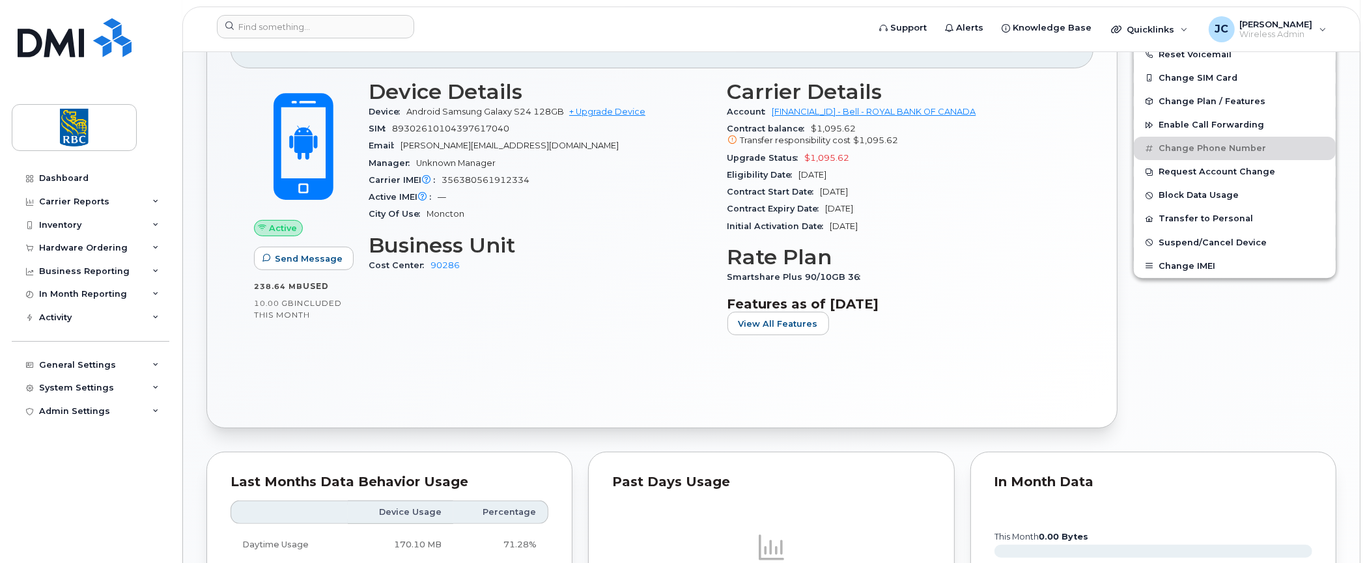
scroll to position [0, 0]
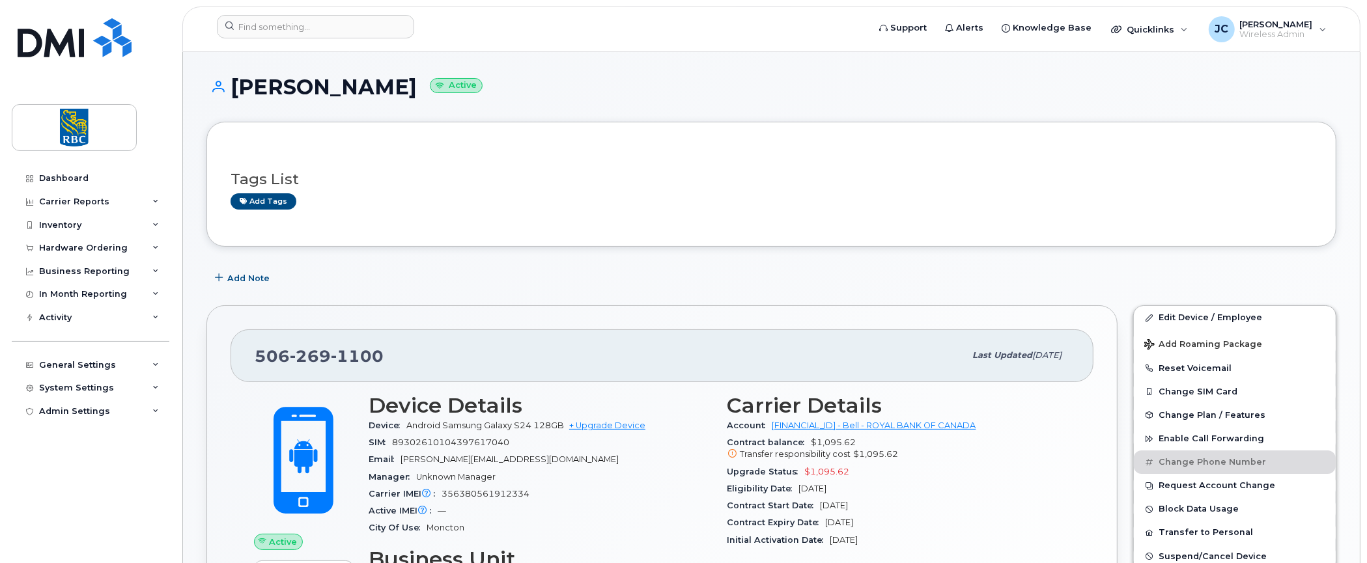
click at [518, 190] on div "Tags List Add tags" at bounding box center [772, 185] width 1082 height 50
drag, startPoint x: 367, startPoint y: 88, endPoint x: 218, endPoint y: 89, distance: 149.8
click at [218, 89] on h1 "Ryan Belong Active" at bounding box center [771, 87] width 1130 height 23
copy h1 "Ryan Belong"
click at [619, 92] on h1 "Ryan Belong Active" at bounding box center [771, 87] width 1130 height 23
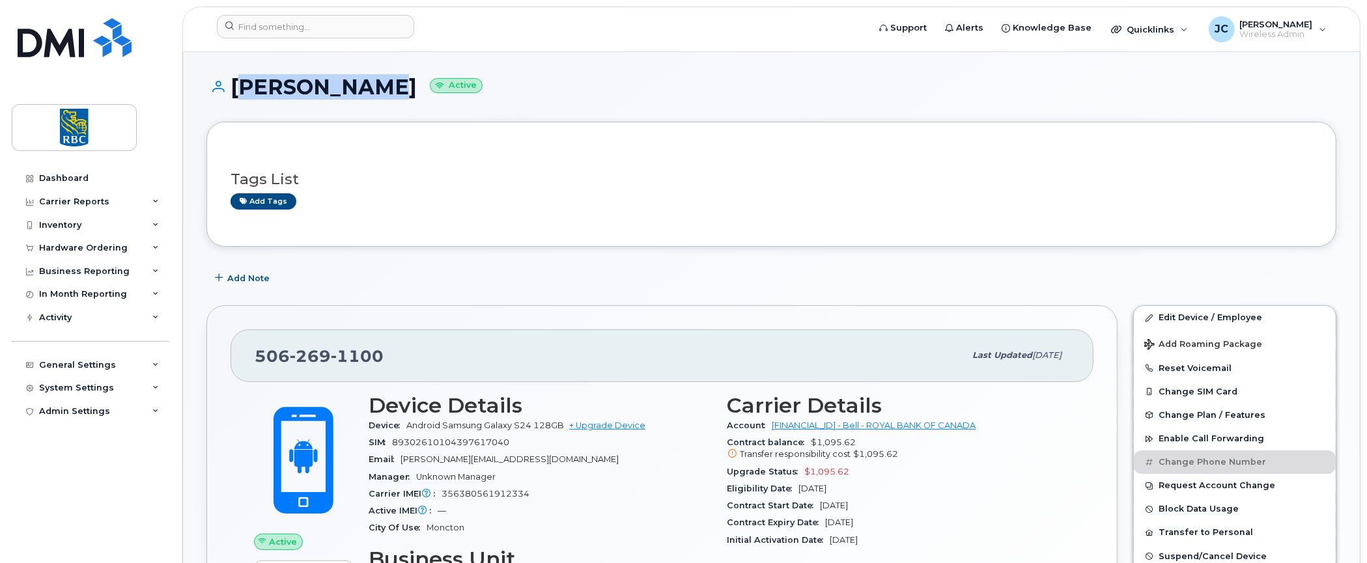
drag, startPoint x: 369, startPoint y: 87, endPoint x: 234, endPoint y: 86, distance: 134.8
click at [234, 86] on h1 "Ryan Belong Active" at bounding box center [771, 87] width 1130 height 23
copy h1 "Ryan Belong"
click at [304, 14] on header "Support Alerts Knowledge Base Quicklinks Suspend / Cancel Device Change SIM Car…" at bounding box center [771, 30] width 1178 height 46
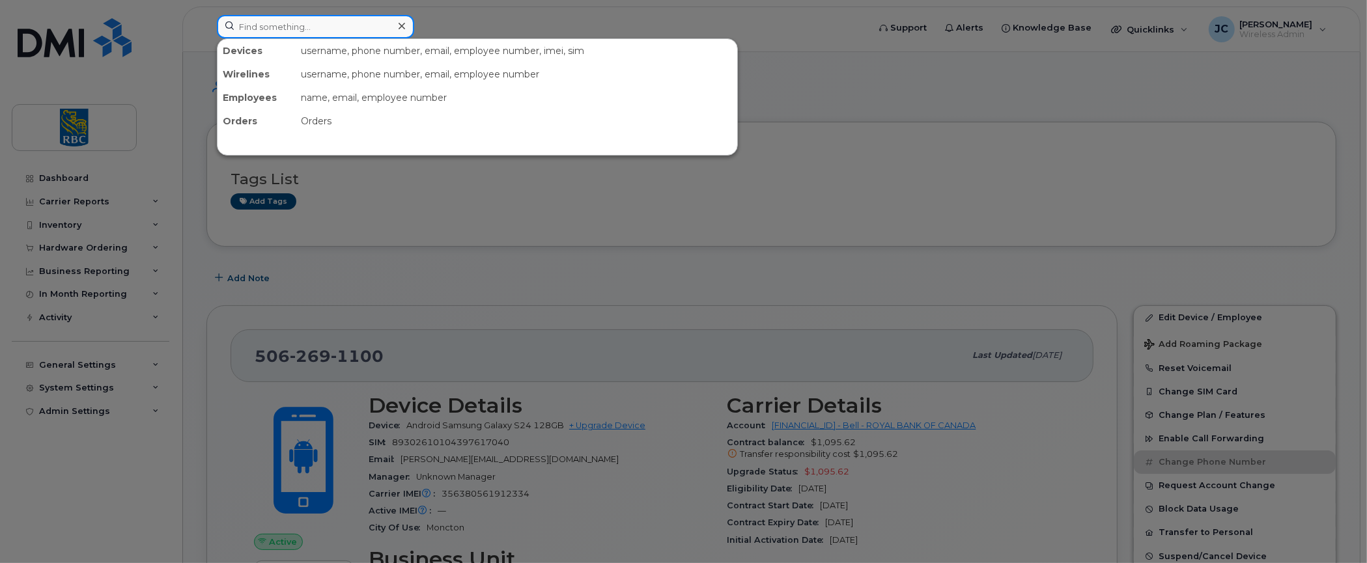
click at [309, 29] on input at bounding box center [315, 26] width 197 height 23
paste input "Ryan Belong"
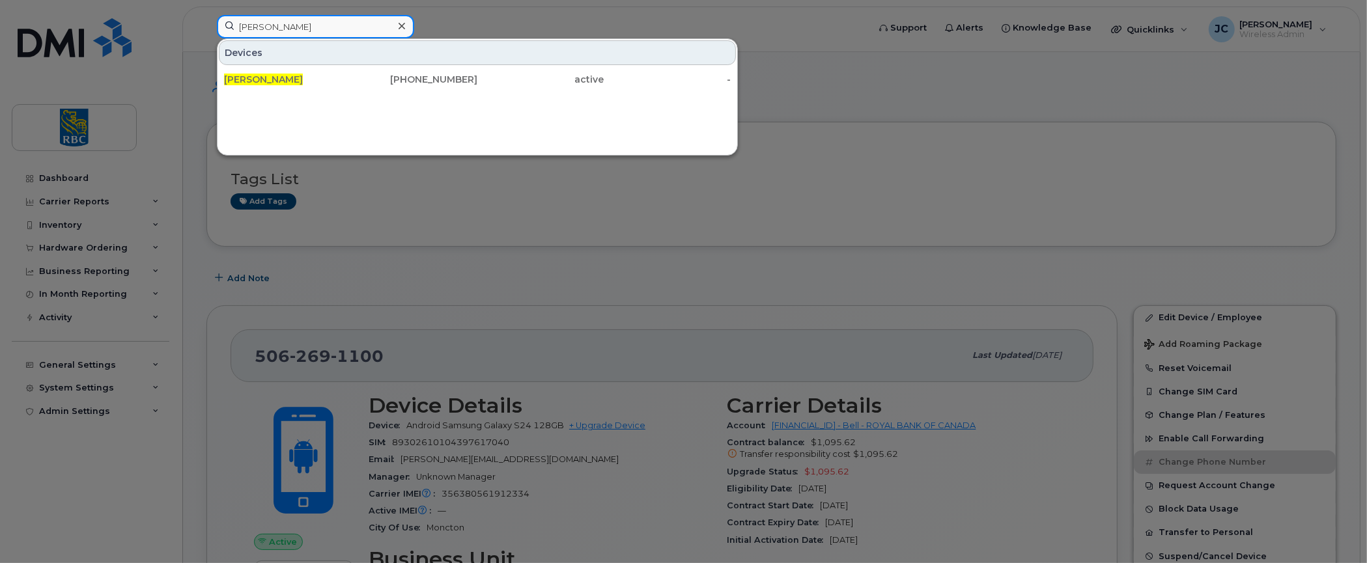
drag, startPoint x: 339, startPoint y: 29, endPoint x: 105, endPoint y: 31, distance: 233.8
click at [206, 31] on div "Ryan Belong Devices Ryan Belong 506-269-1100 active -" at bounding box center [538, 29] width 664 height 29
drag, startPoint x: 300, startPoint y: 27, endPoint x: 121, endPoint y: 14, distance: 179.5
click at [206, 15] on div "Ryan Belong Devices Ryan Belong 506-269-1100 active -" at bounding box center [538, 29] width 664 height 29
drag, startPoint x: 296, startPoint y: 24, endPoint x: 190, endPoint y: 21, distance: 106.9
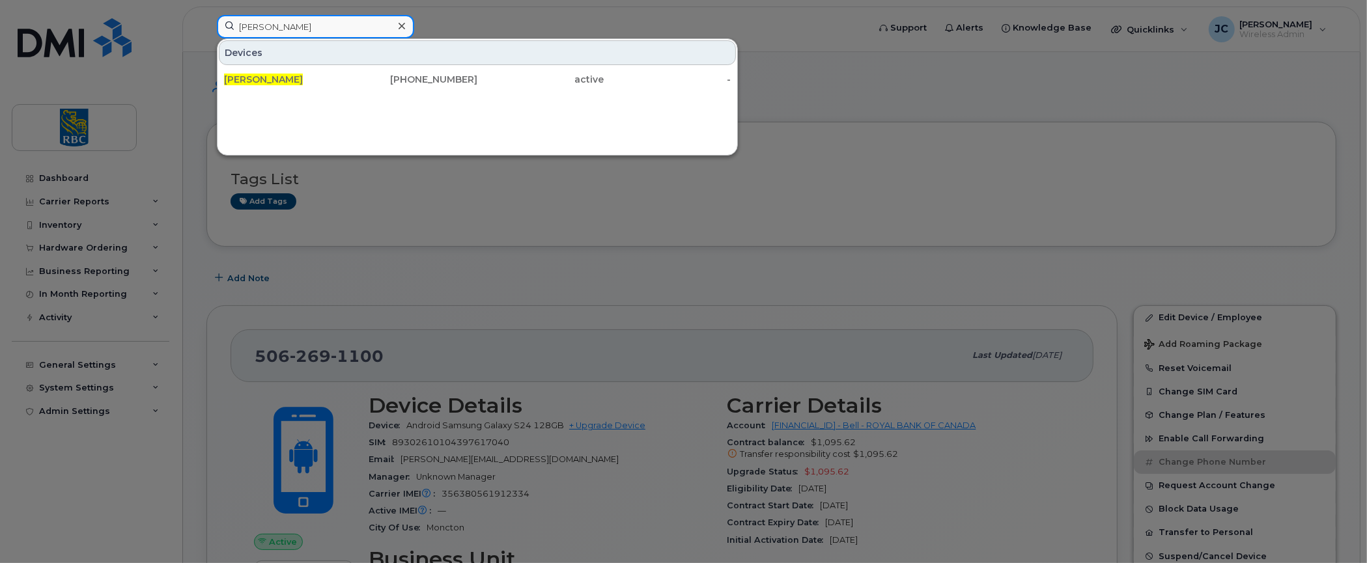
click at [206, 21] on div "Ryan Belong Devices Ryan Belong 506-269-1100 active -" at bounding box center [538, 29] width 664 height 29
click at [336, 22] on input "Ryan Belong" at bounding box center [315, 26] width 197 height 23
click at [855, 92] on div at bounding box center [683, 281] width 1367 height 563
drag, startPoint x: 304, startPoint y: 27, endPoint x: 230, endPoint y: 26, distance: 74.3
click at [230, 26] on input "Ryan Belong" at bounding box center [315, 26] width 197 height 23
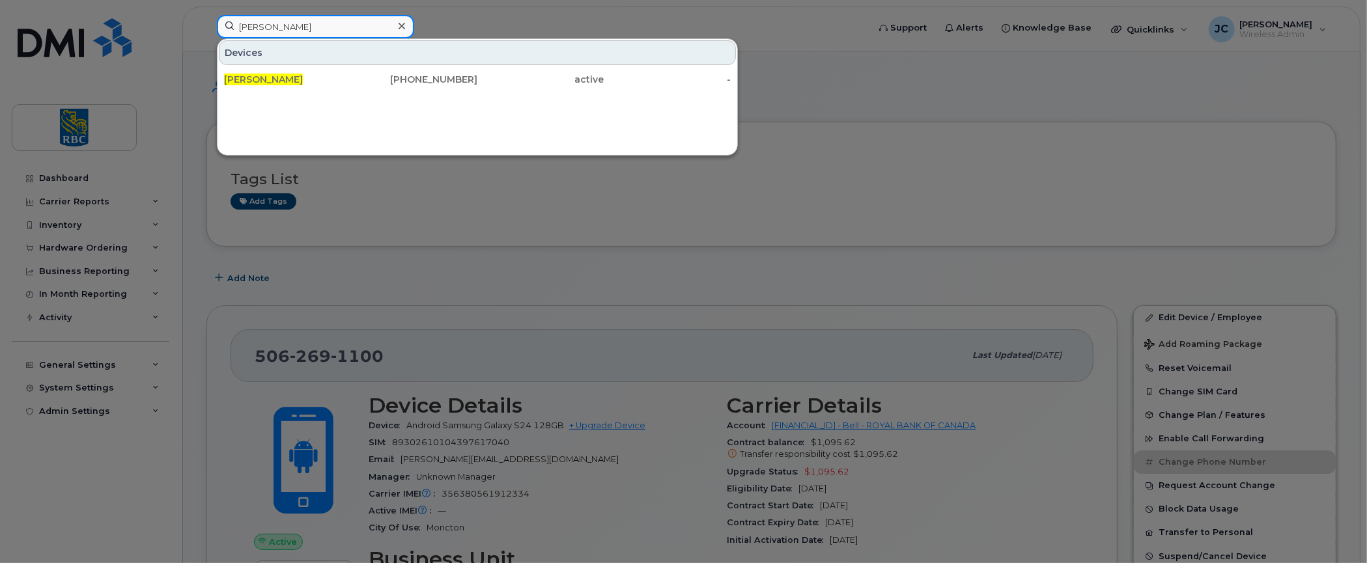
paste input "[PERSON_NAME]"
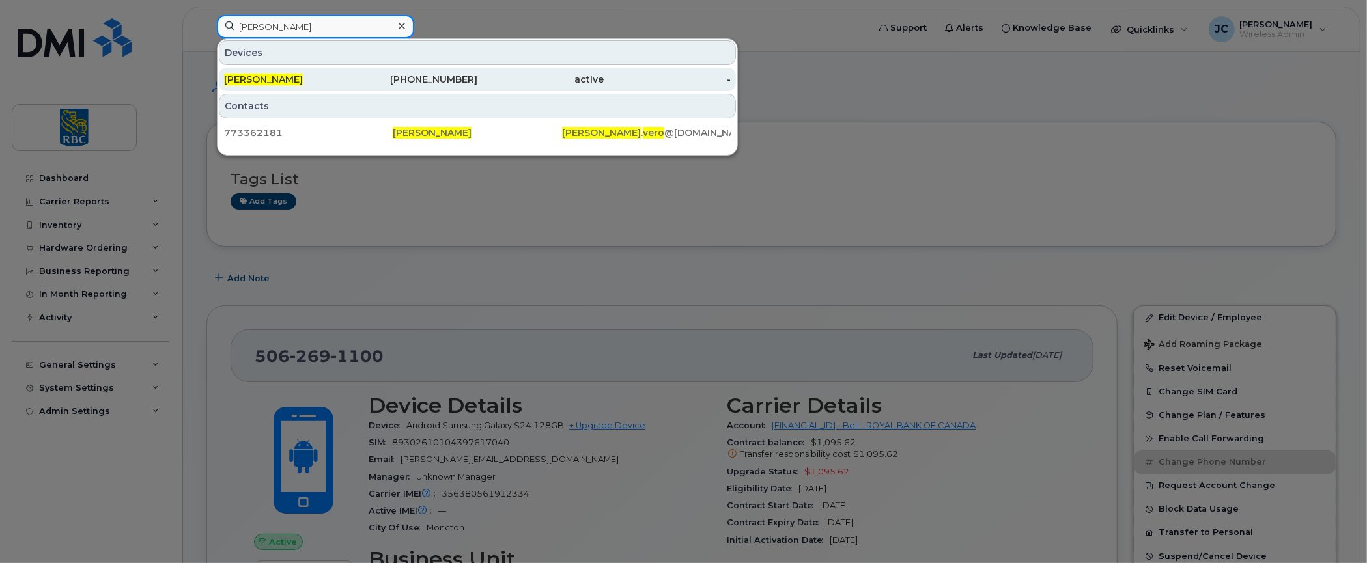
type input "[PERSON_NAME]"
click at [249, 73] on div "[PERSON_NAME]" at bounding box center [287, 79] width 127 height 13
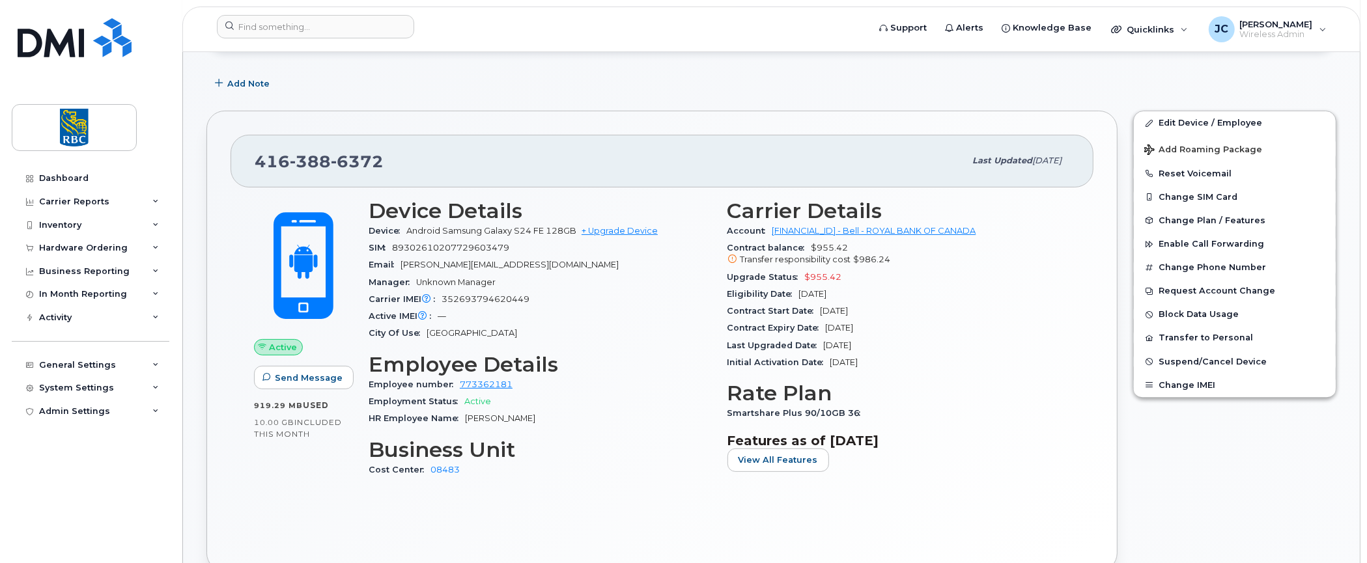
scroll to position [195, 0]
drag, startPoint x: 380, startPoint y: 159, endPoint x: 247, endPoint y: 151, distance: 133.1
click at [247, 151] on div "[PHONE_NUMBER] Last updated [DATE]" at bounding box center [662, 160] width 863 height 52
copy span "[PHONE_NUMBER]"
